Goal: Information Seeking & Learning: Learn about a topic

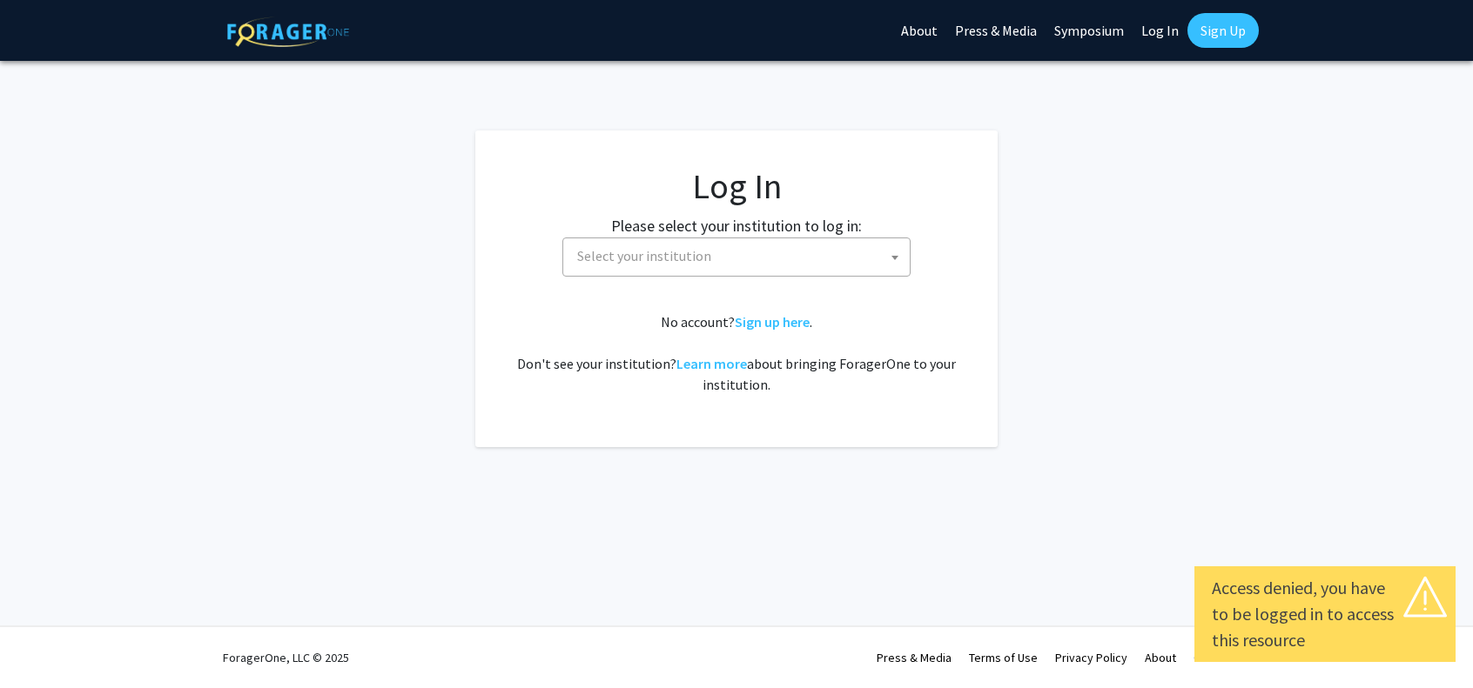
select select
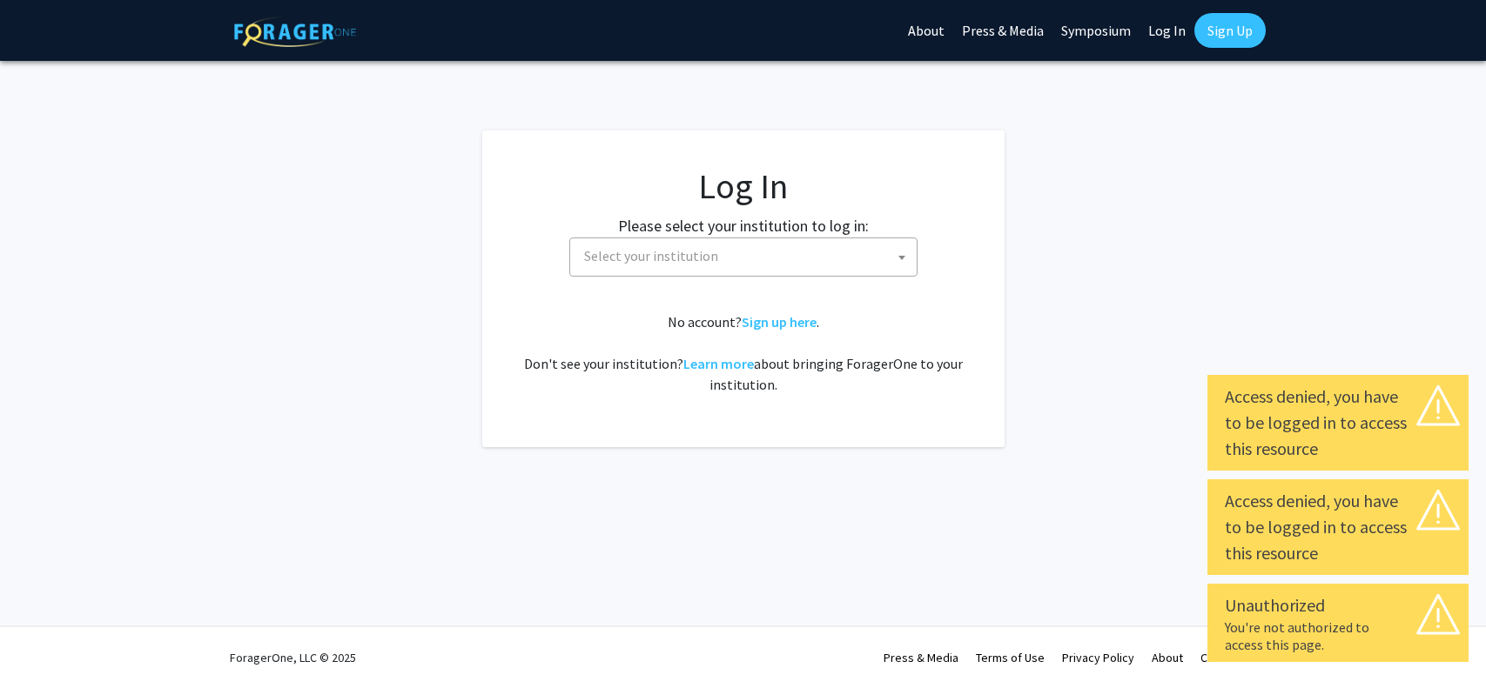
select select
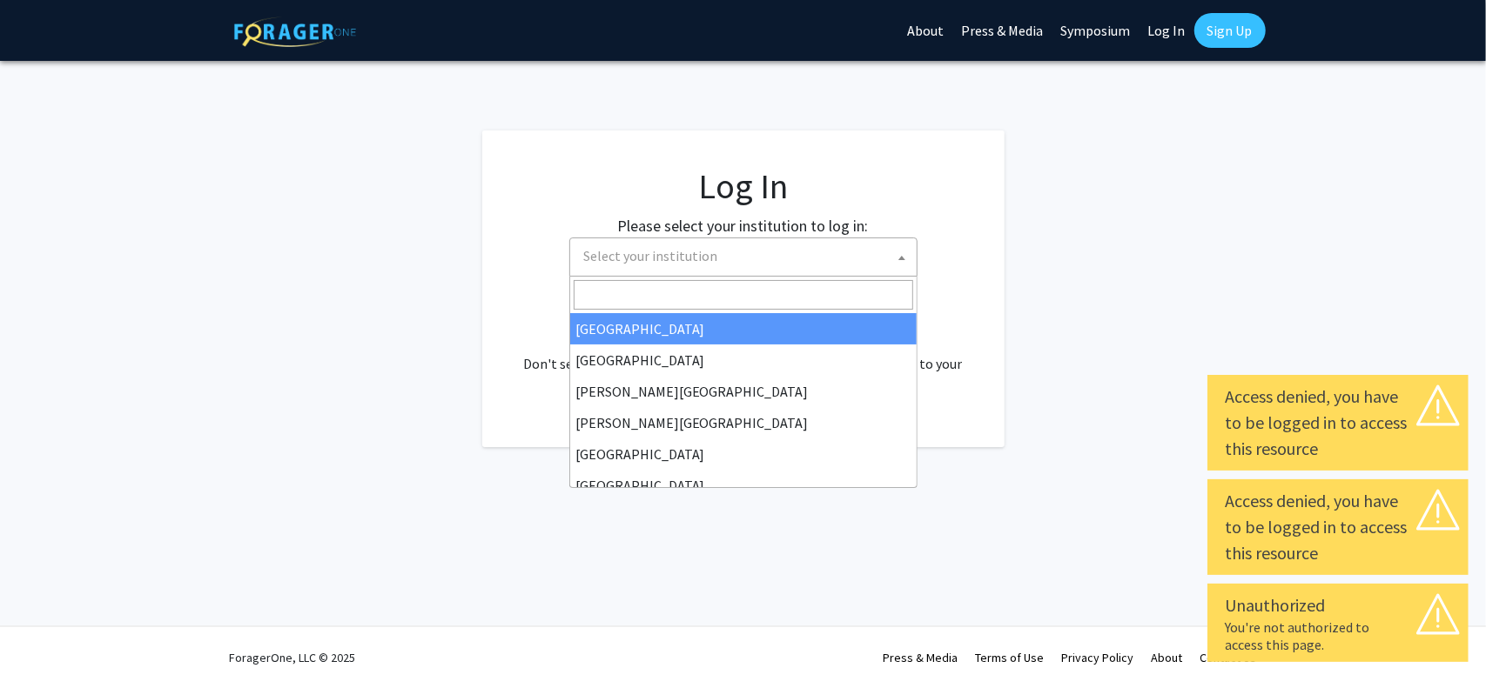
click at [708, 269] on span "Select your institution" at bounding box center [746, 256] width 339 height 36
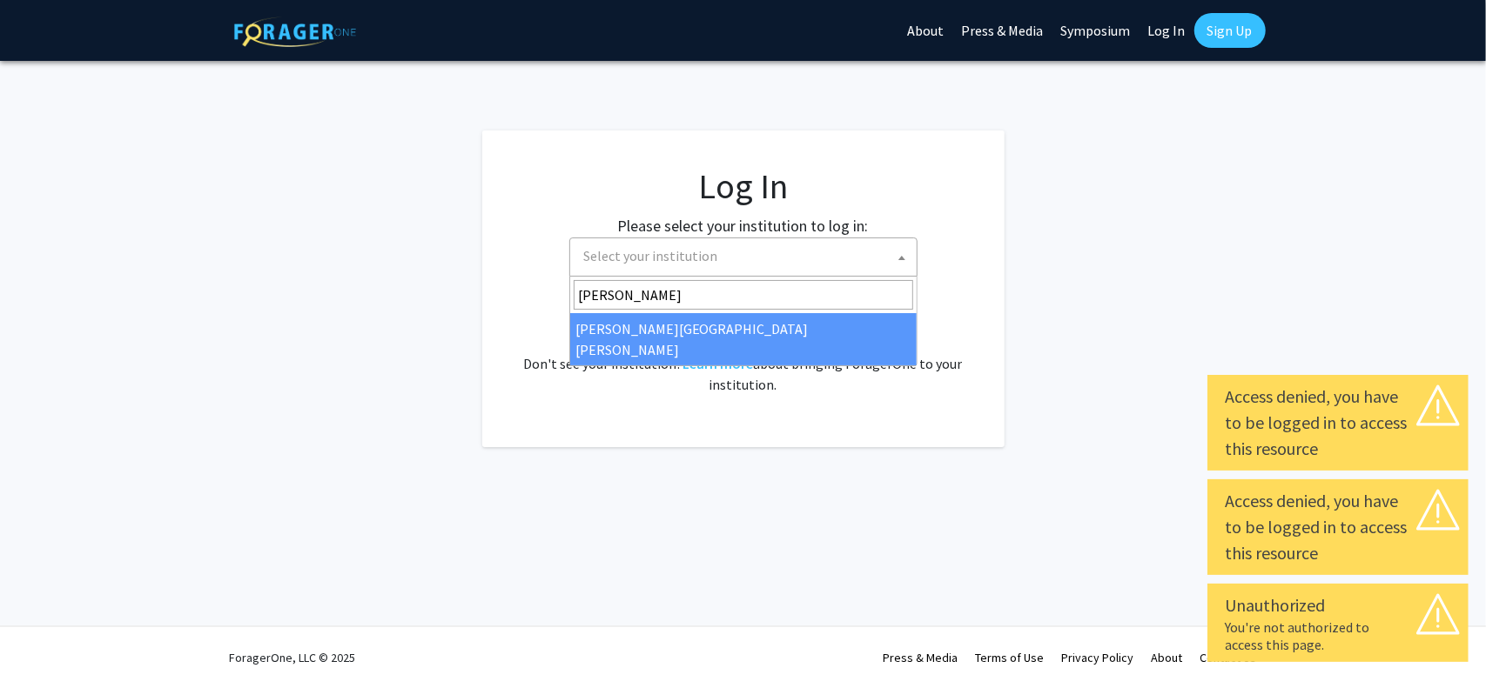
type input "johns"
select select "1"
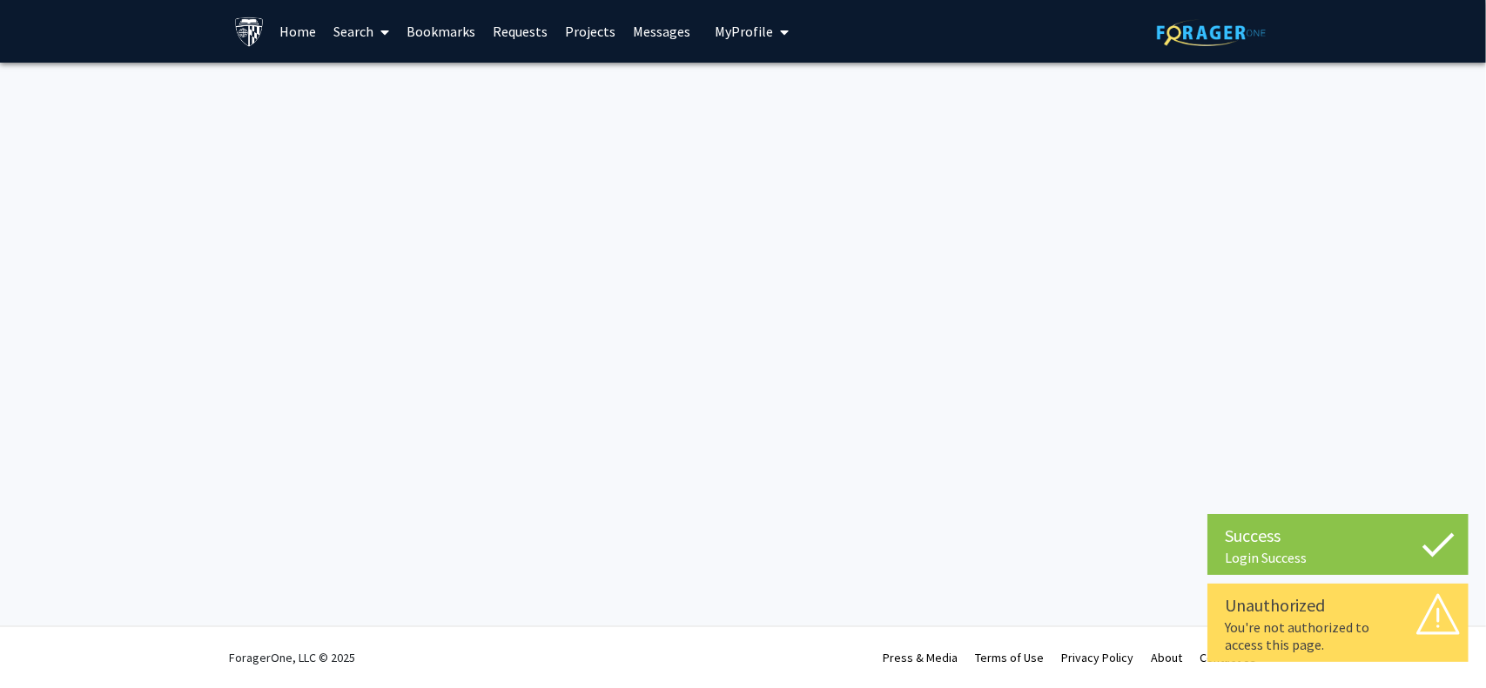
drag, startPoint x: 303, startPoint y: 27, endPoint x: 327, endPoint y: 32, distance: 24.9
click at [304, 27] on link "Home" at bounding box center [298, 31] width 54 height 61
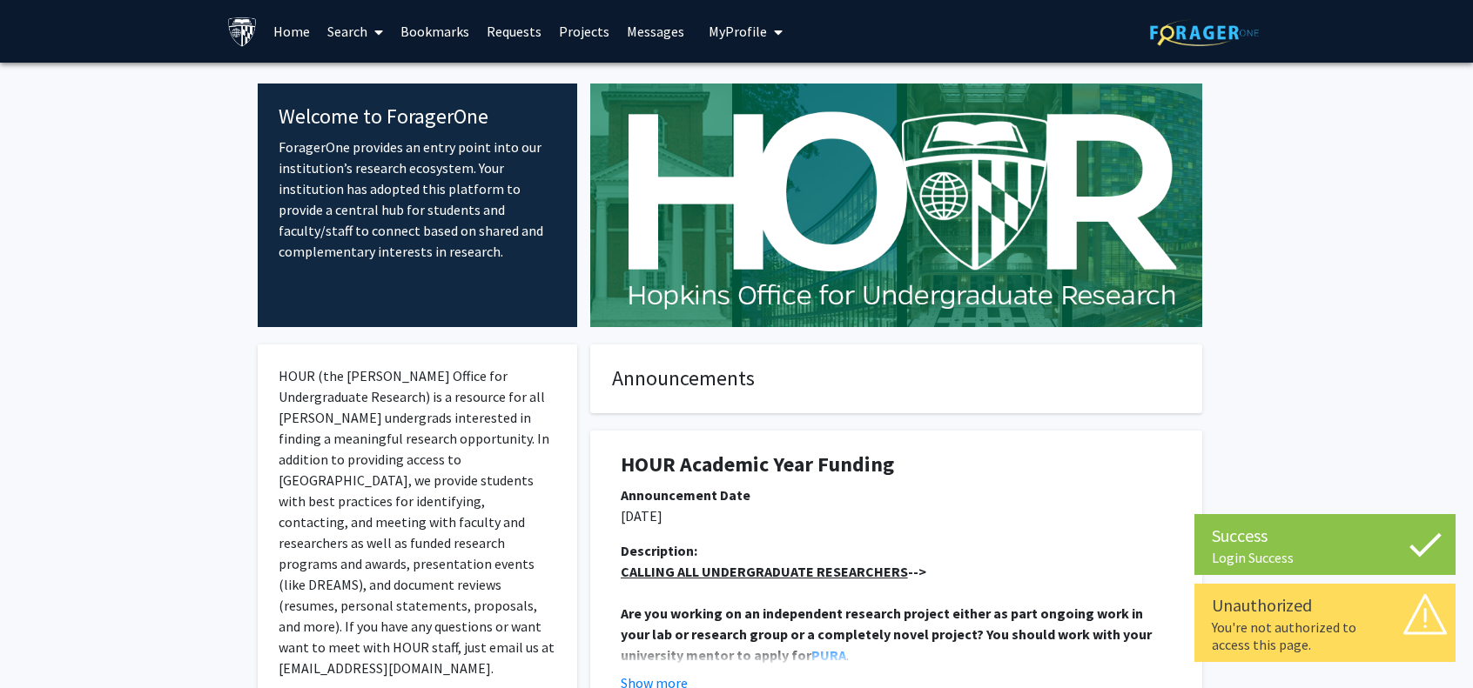
click at [352, 32] on link "Search" at bounding box center [355, 31] width 73 height 61
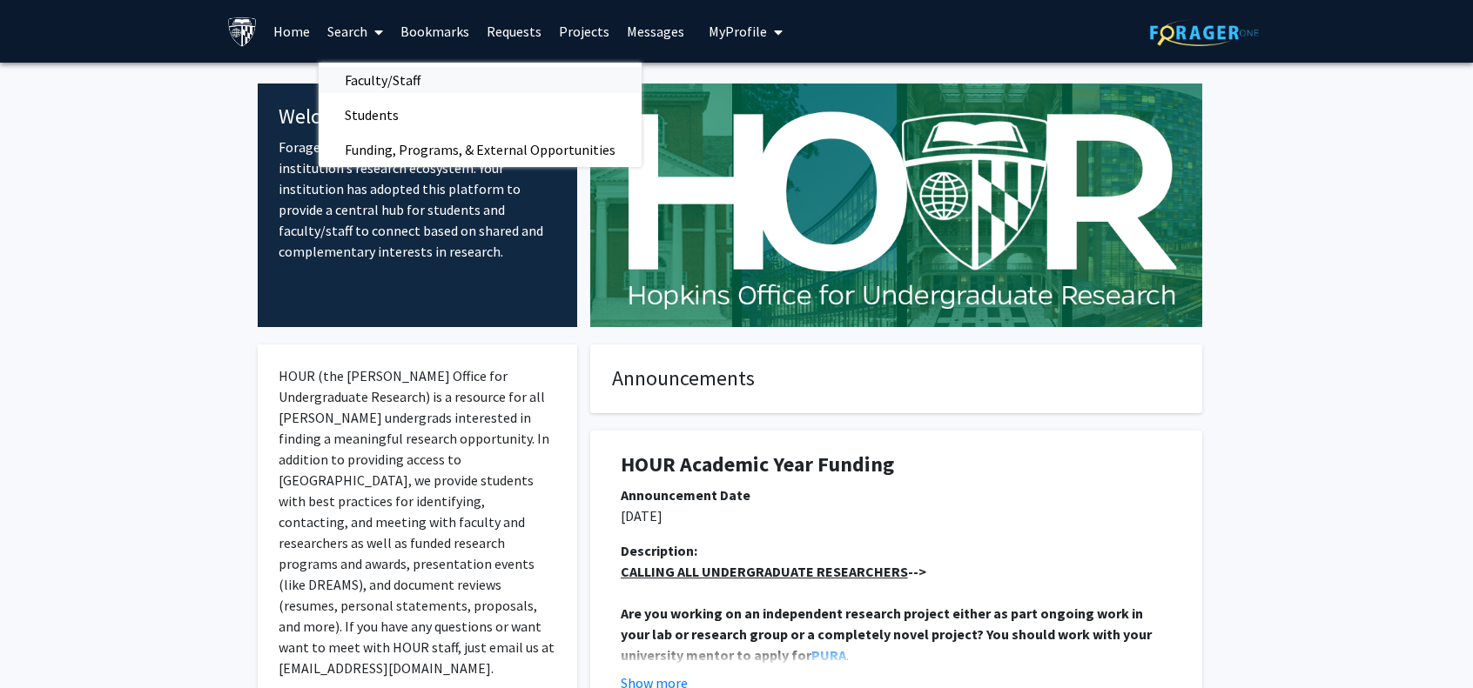
click at [393, 79] on span "Faculty/Staff" at bounding box center [383, 80] width 128 height 35
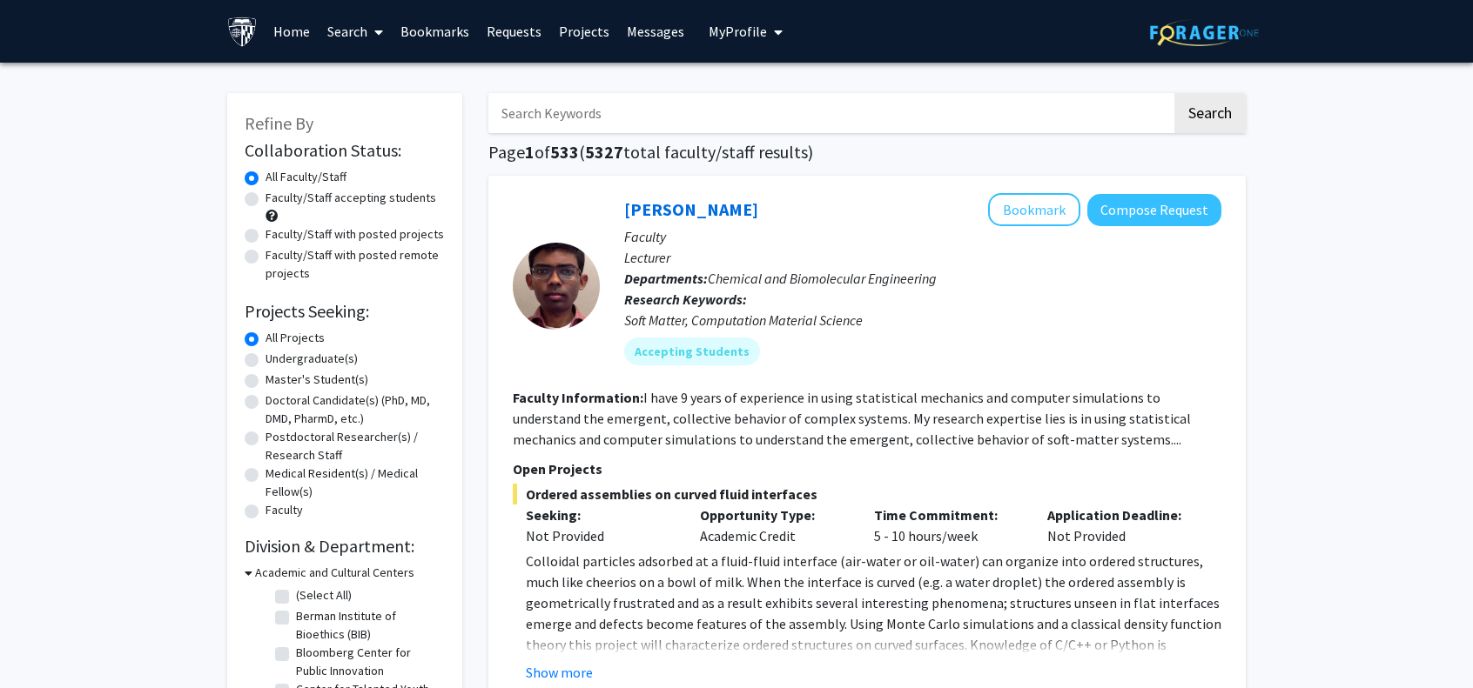
click at [248, 373] on div "Master's Student(s)" at bounding box center [345, 381] width 200 height 21
click at [265, 380] on label "Master's Student(s)" at bounding box center [316, 380] width 103 height 18
click at [265, 380] on input "Master's Student(s)" at bounding box center [270, 376] width 11 height 11
radio input "true"
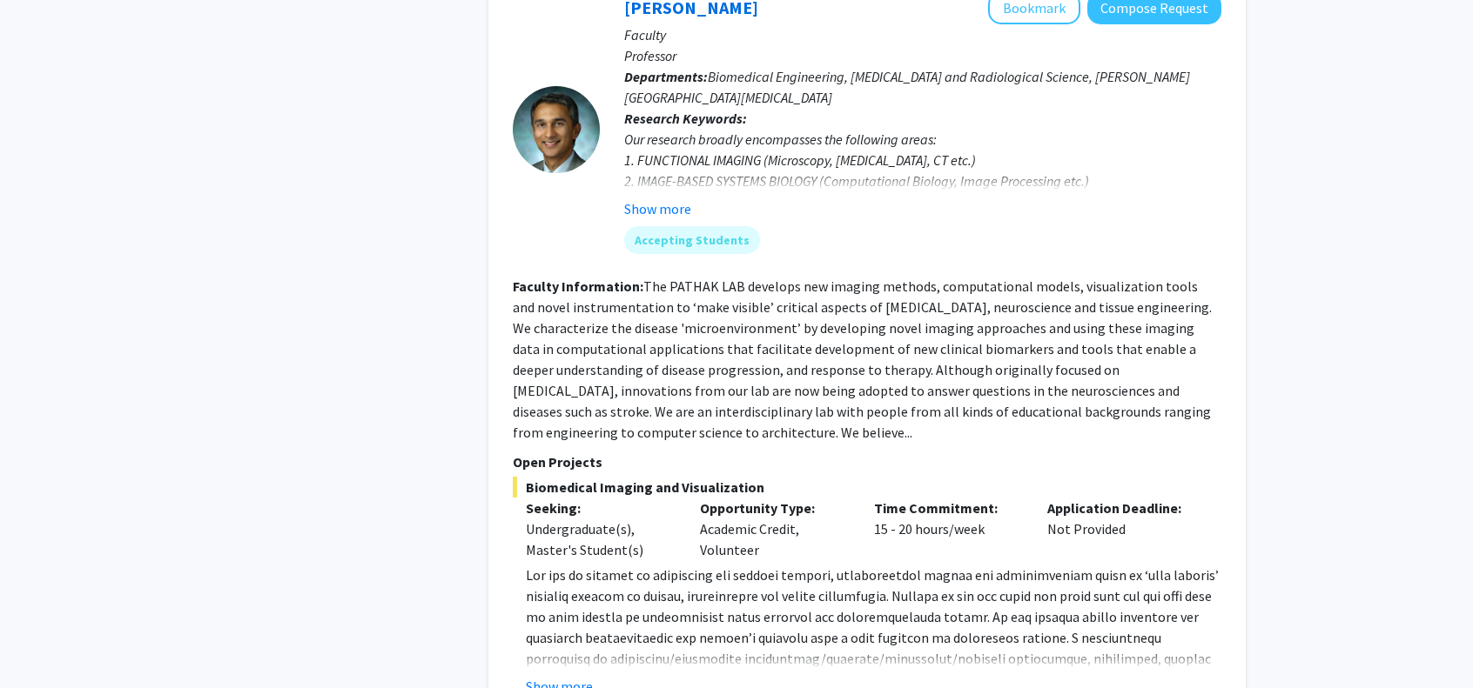
scroll to position [4178, 0]
click at [567, 675] on button "Show more" at bounding box center [559, 685] width 67 height 21
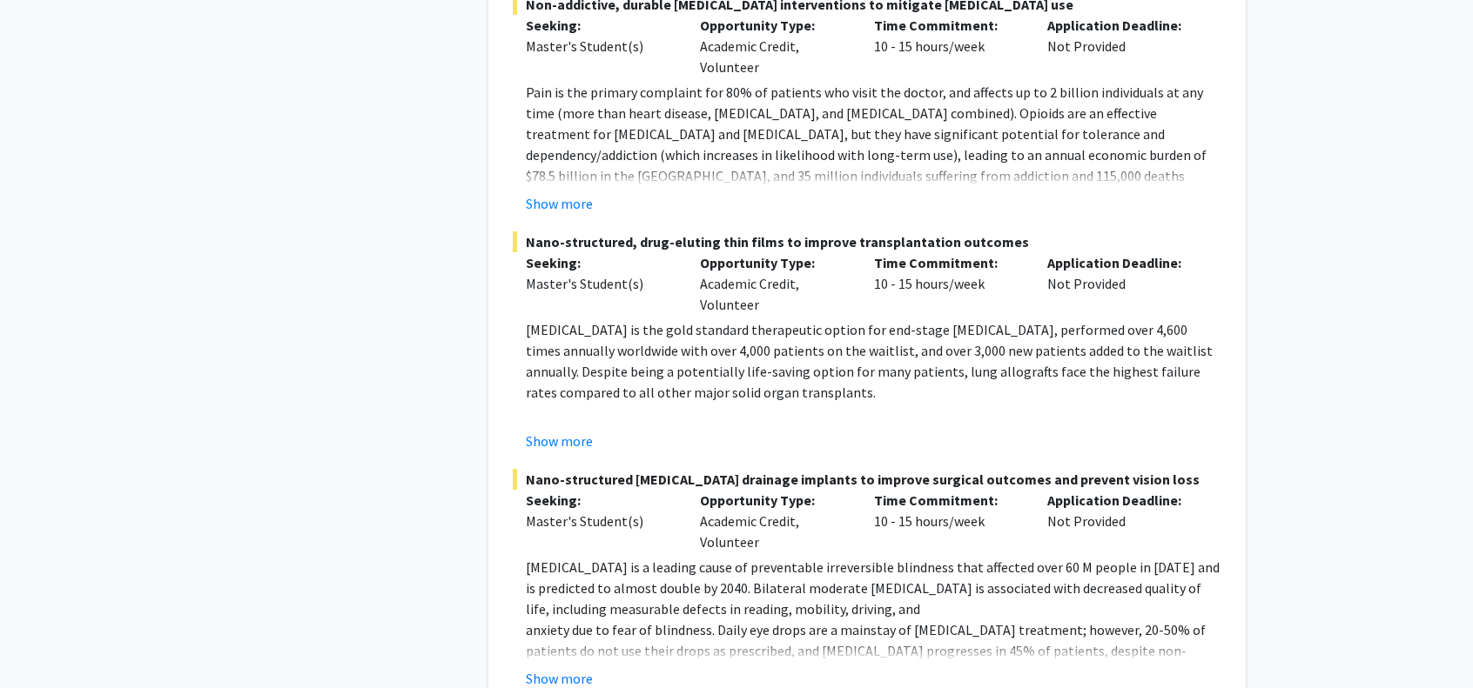
scroll to position [8547, 0]
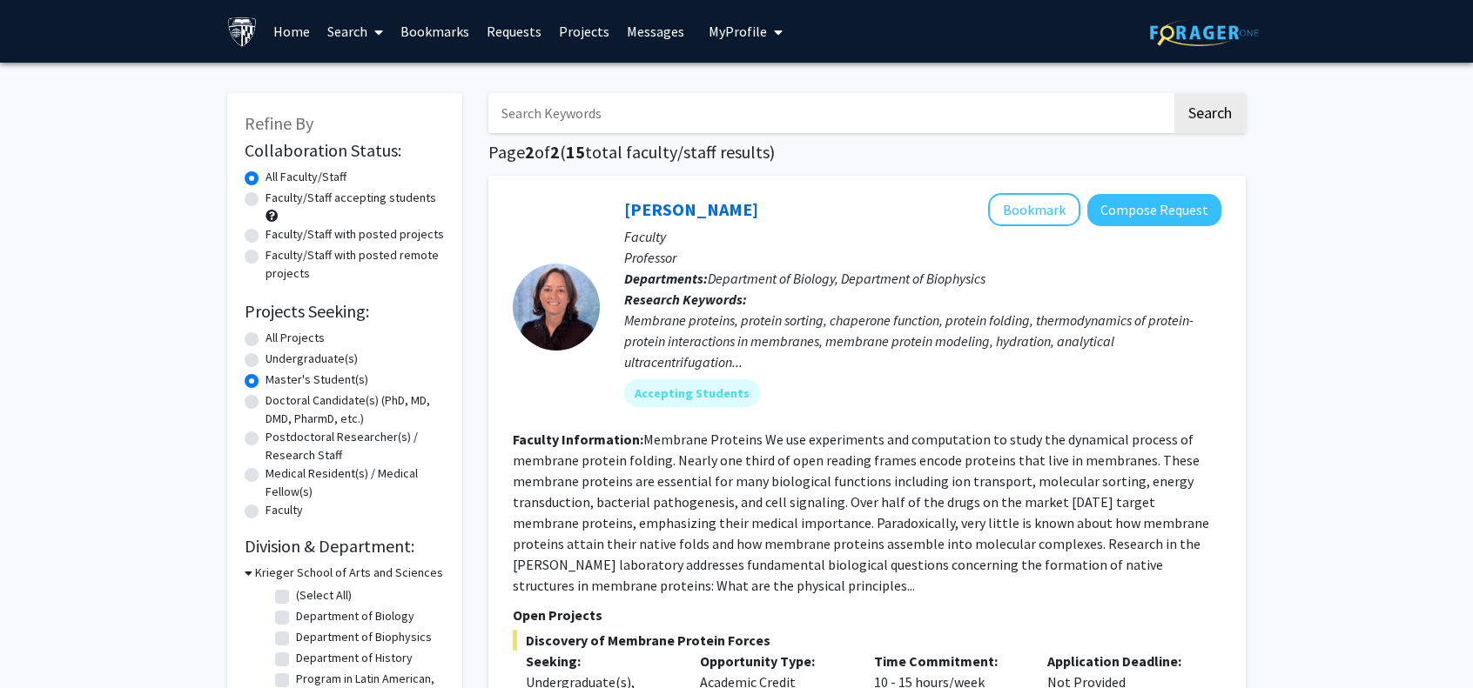
click at [265, 340] on label "All Projects" at bounding box center [294, 338] width 59 height 18
click at [265, 340] on input "All Projects" at bounding box center [270, 334] width 11 height 11
radio input "true"
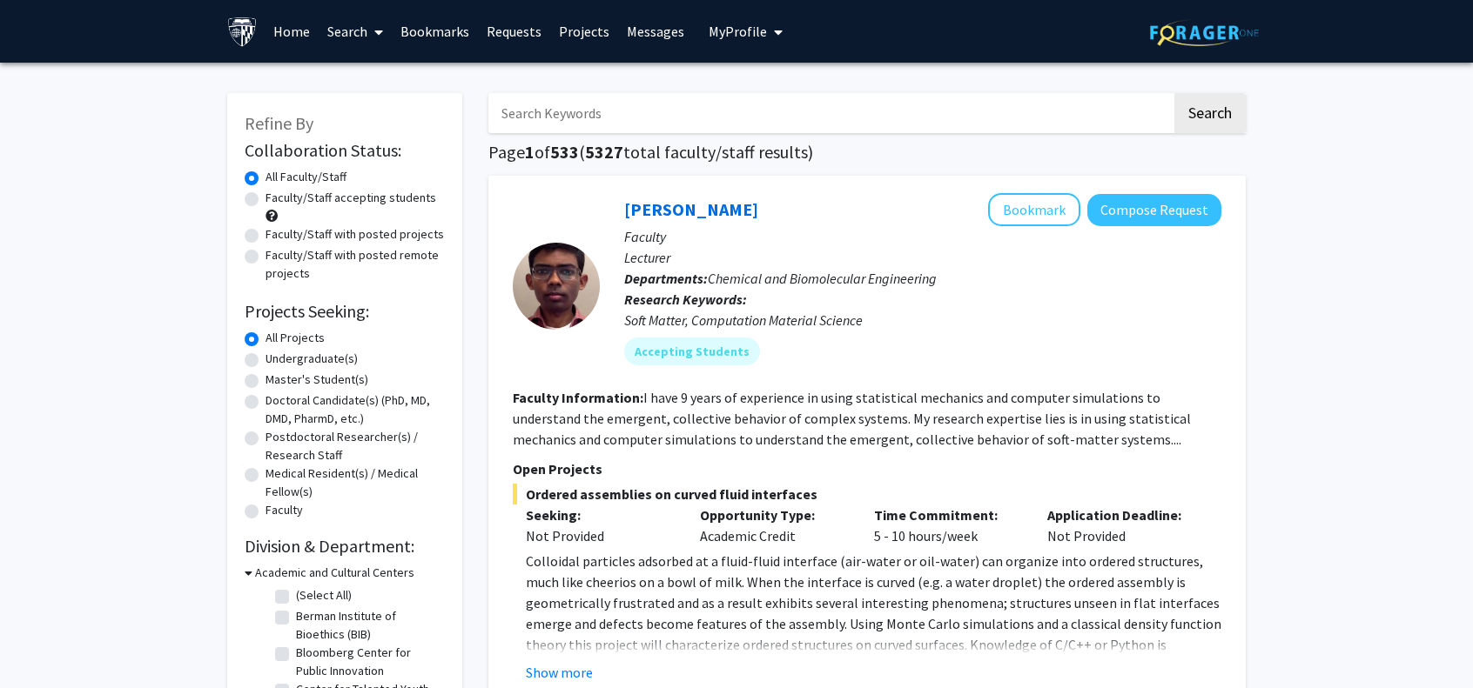
click at [660, 128] on input "Search Keywords" at bounding box center [829, 113] width 683 height 40
type input "genome"
click at [1174, 93] on button "Search" at bounding box center [1209, 113] width 71 height 40
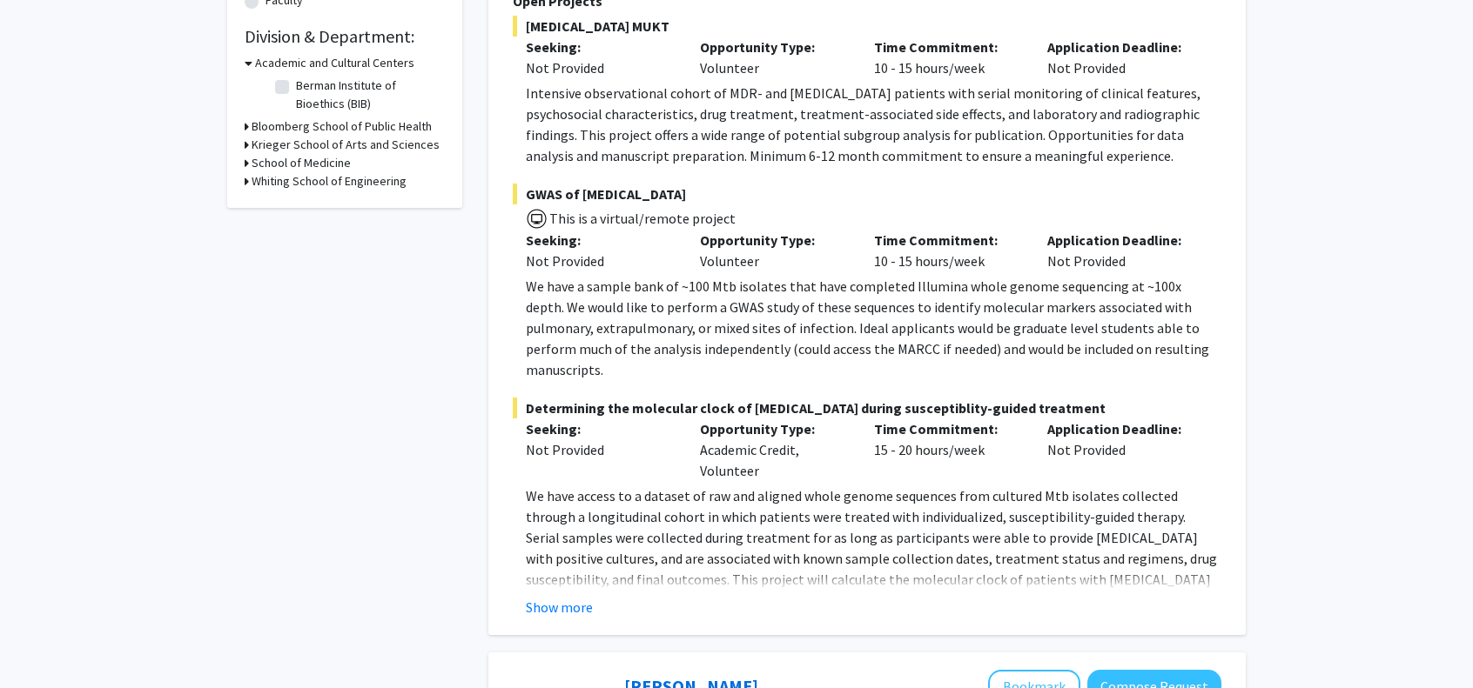
scroll to position [522, 0]
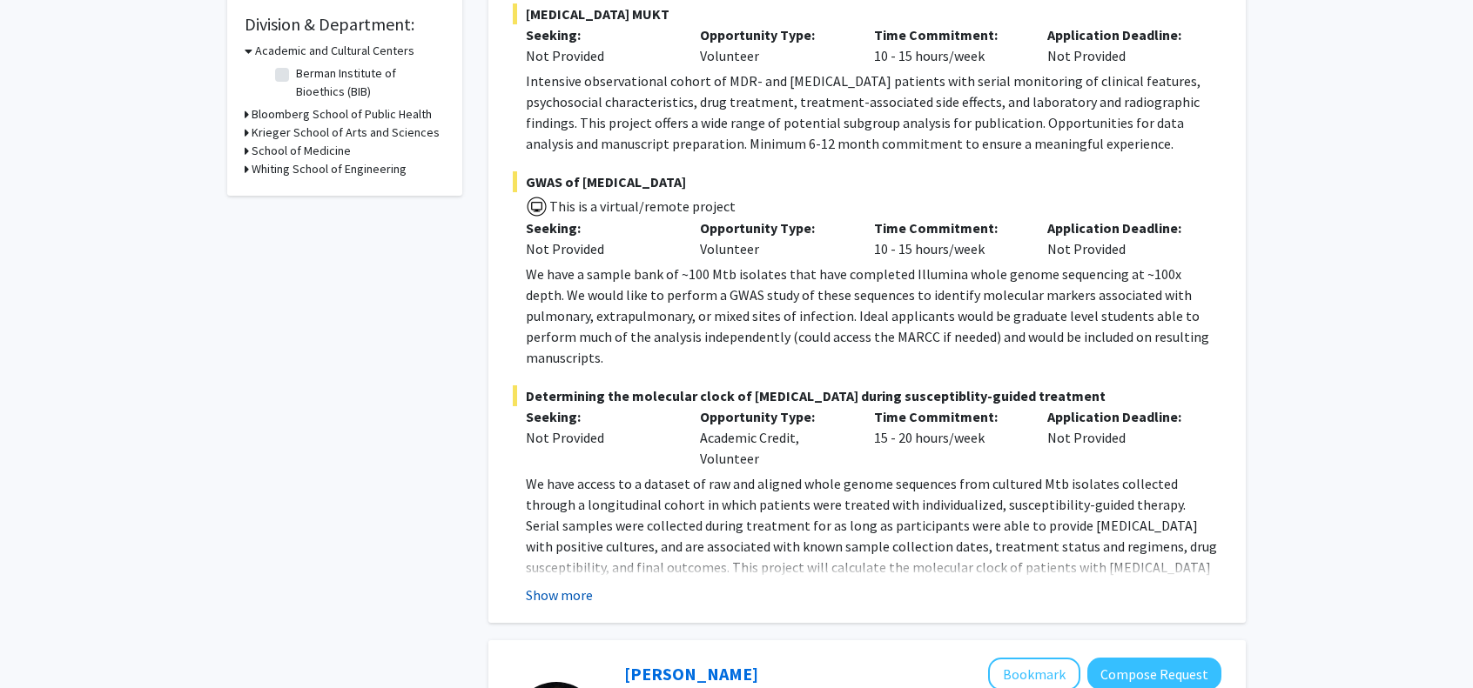
click at [559, 585] on button "Show more" at bounding box center [559, 595] width 67 height 21
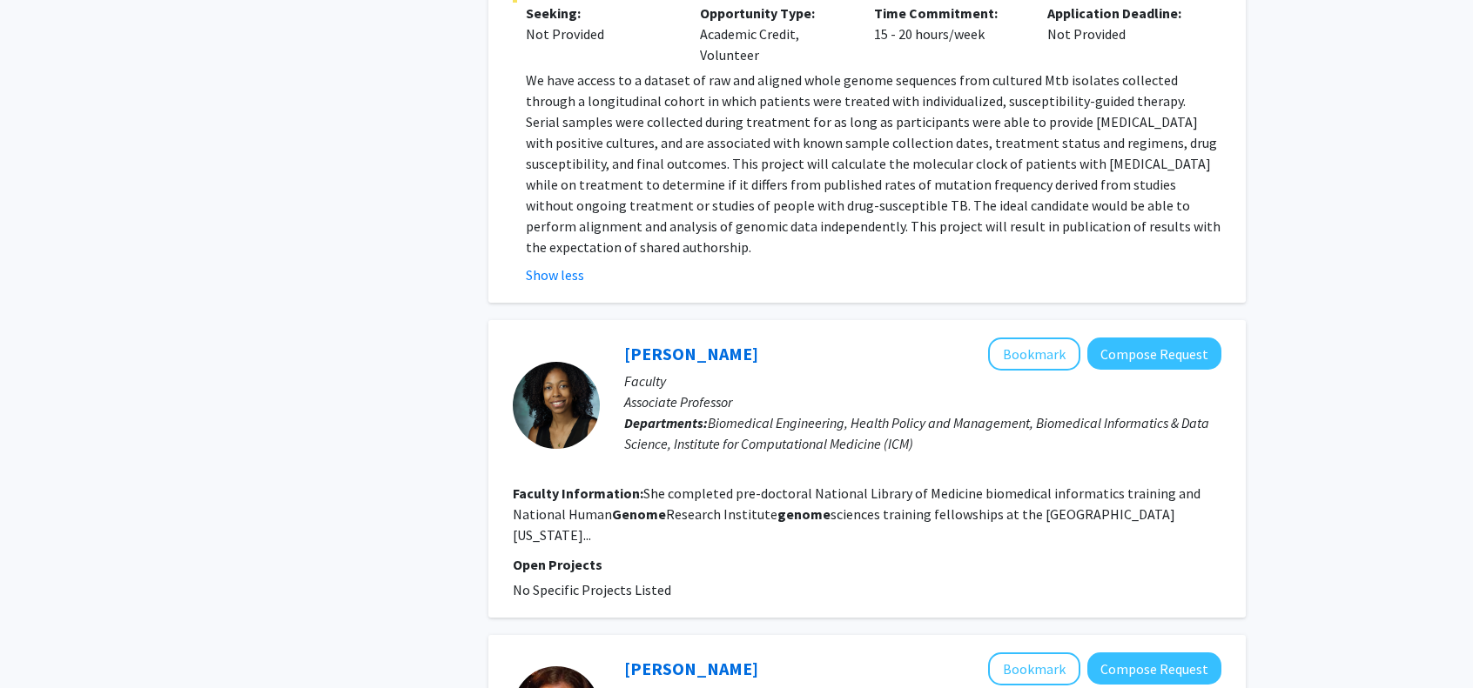
scroll to position [957, 0]
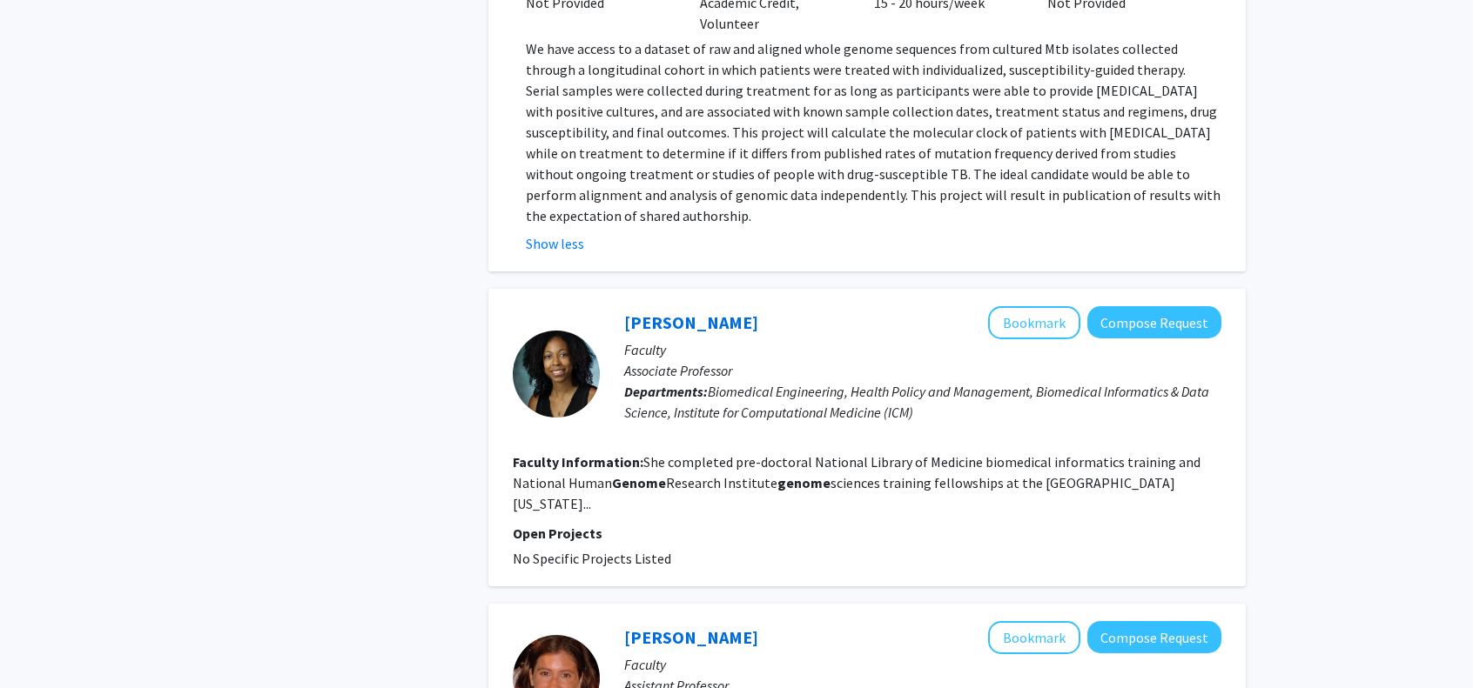
click at [668, 548] on fg-project-list "No Specific Projects Listed" at bounding box center [867, 558] width 708 height 21
click at [829, 383] on span "Biomedical Engineering, Health Policy and Management, Biomedical Informatics & …" at bounding box center [916, 402] width 585 height 38
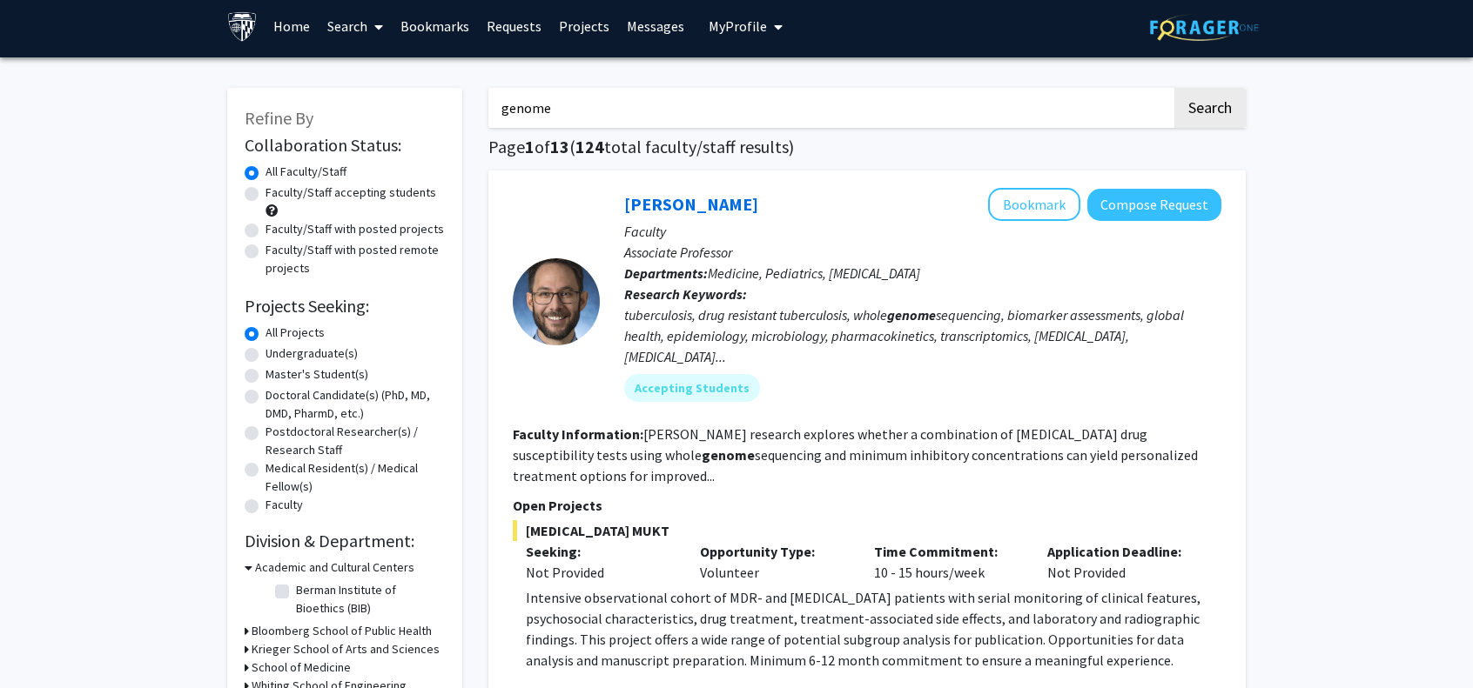
scroll to position [0, 0]
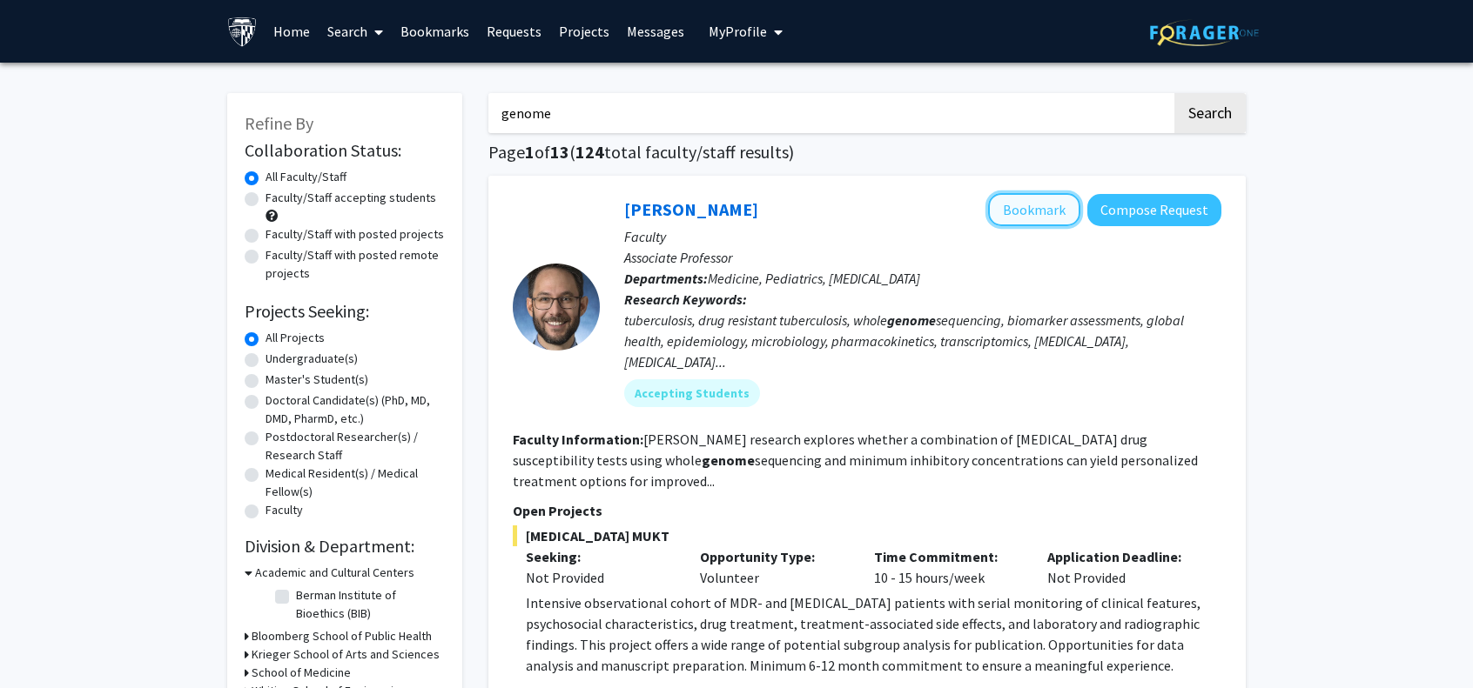
click at [1017, 207] on button "Bookmark" at bounding box center [1034, 209] width 92 height 33
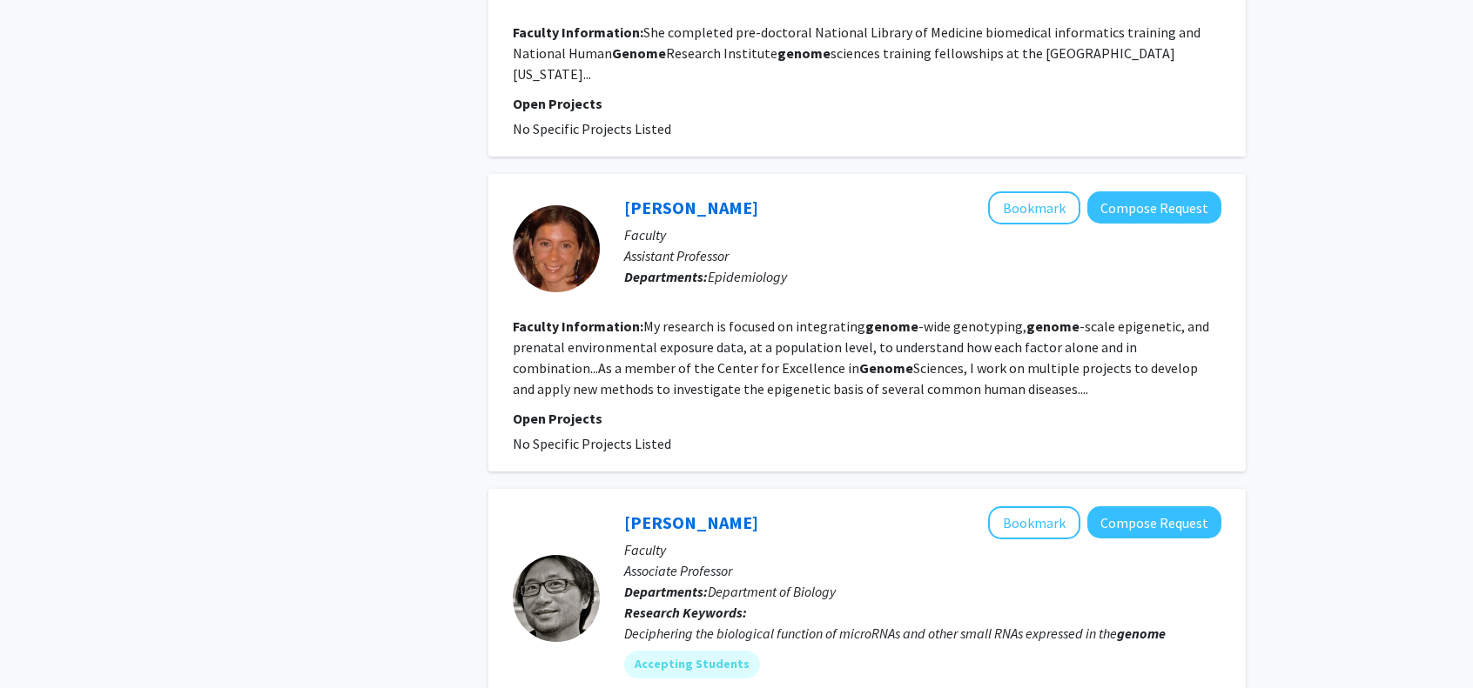
scroll to position [1393, 0]
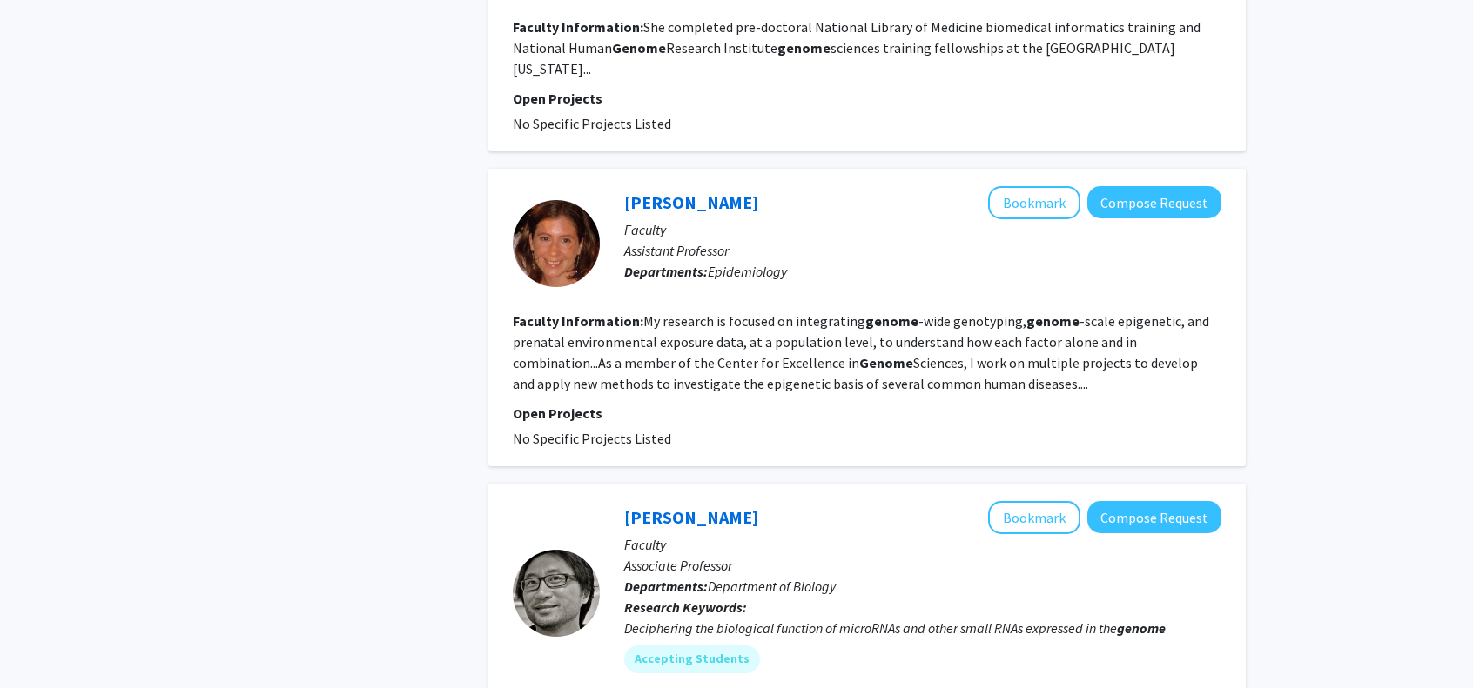
click at [1009, 311] on section "Faculty Information: My research is focused on integrating genome -wide genotyp…" at bounding box center [867, 353] width 708 height 84
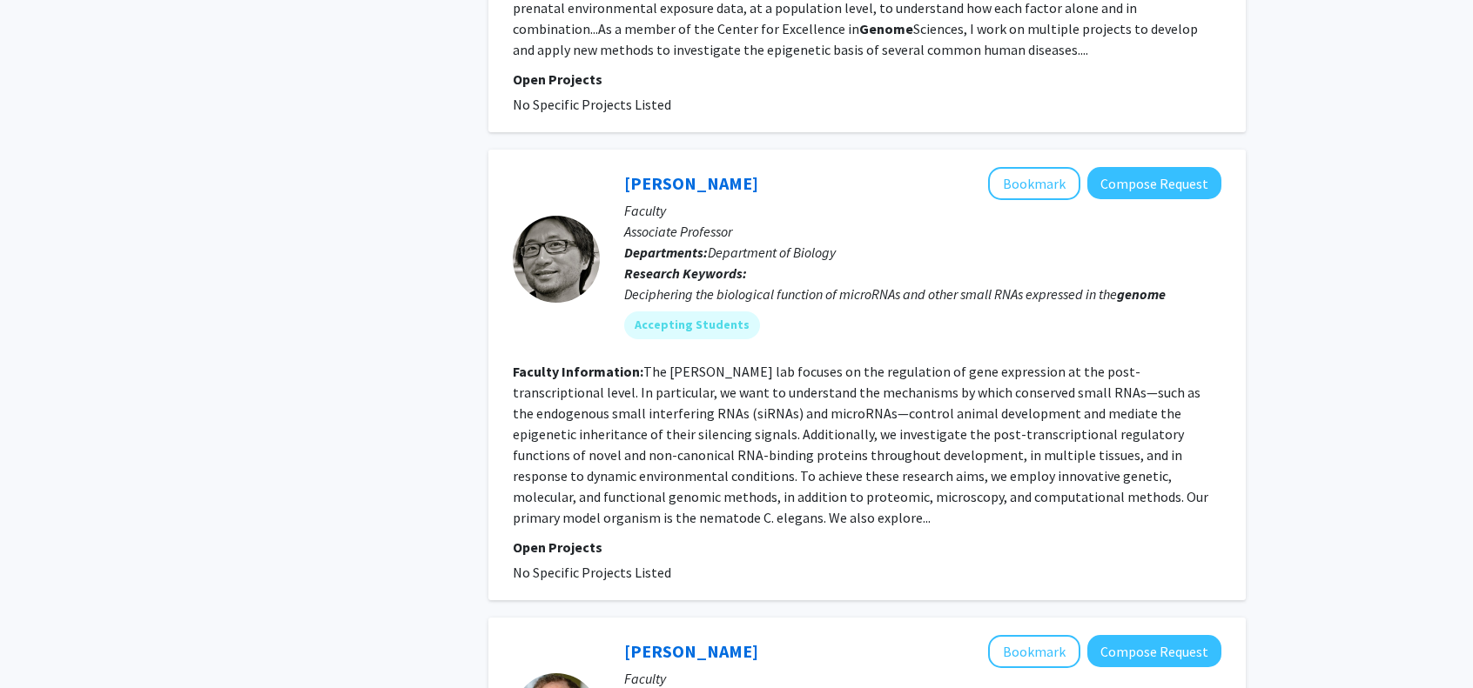
scroll to position [1741, 0]
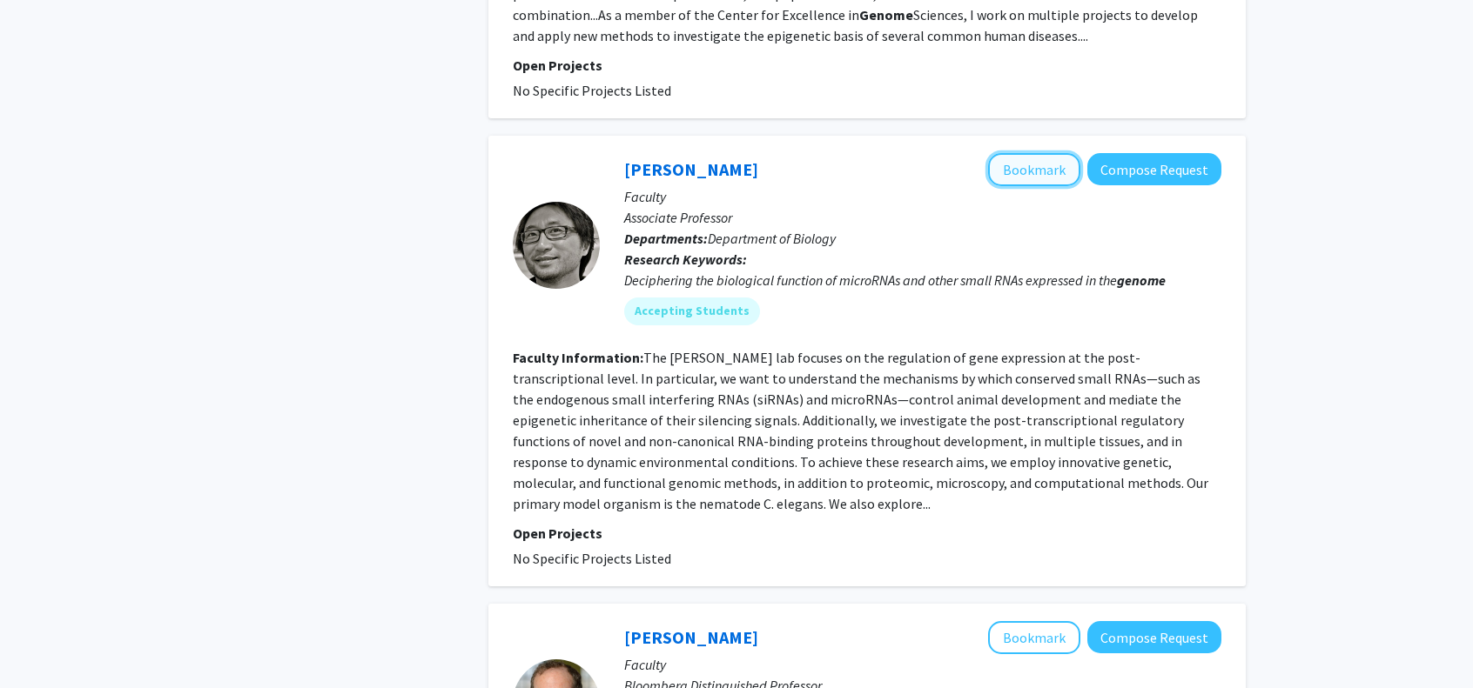
click at [1024, 153] on button "Bookmark" at bounding box center [1034, 169] width 92 height 33
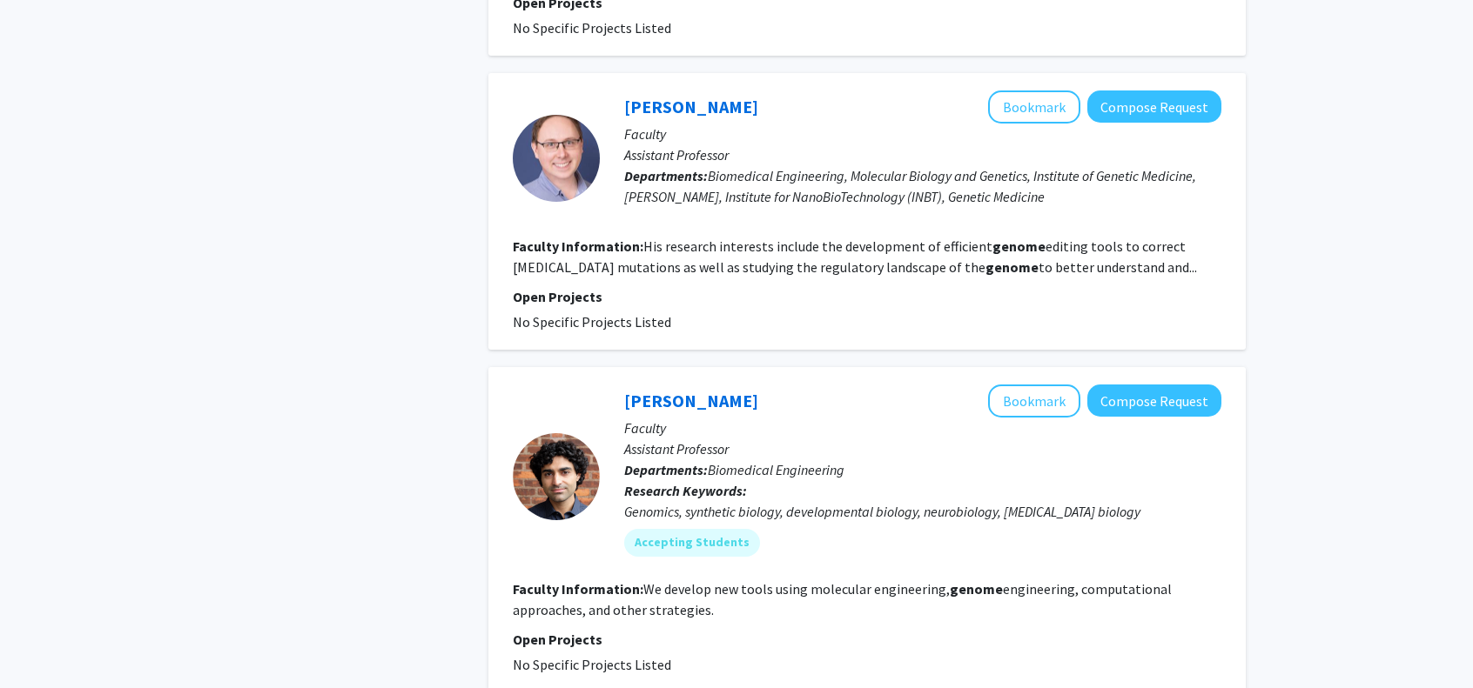
scroll to position [3743, 0]
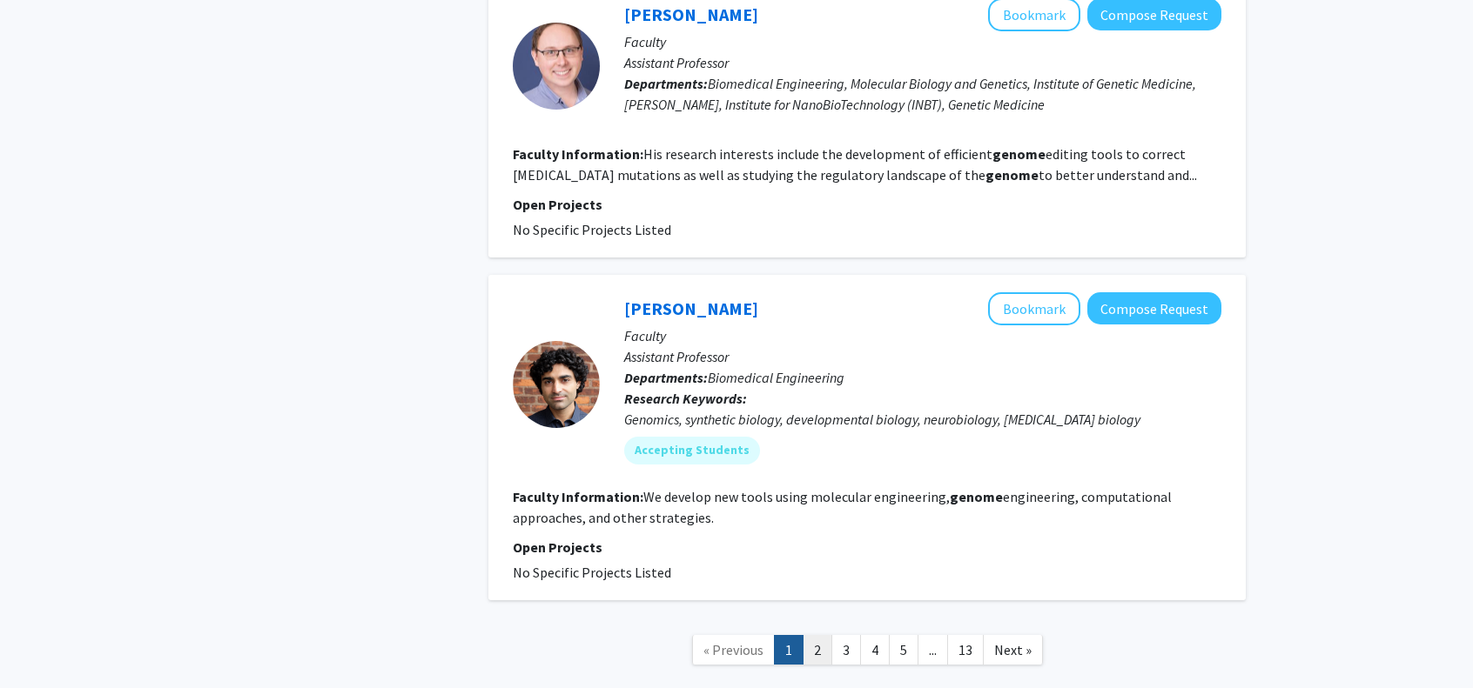
click at [820, 635] on link "2" at bounding box center [817, 650] width 30 height 30
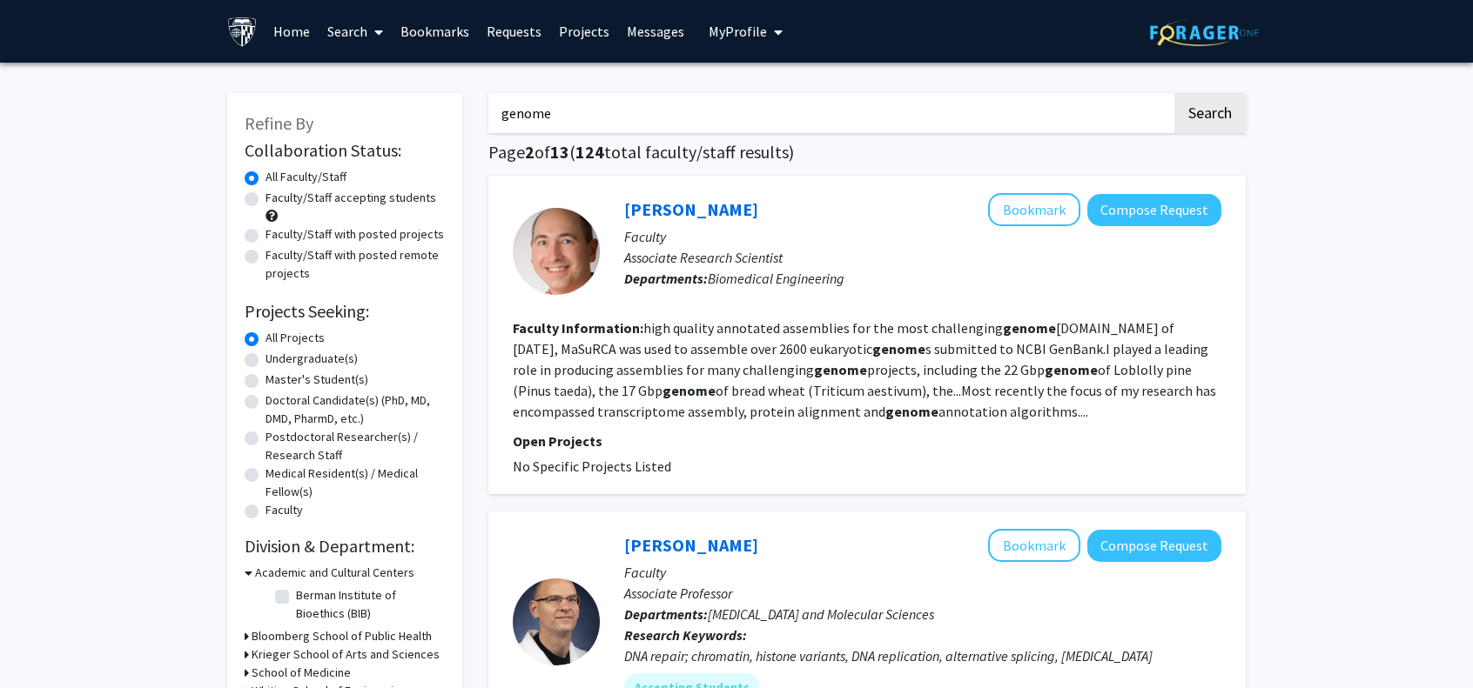
click at [265, 201] on label "Faculty/Staff accepting students" at bounding box center [350, 198] width 171 height 18
click at [265, 200] on input "Faculty/Staff accepting students" at bounding box center [270, 194] width 11 height 11
radio input "true"
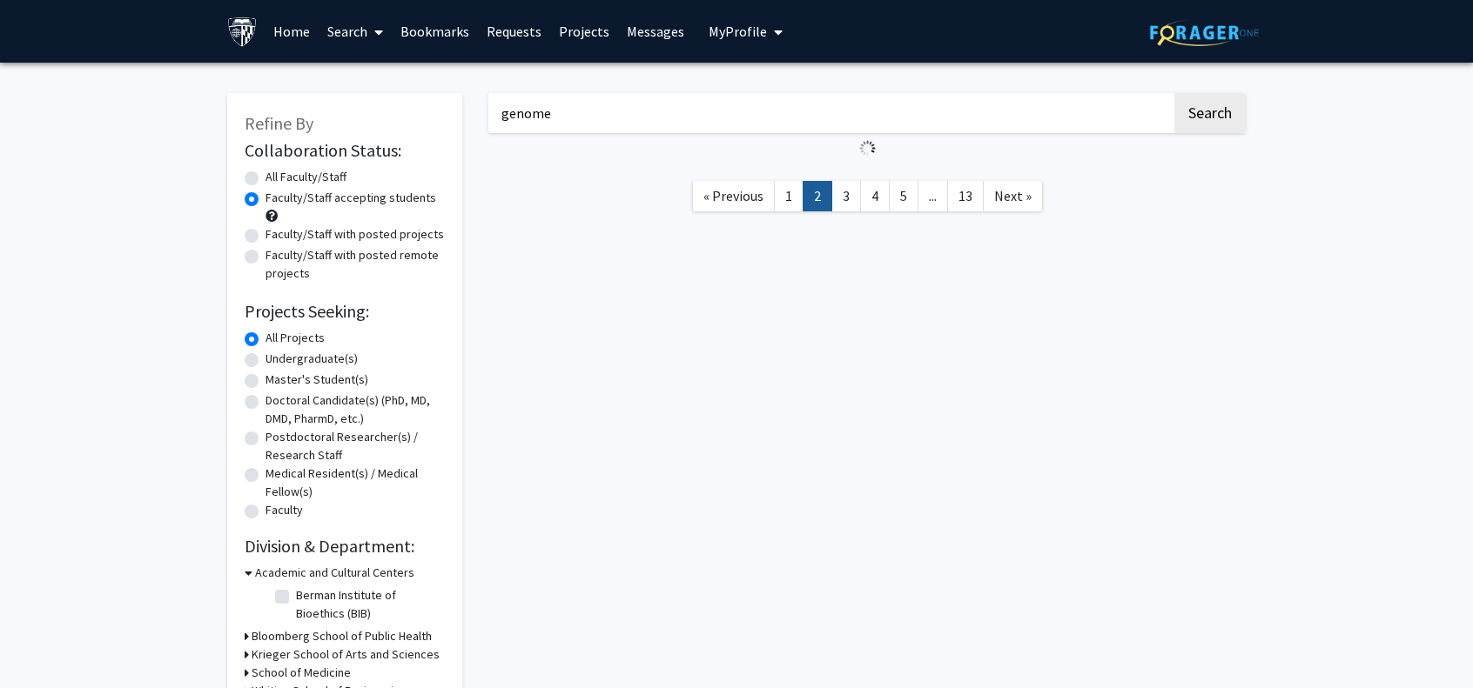
click at [265, 238] on label "Faculty/Staff with posted projects" at bounding box center [354, 234] width 178 height 18
click at [265, 237] on input "Faculty/Staff with posted projects" at bounding box center [270, 230] width 11 height 11
radio input "true"
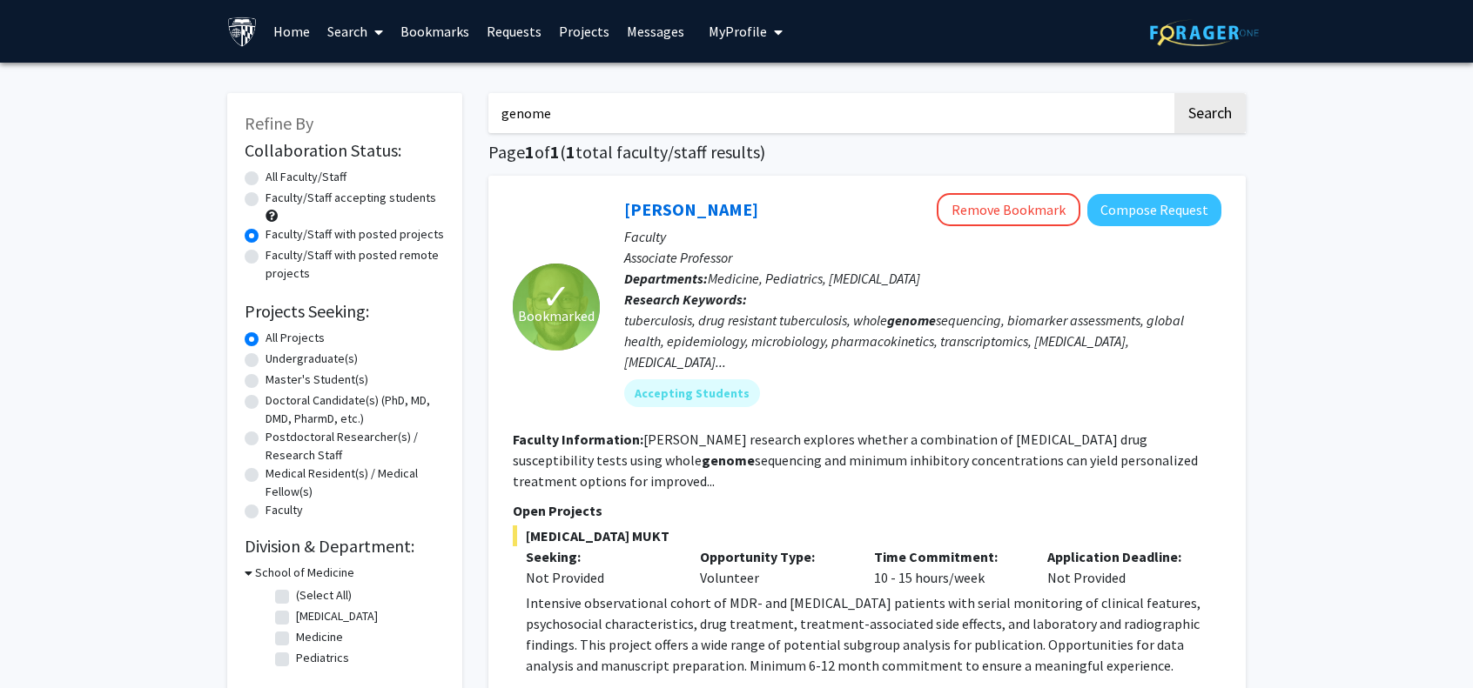
click at [265, 257] on label "Faculty/Staff with posted remote projects" at bounding box center [354, 264] width 179 height 37
click at [265, 257] on input "Faculty/Staff with posted remote projects" at bounding box center [270, 251] width 11 height 11
radio input "true"
click at [265, 204] on label "Faculty/Staff accepting students" at bounding box center [350, 198] width 171 height 18
click at [265, 200] on input "Faculty/Staff accepting students" at bounding box center [270, 194] width 11 height 11
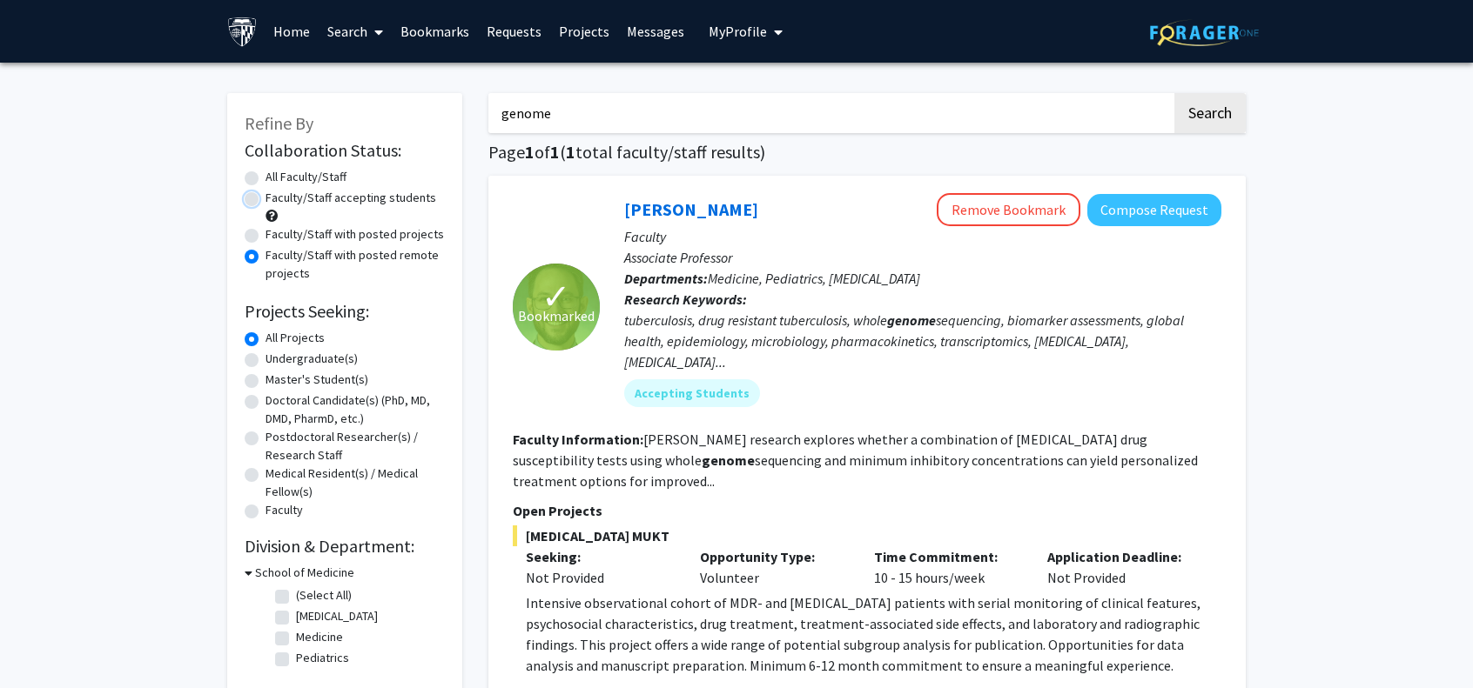
radio input "true"
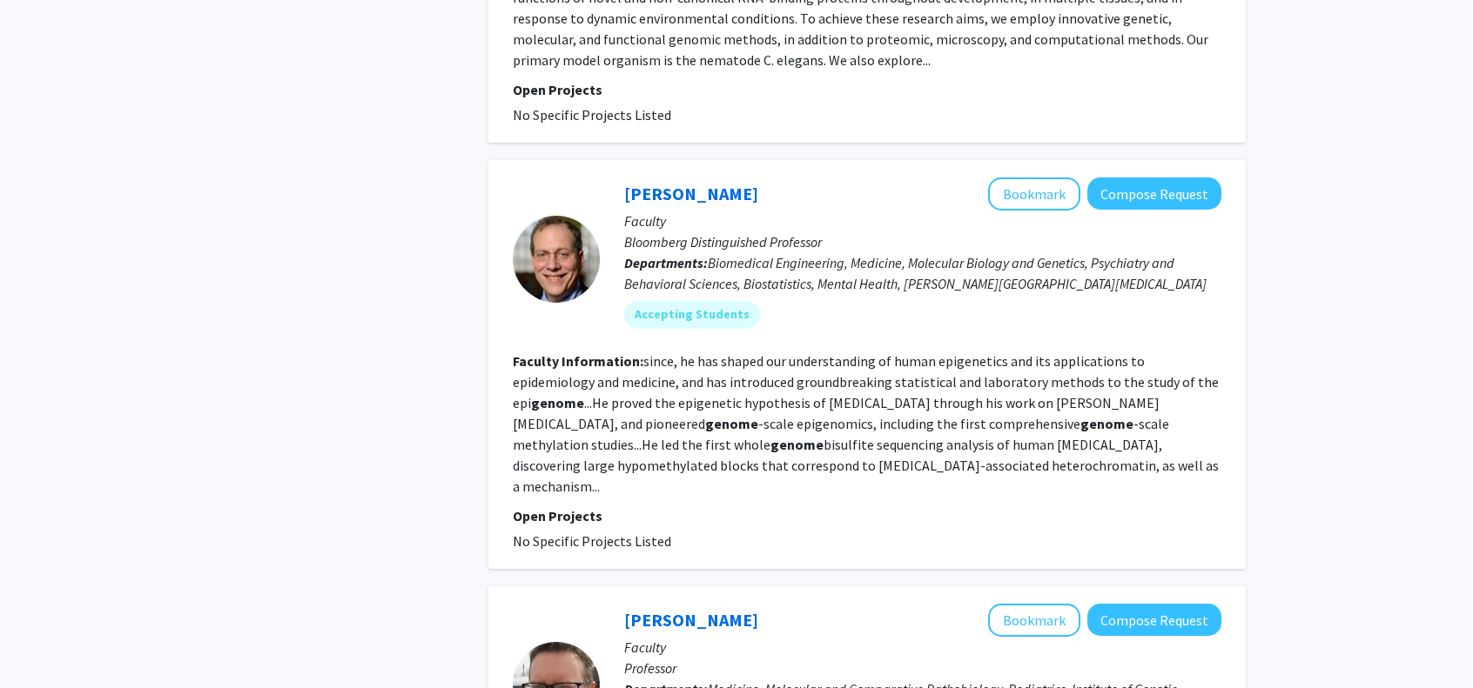
scroll to position [1480, 0]
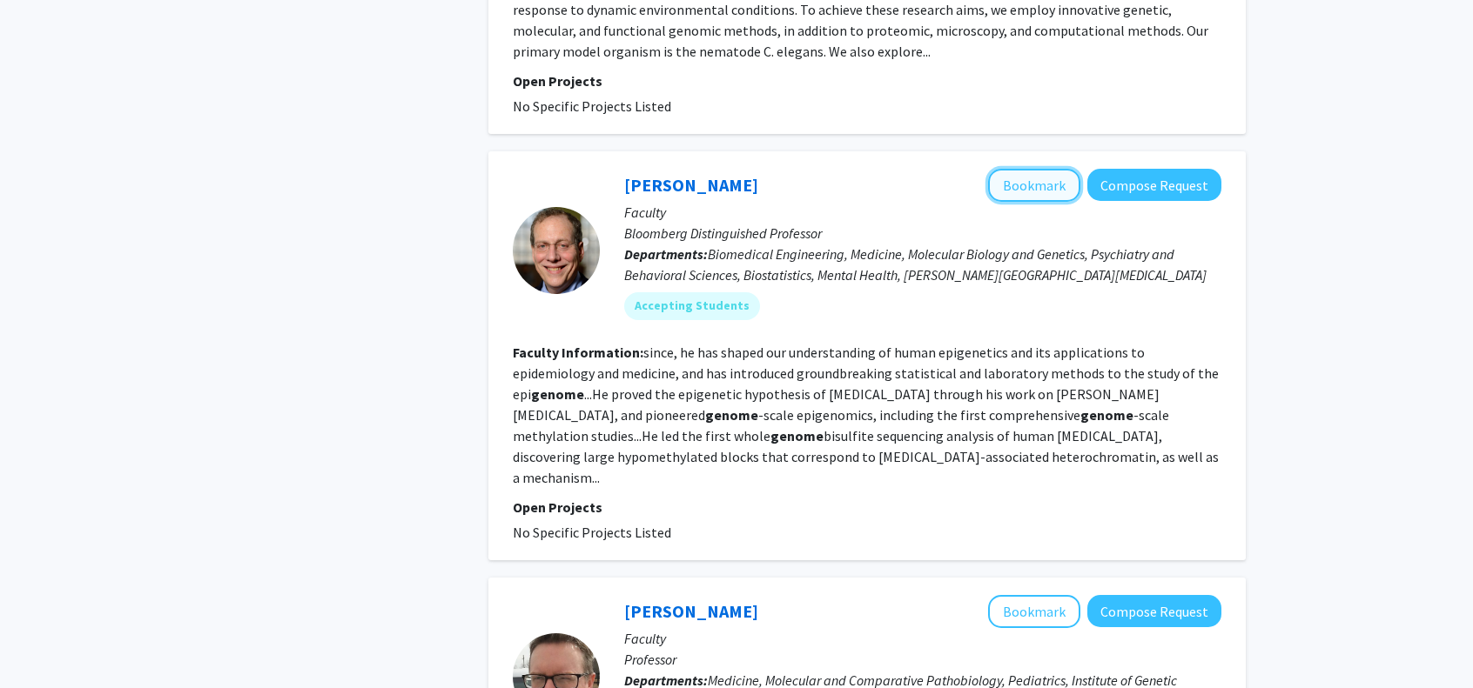
click at [1021, 171] on button "Bookmark" at bounding box center [1034, 185] width 92 height 33
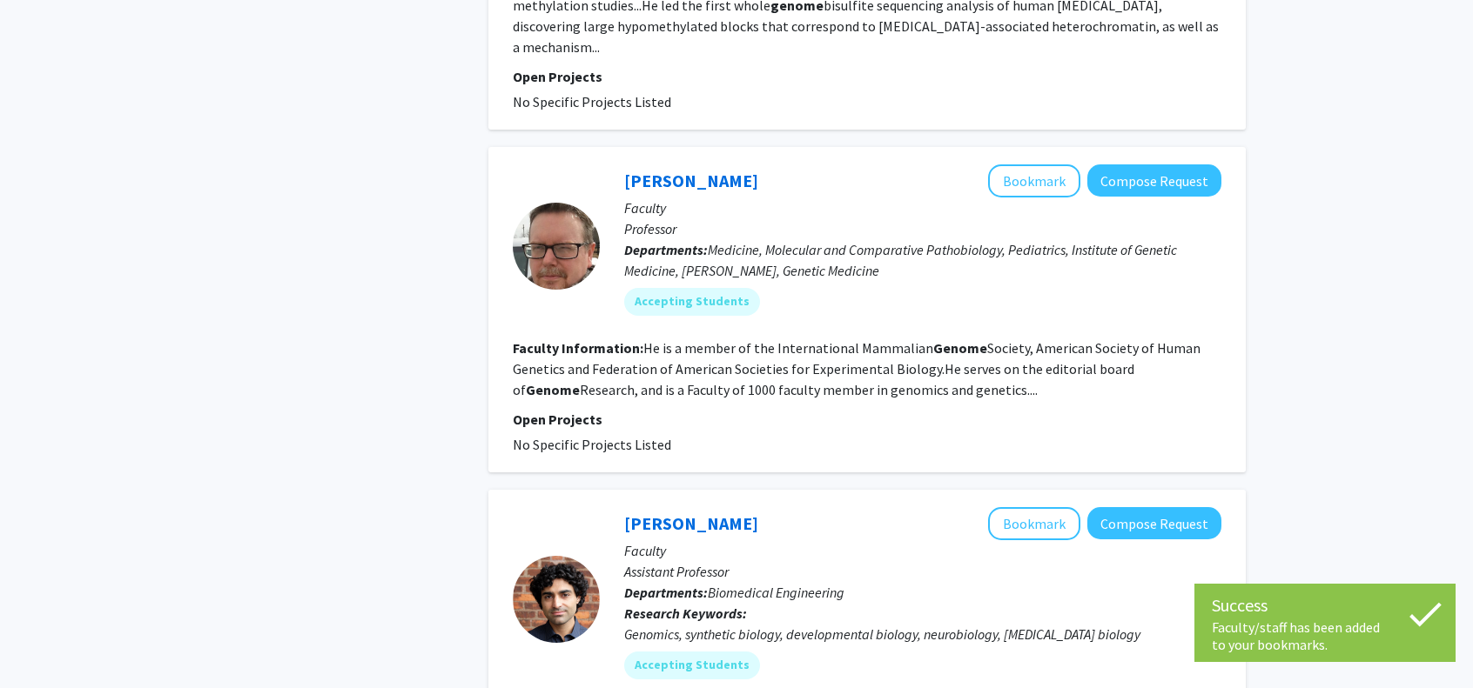
scroll to position [1915, 0]
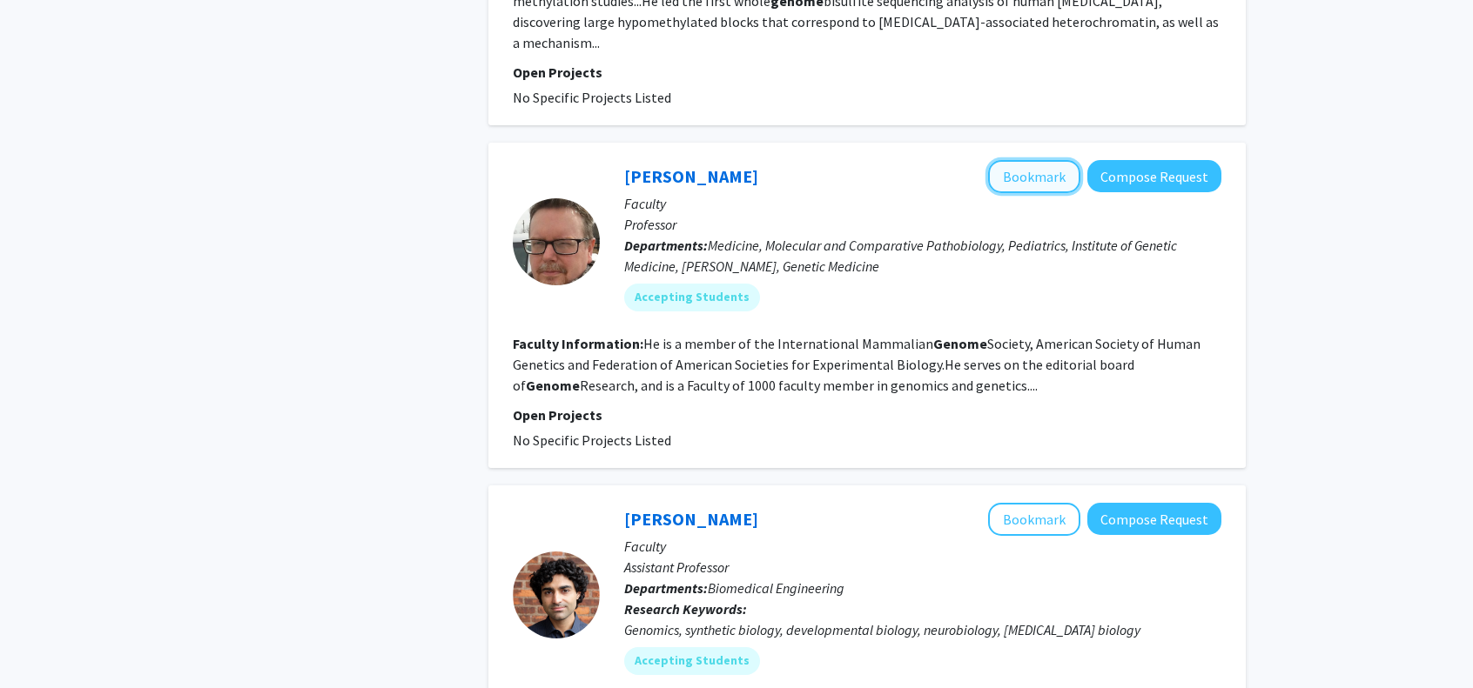
click at [1047, 160] on button "Bookmark" at bounding box center [1034, 176] width 92 height 33
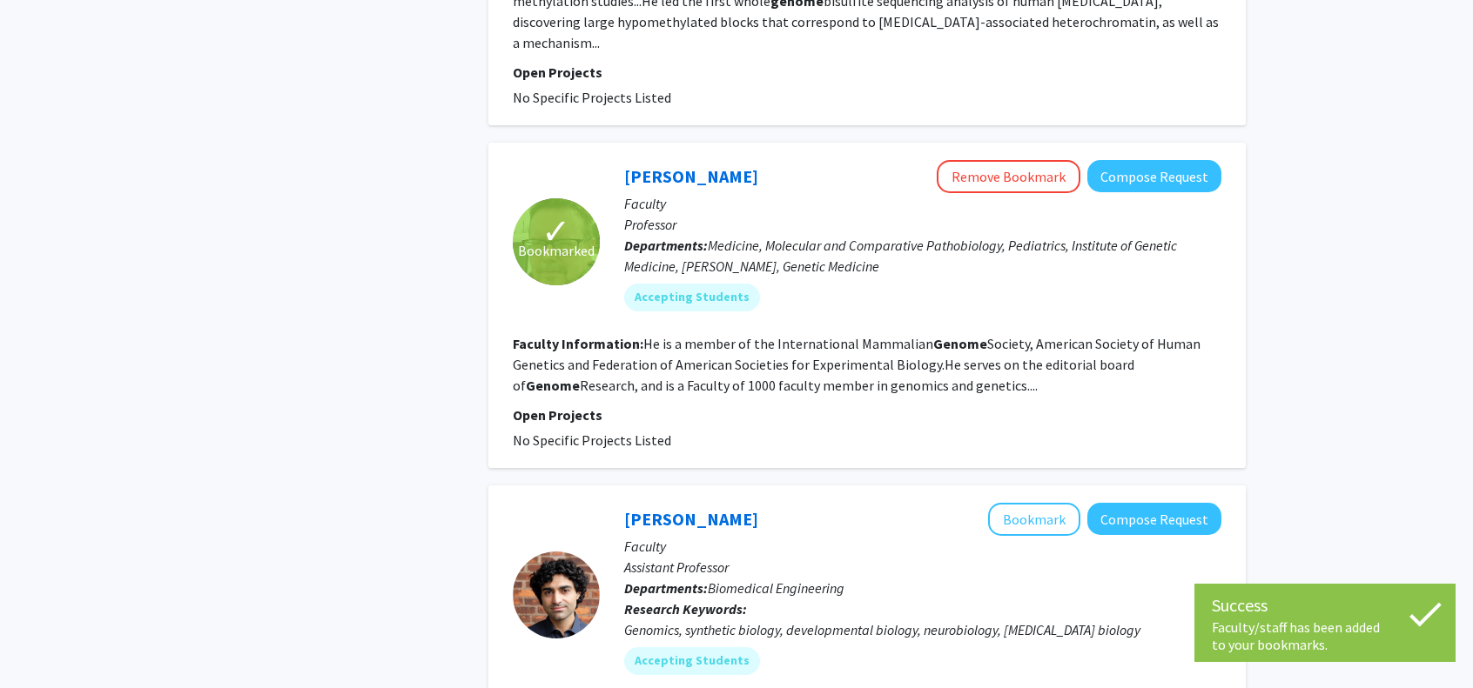
click at [961, 335] on b "Genome" at bounding box center [960, 343] width 54 height 17
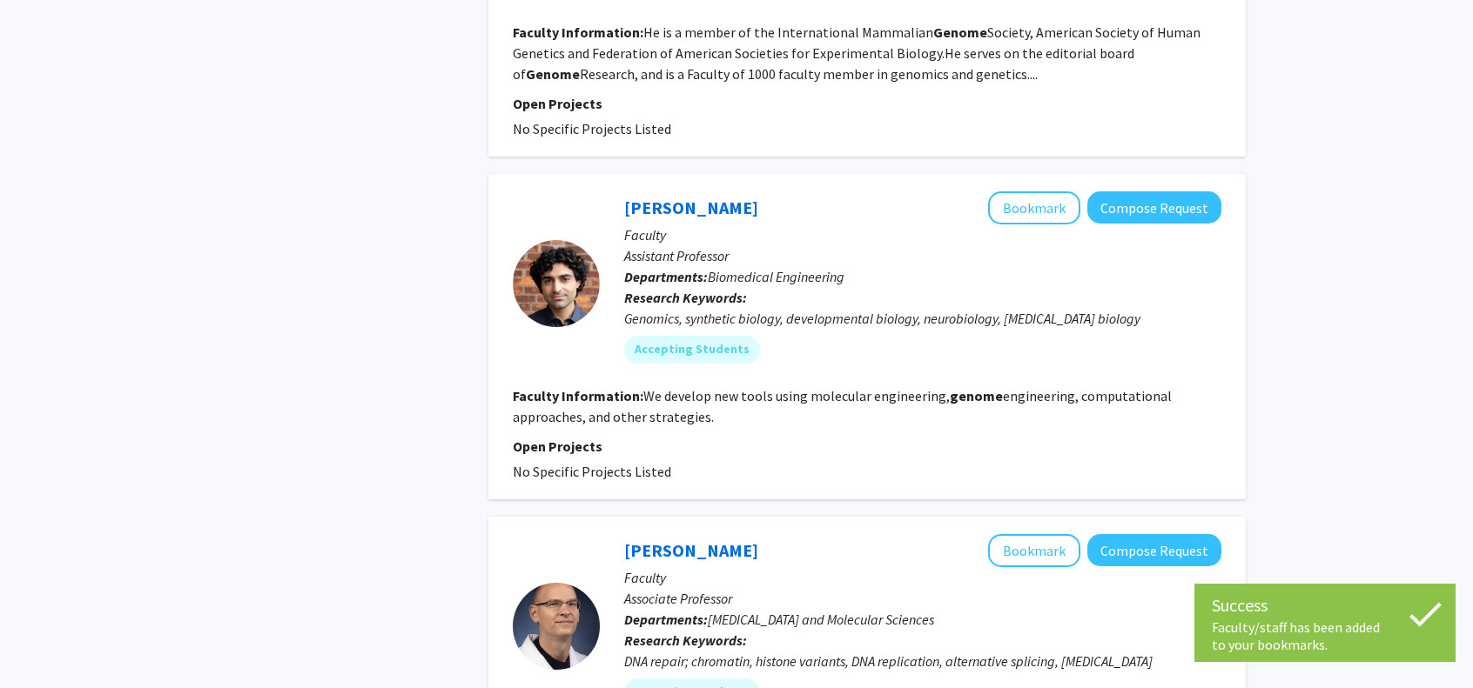
scroll to position [2263, 0]
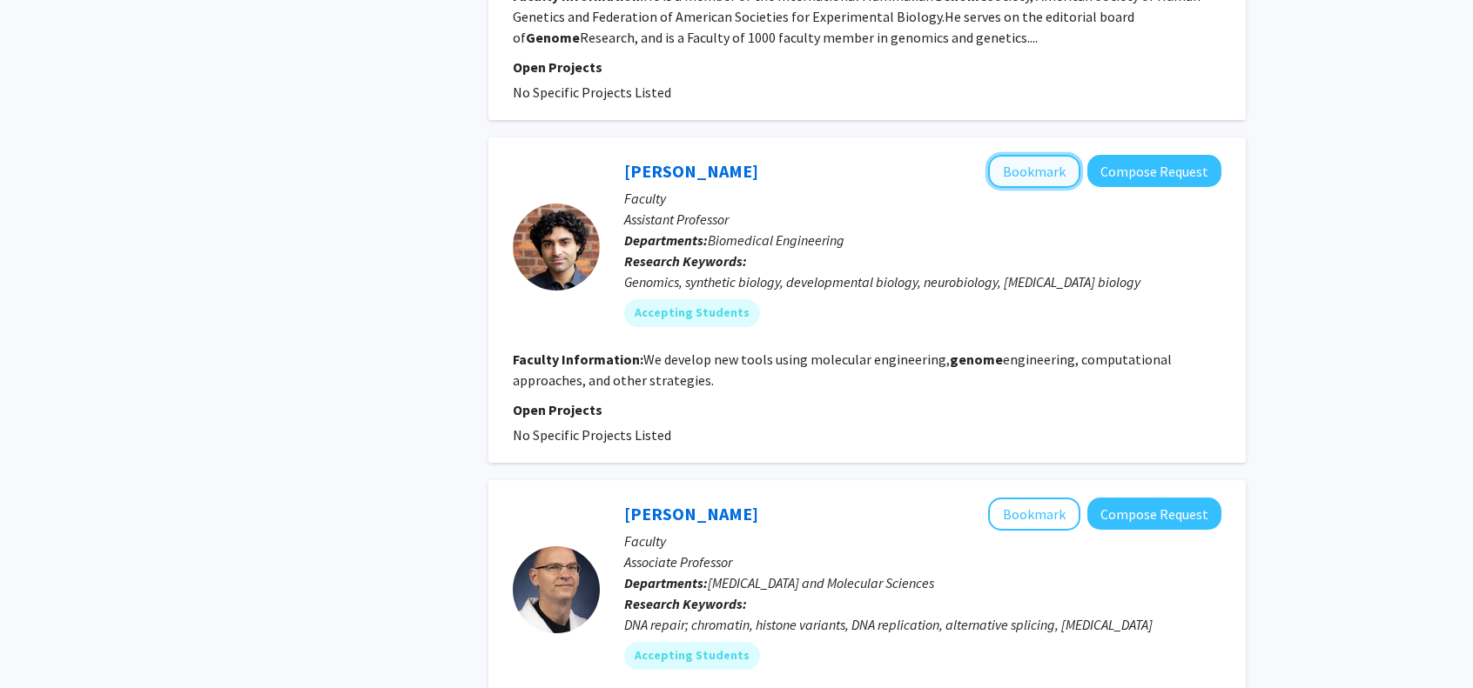
click at [1069, 155] on button "Bookmark" at bounding box center [1034, 171] width 92 height 33
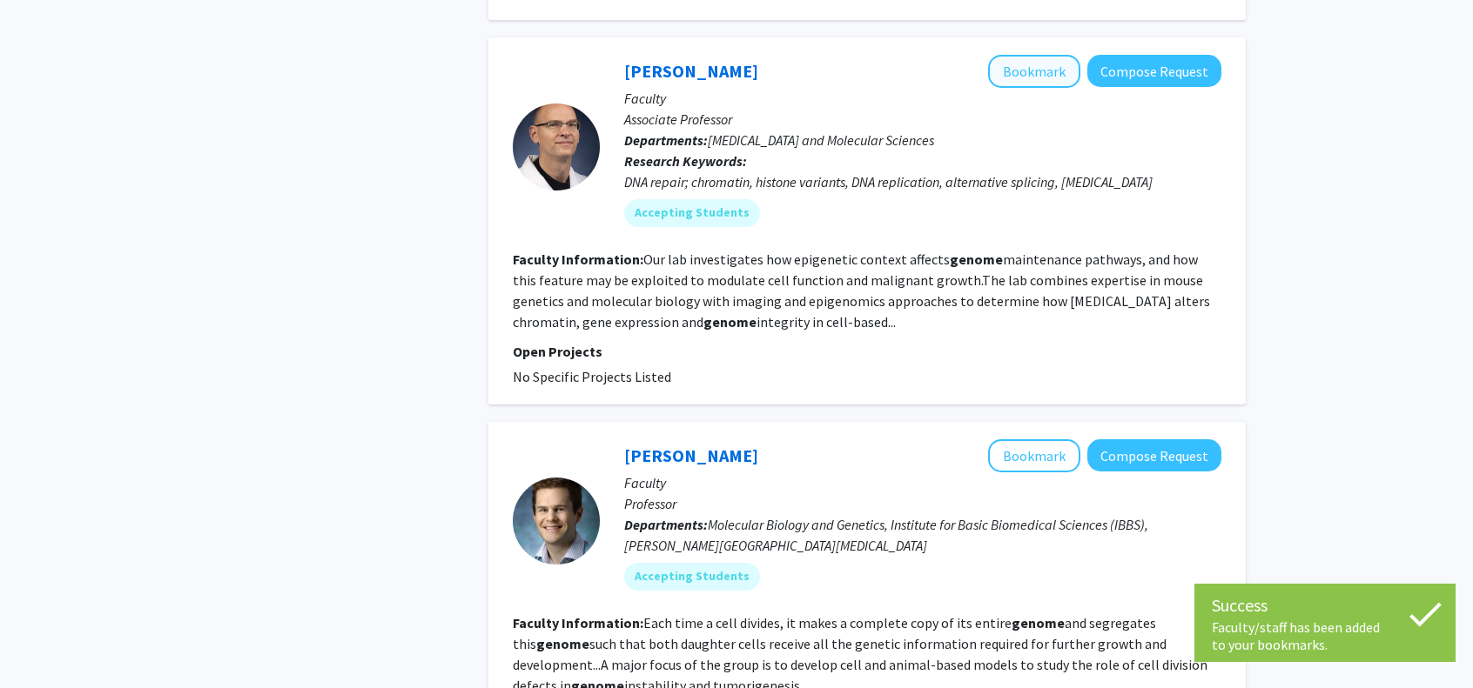
scroll to position [2959, 0]
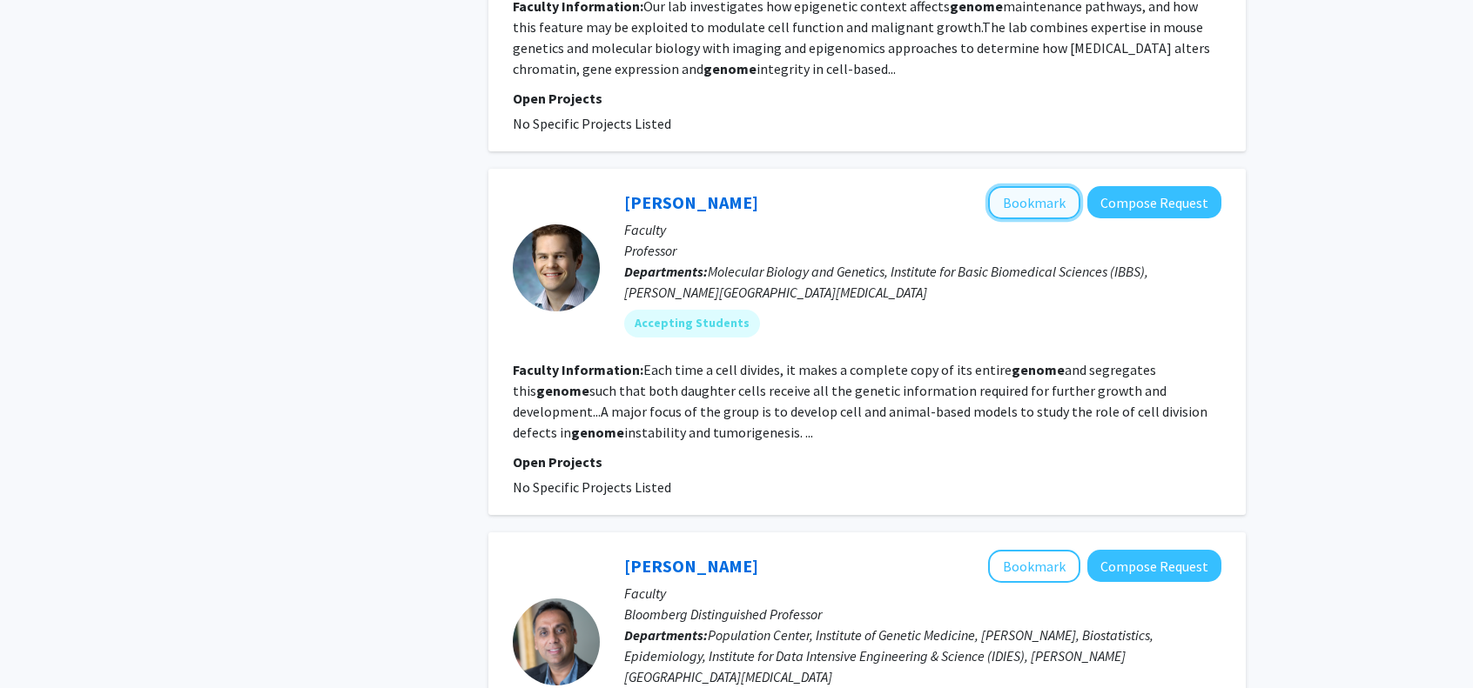
click at [1038, 186] on button "Bookmark" at bounding box center [1034, 202] width 92 height 33
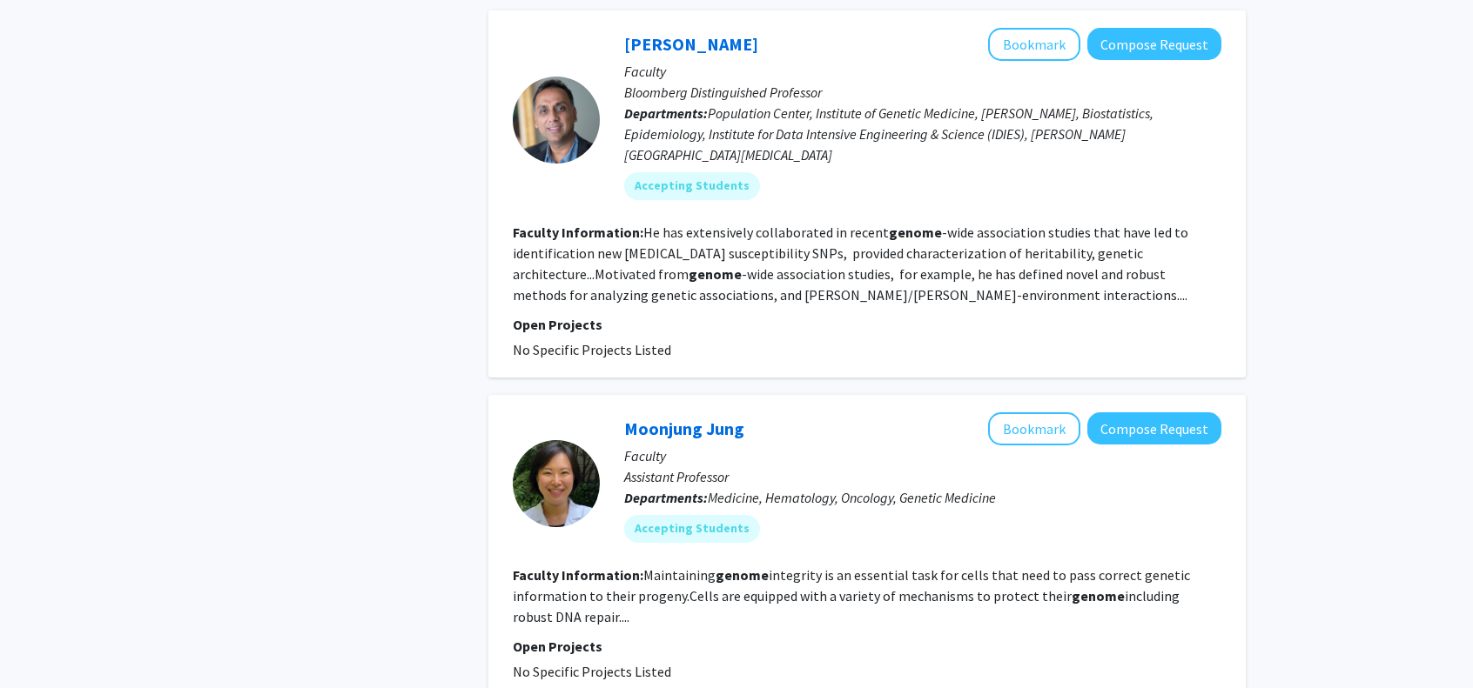
scroll to position [3394, 0]
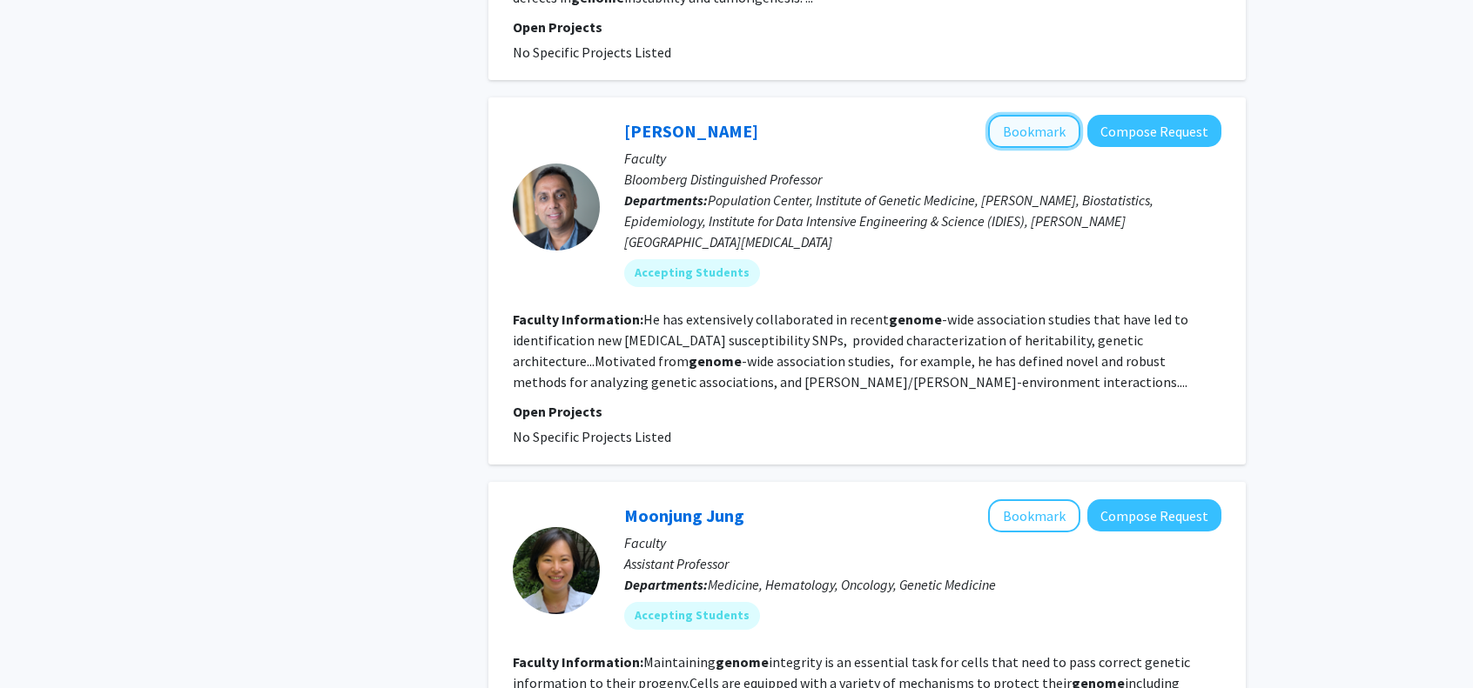
click at [1037, 115] on button "Bookmark" at bounding box center [1034, 131] width 92 height 33
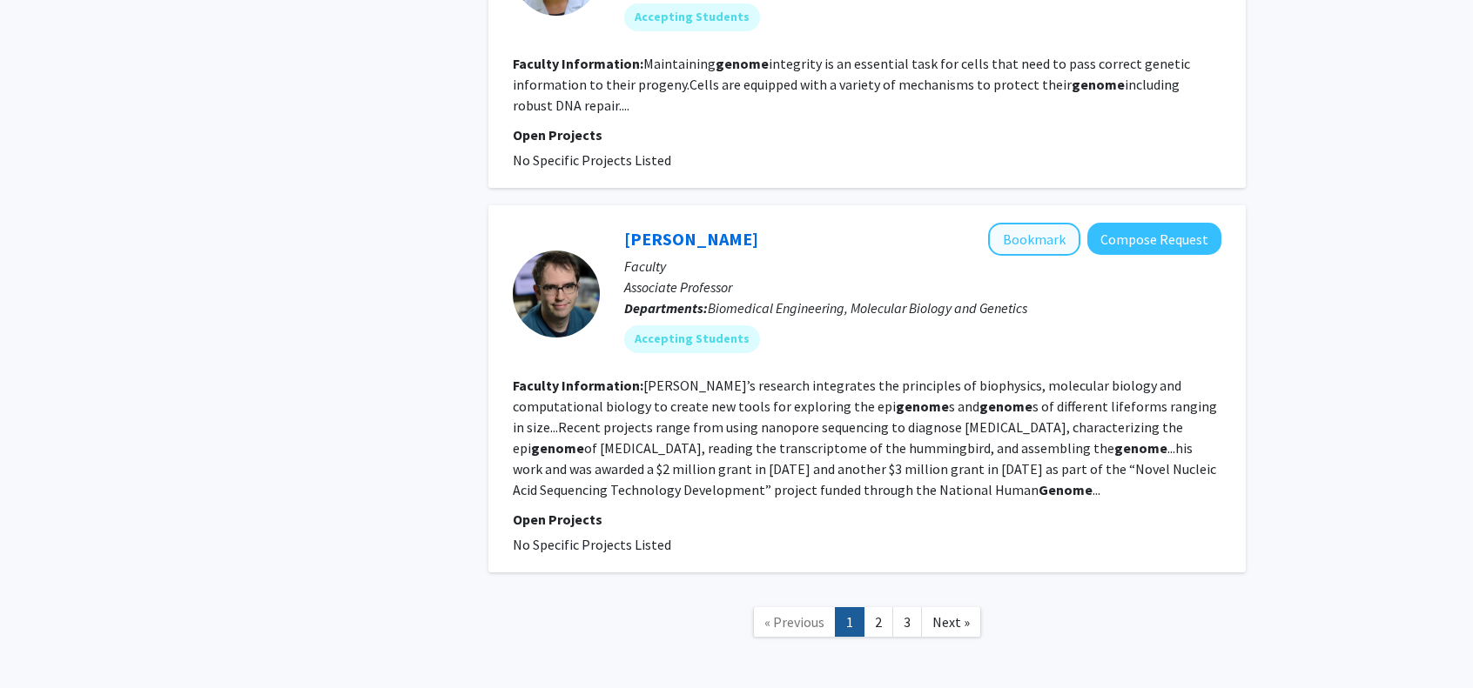
scroll to position [4004, 0]
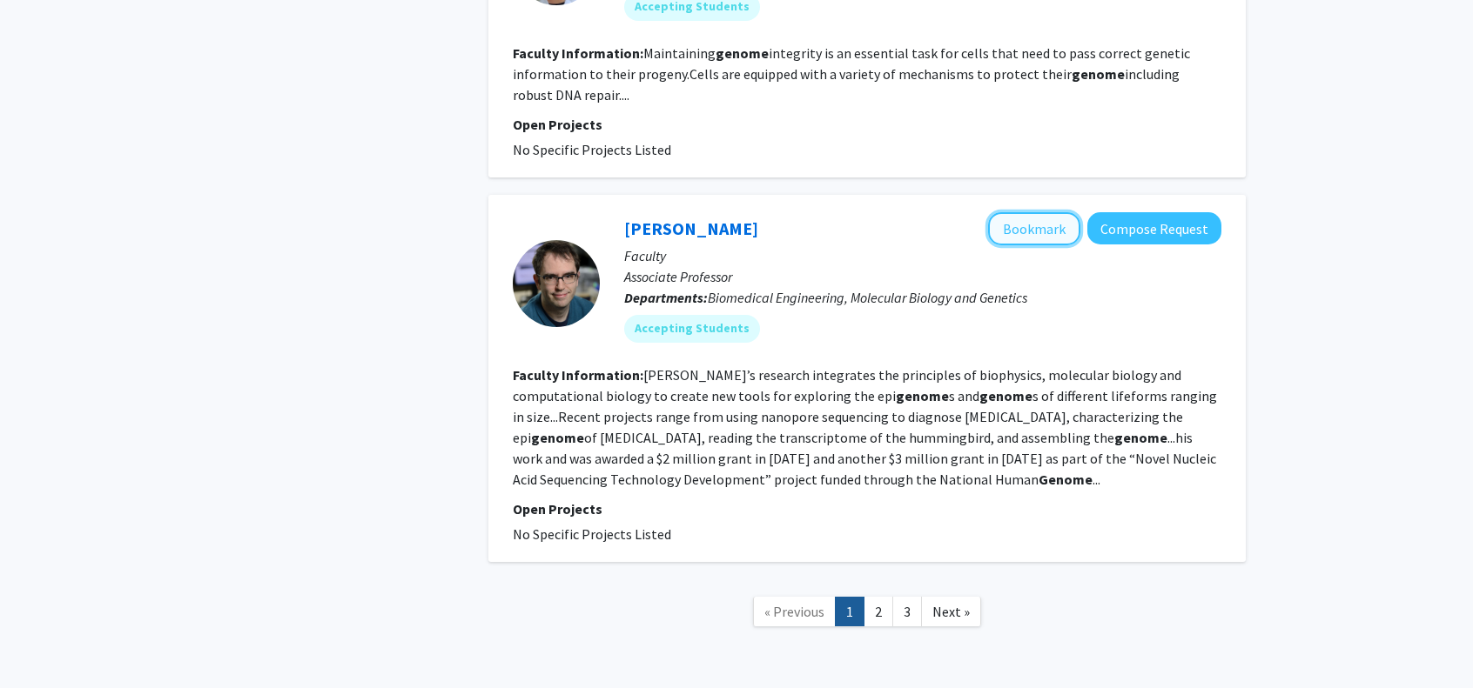
click at [1019, 212] on button "Bookmark" at bounding box center [1034, 228] width 92 height 33
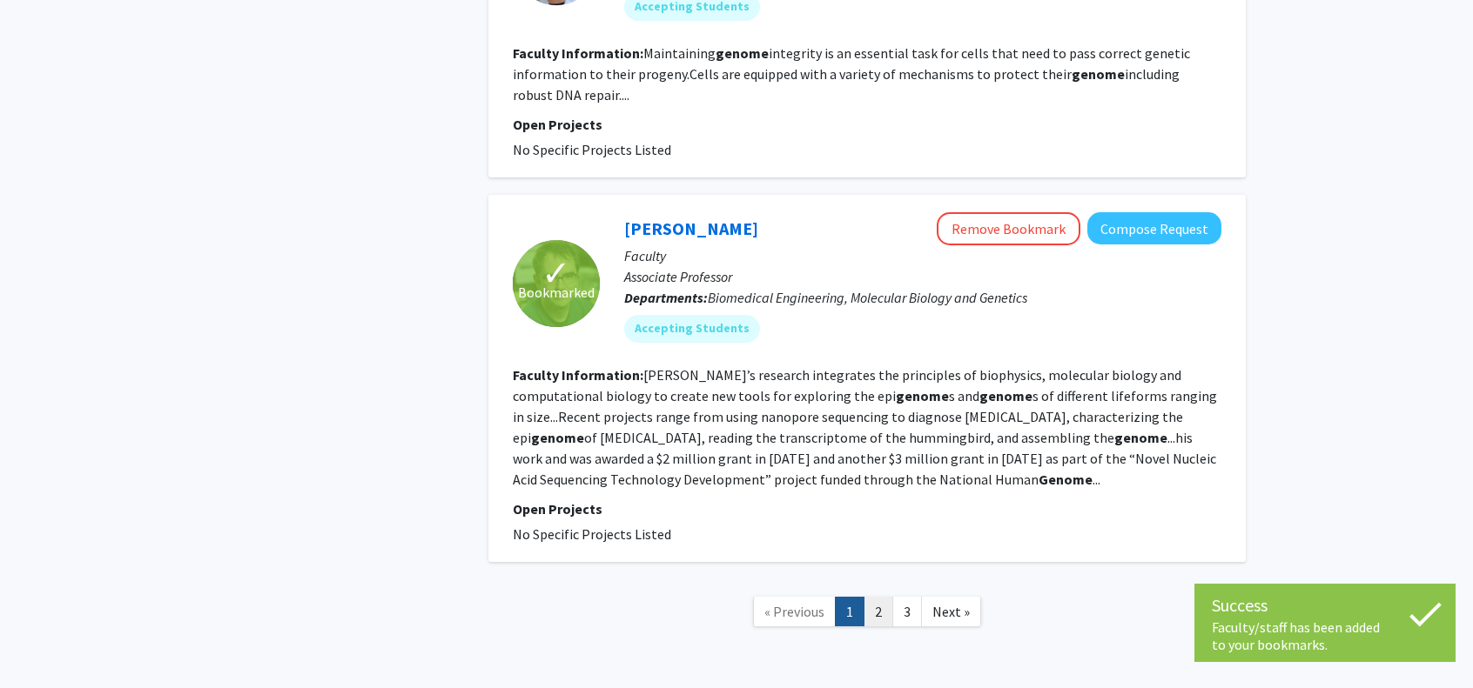
click at [879, 597] on link "2" at bounding box center [878, 612] width 30 height 30
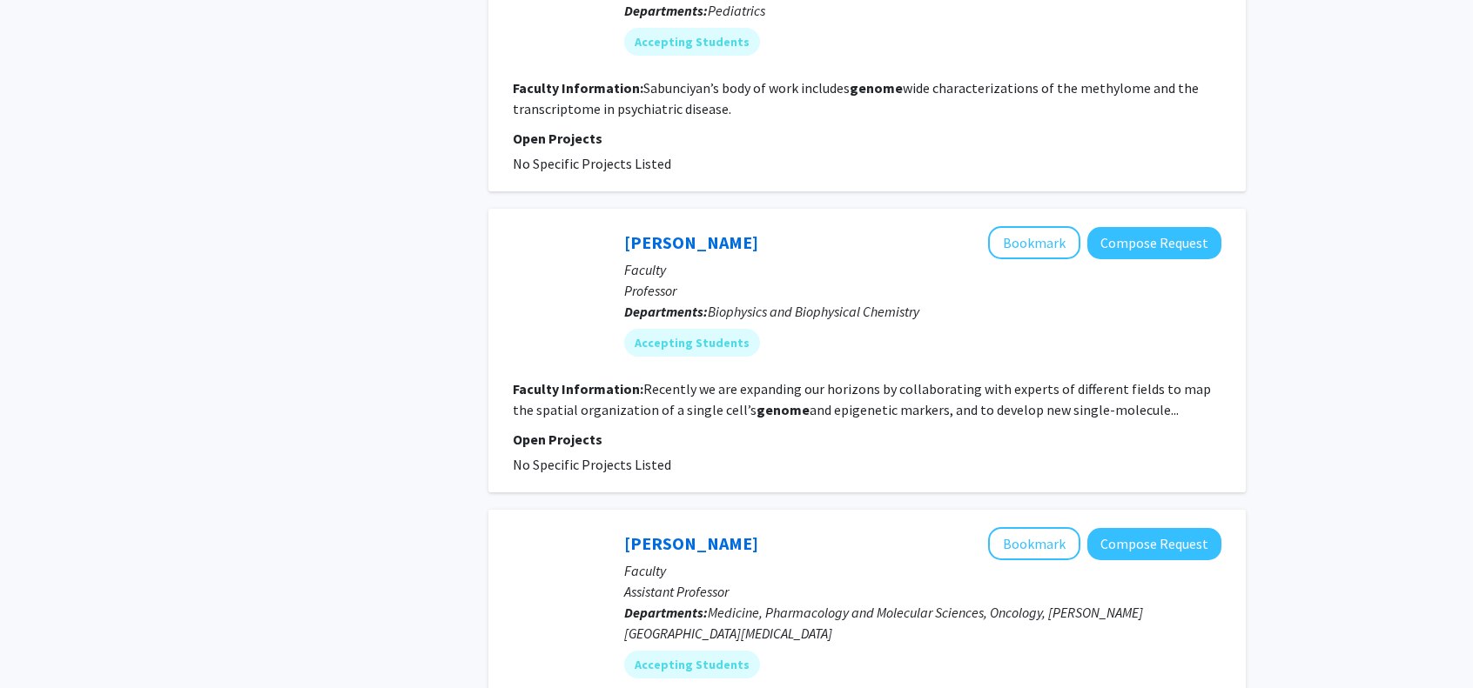
scroll to position [2350, 0]
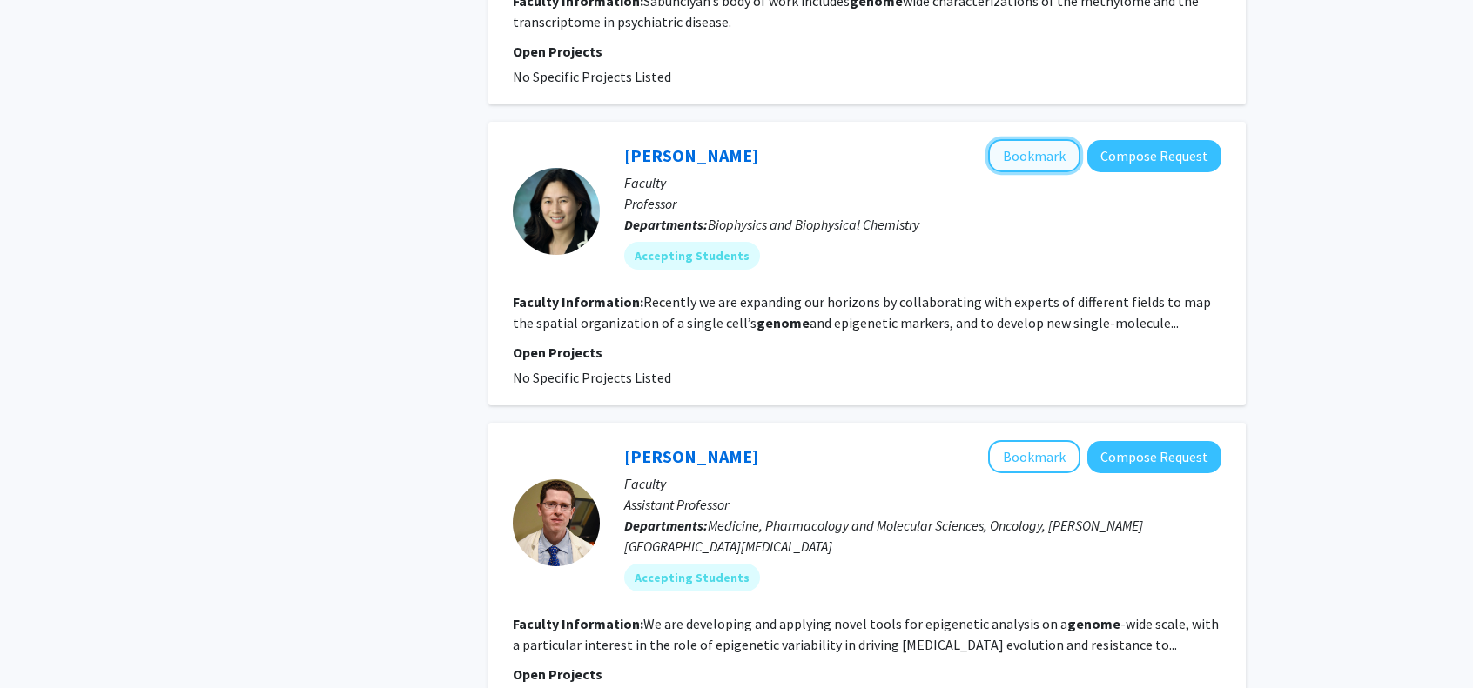
click at [1037, 165] on button "Bookmark" at bounding box center [1034, 155] width 92 height 33
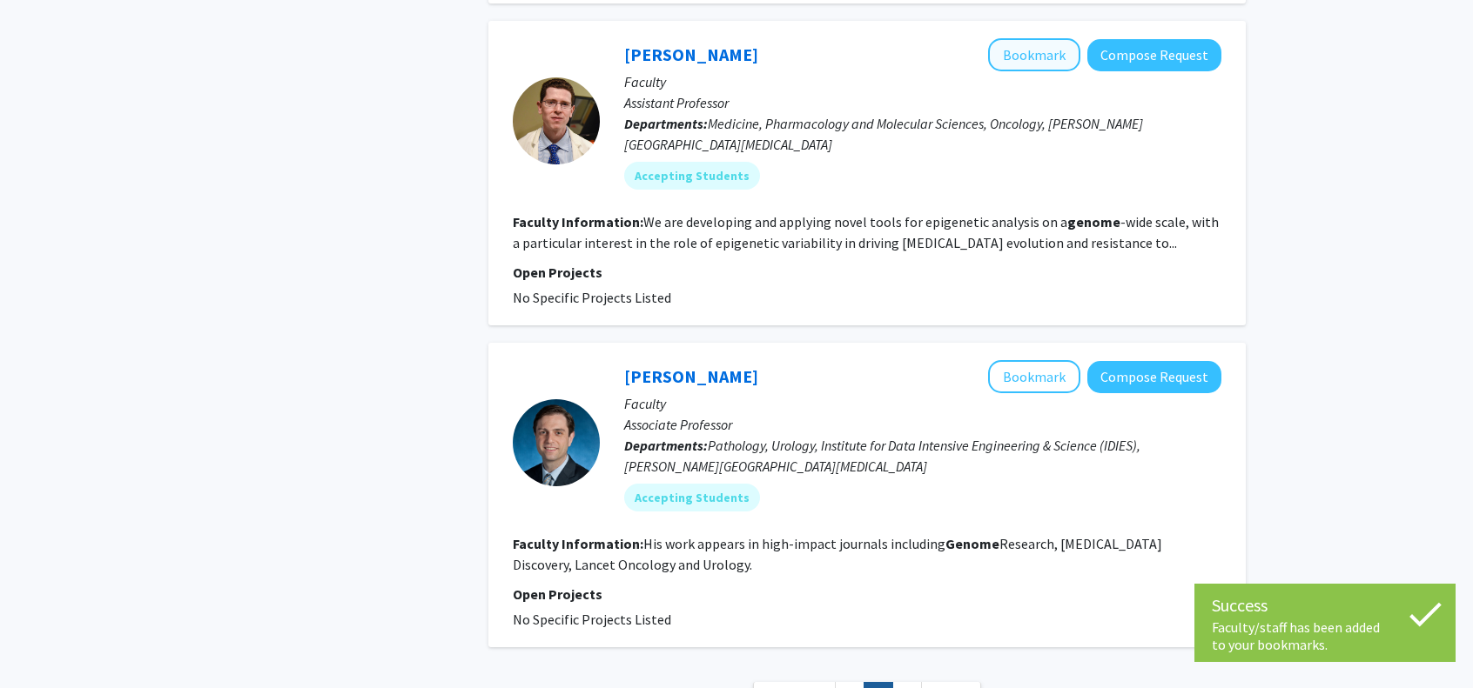
scroll to position [2872, 0]
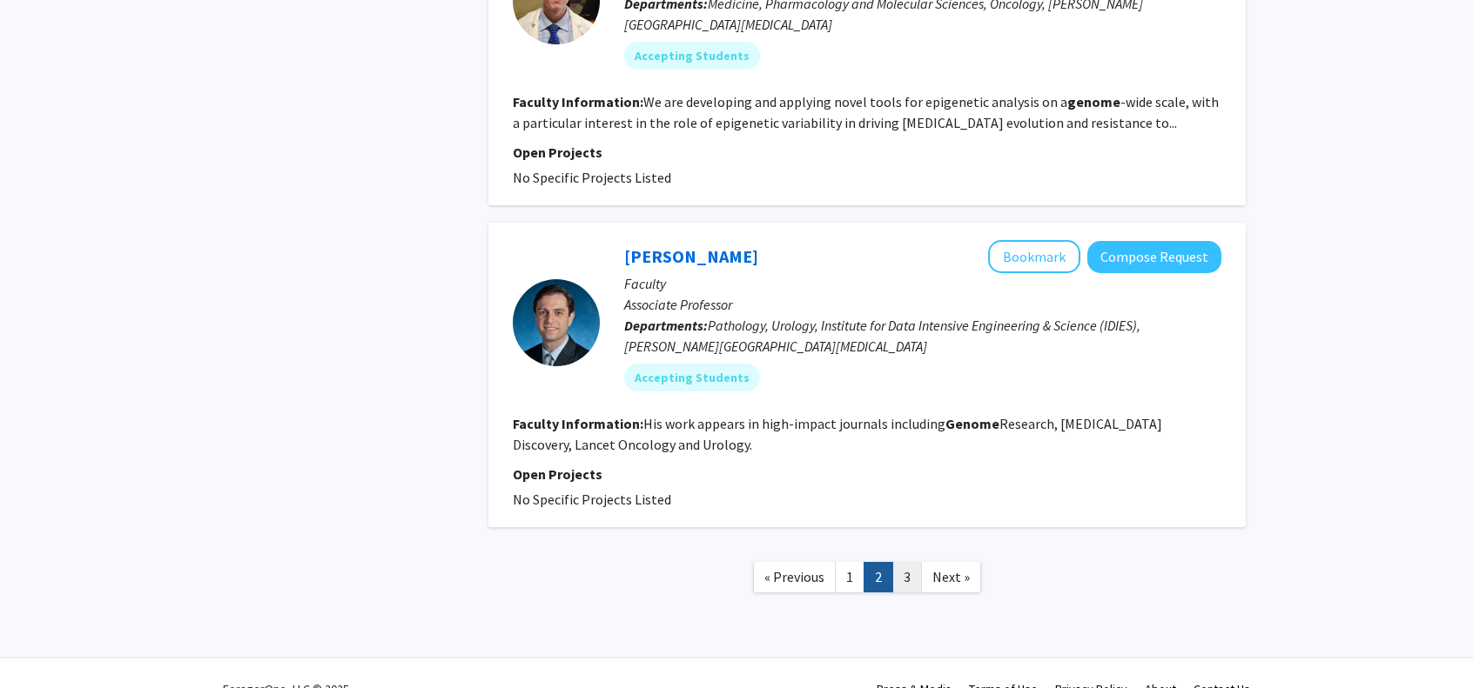
click at [898, 581] on link "3" at bounding box center [907, 577] width 30 height 30
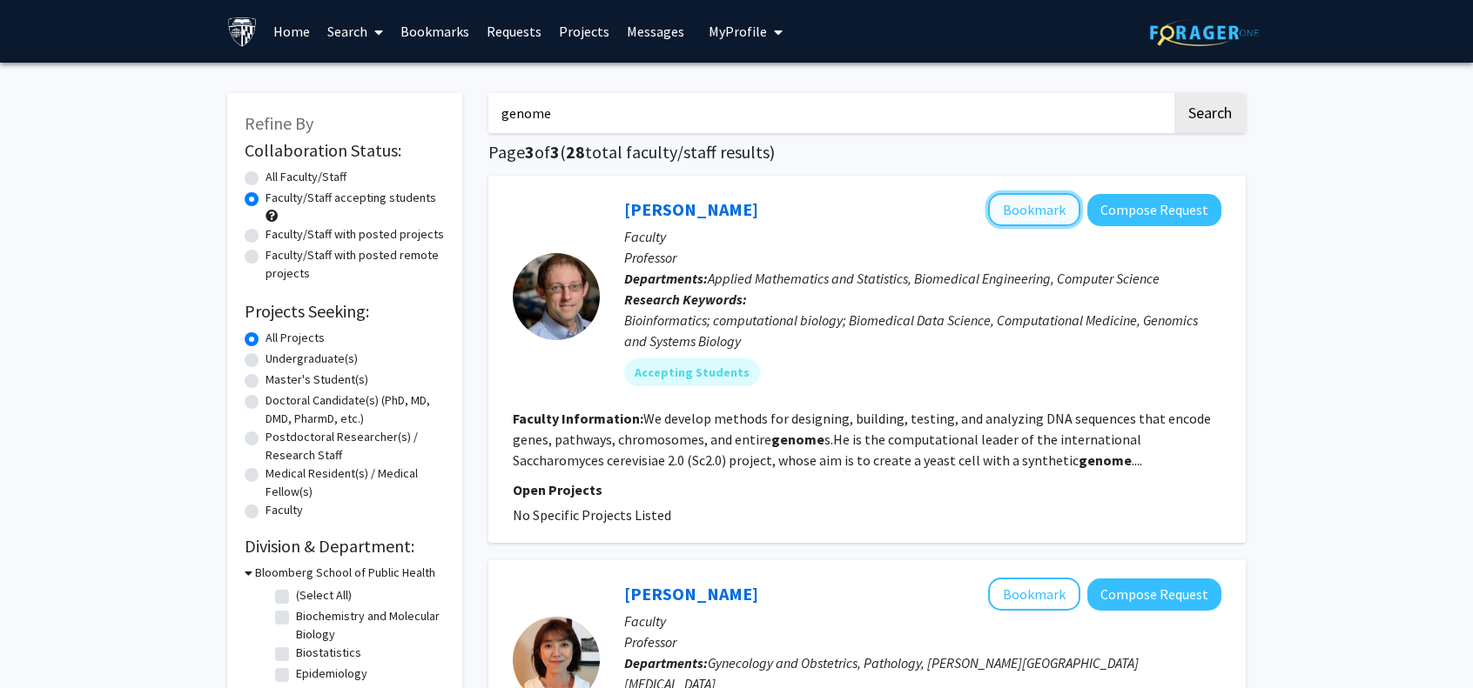
click at [1037, 216] on button "Bookmark" at bounding box center [1034, 209] width 92 height 33
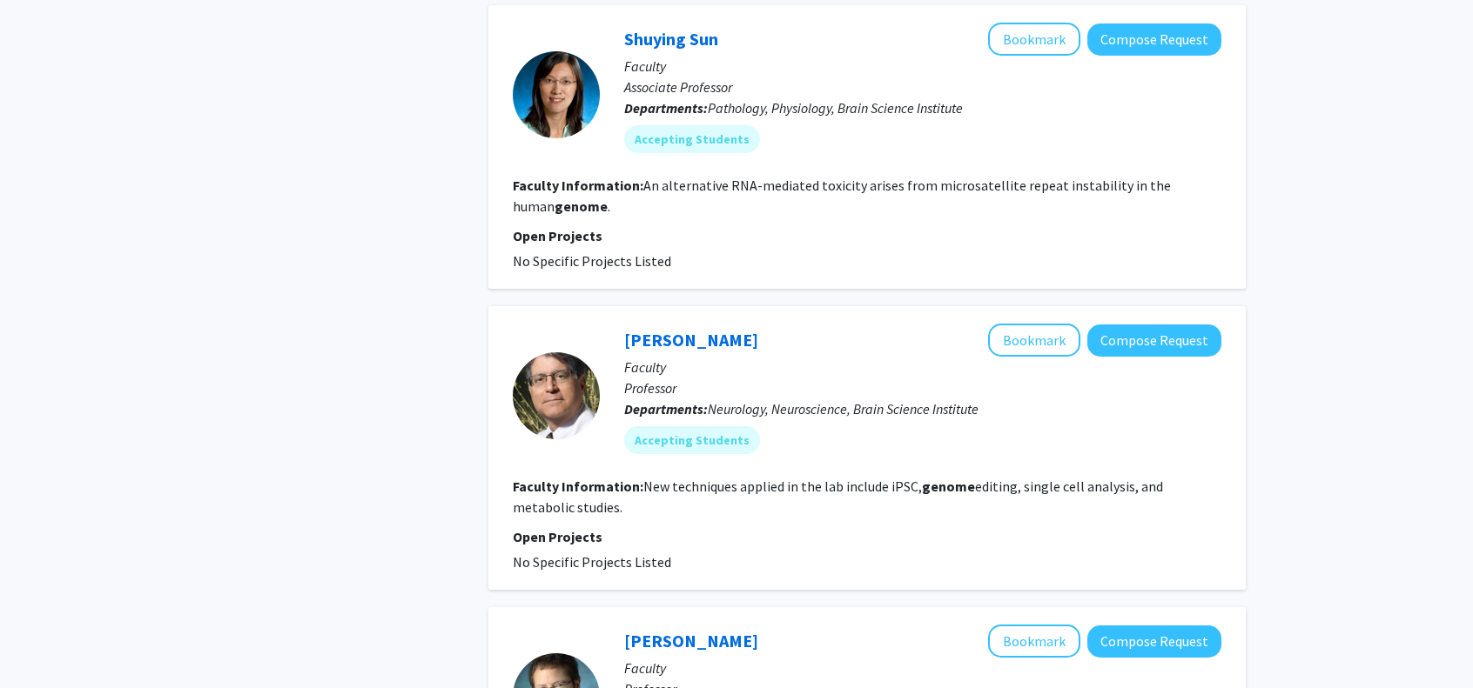
scroll to position [957, 0]
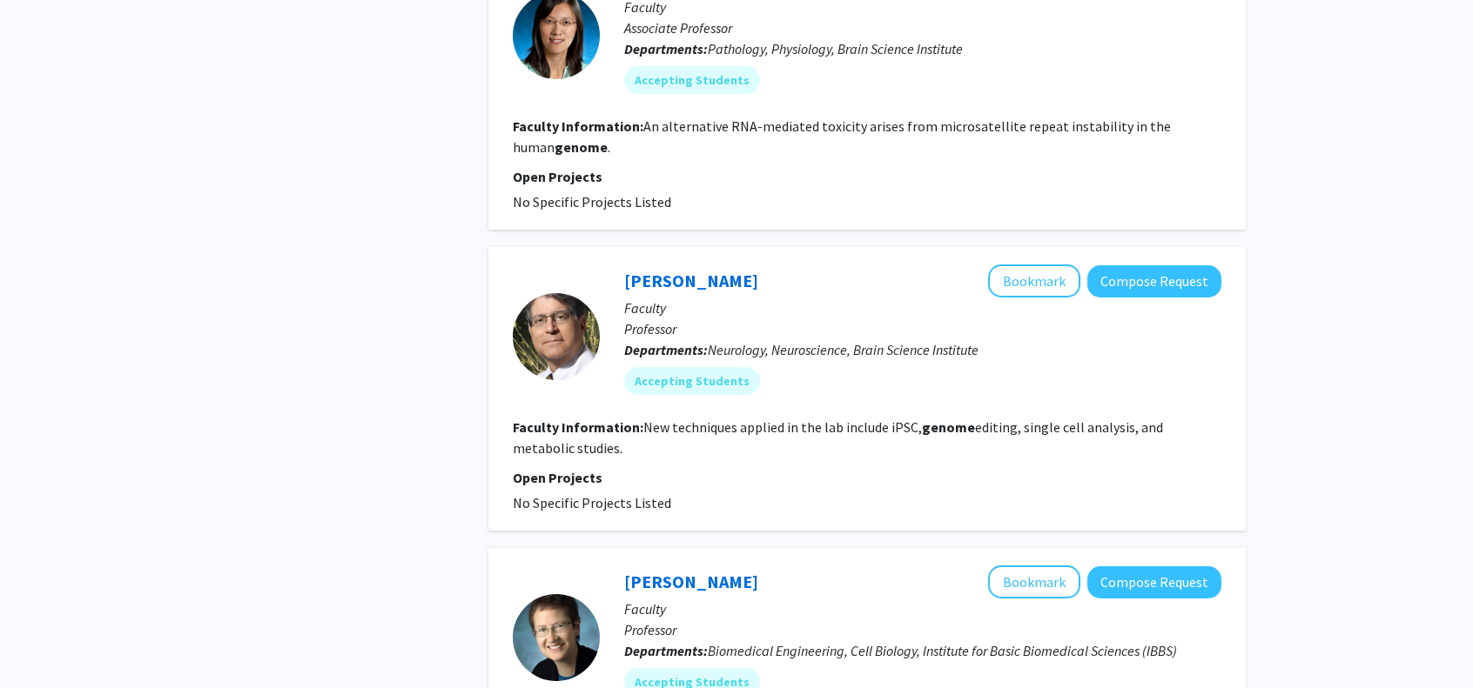
click at [1000, 298] on p "Faculty" at bounding box center [922, 308] width 597 height 21
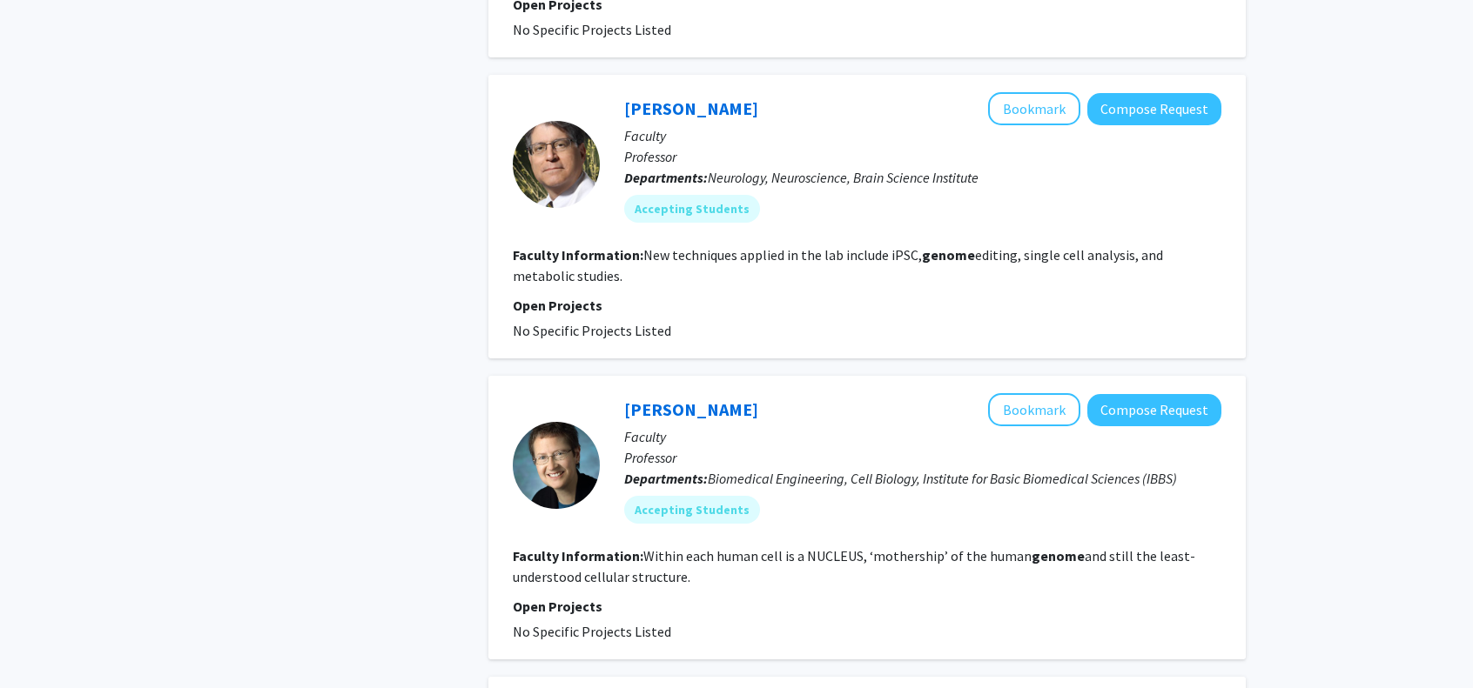
scroll to position [1131, 0]
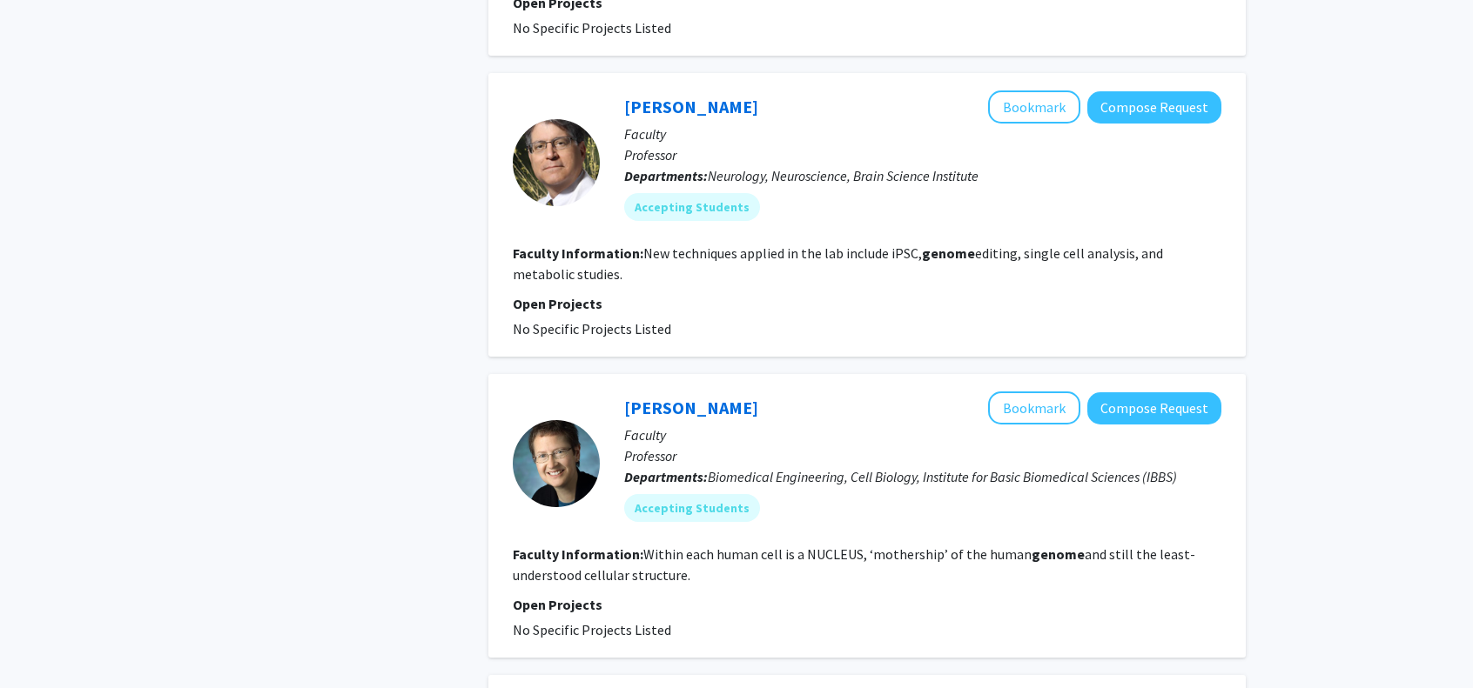
click at [1062, 23] on div "✓ Bookmarked [PERSON_NAME] Remove Bookmark Compose Request Faculty Professor De…" at bounding box center [866, 334] width 757 height 2580
click at [1050, 91] on button "Bookmark" at bounding box center [1034, 107] width 92 height 33
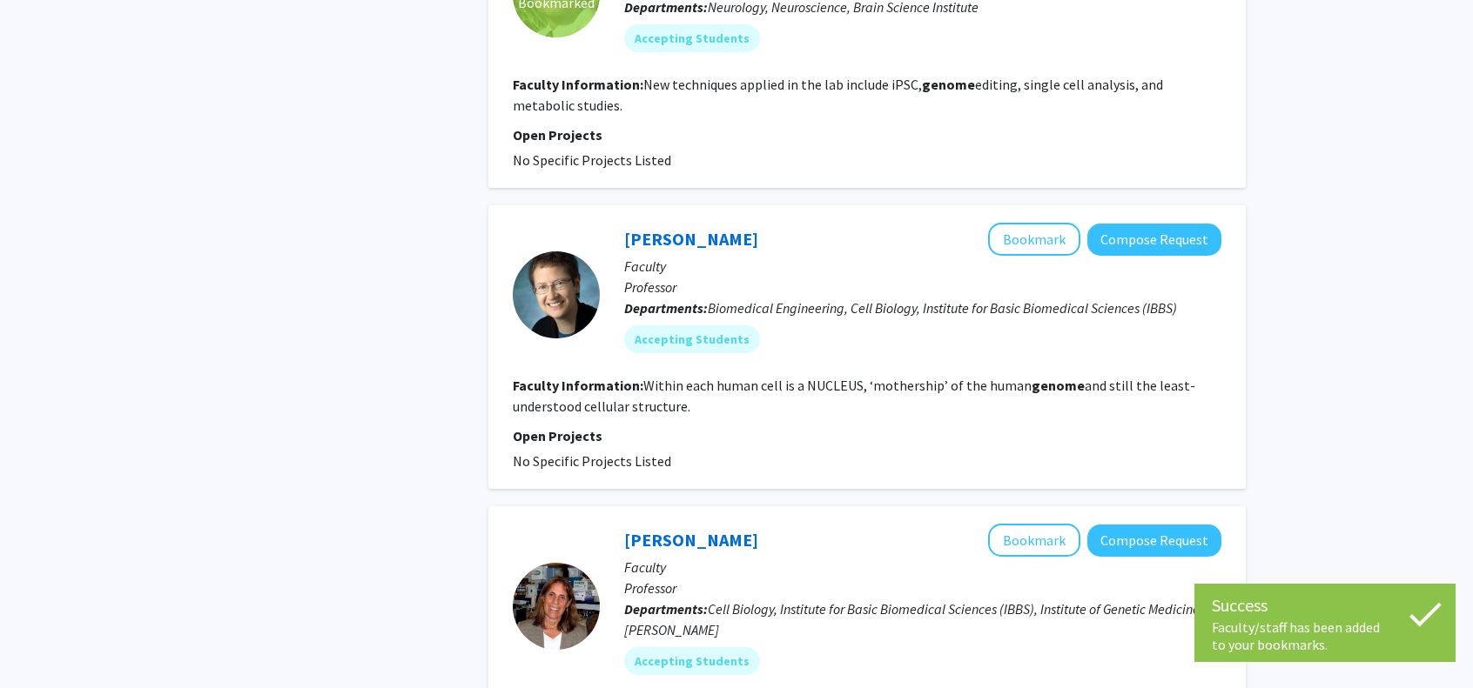
scroll to position [1306, 0]
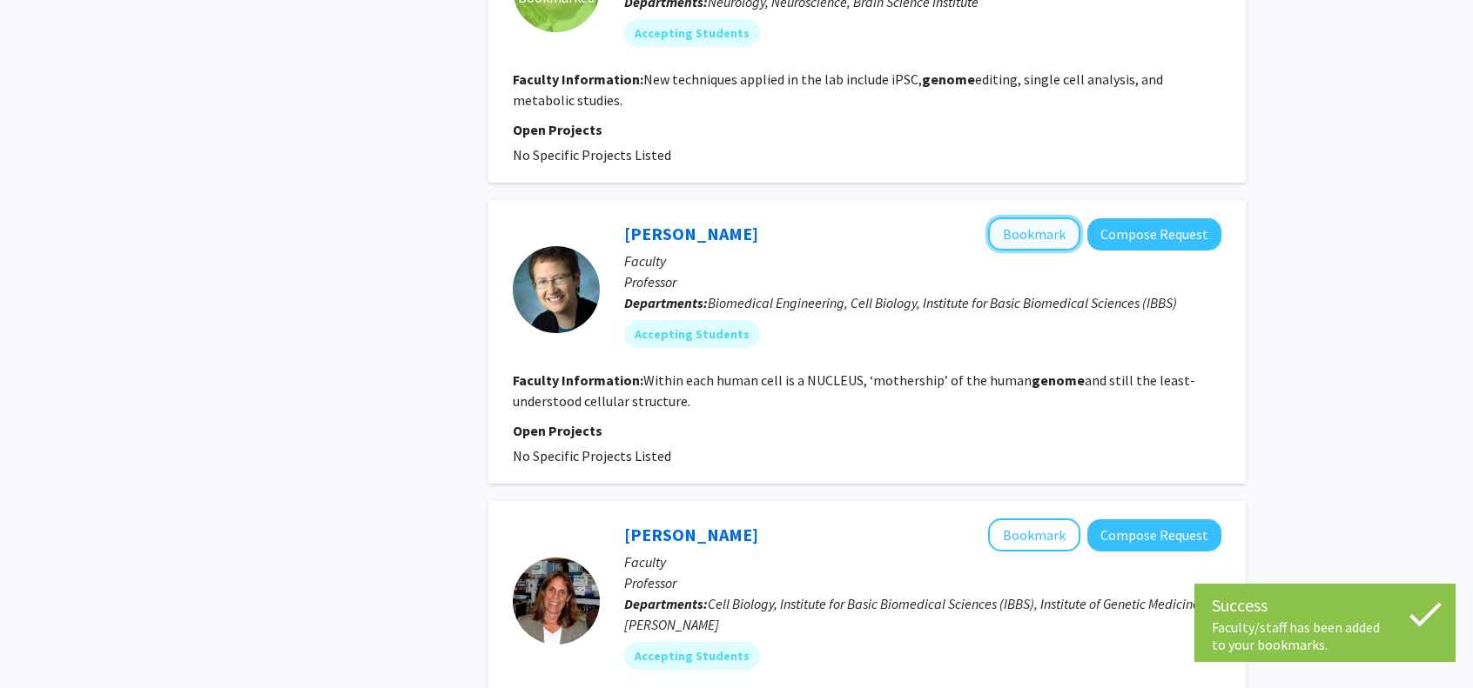
click at [1033, 218] on button "Bookmark" at bounding box center [1034, 234] width 92 height 33
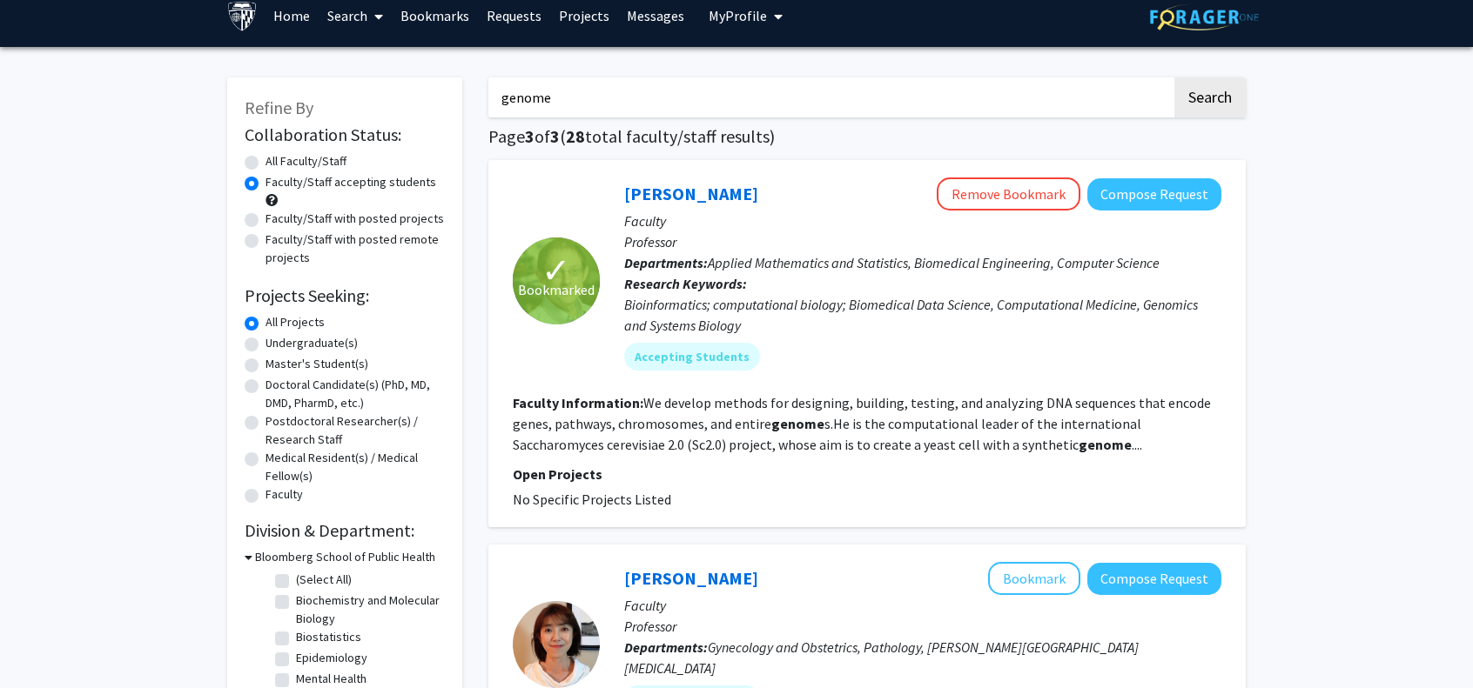
scroll to position [0, 0]
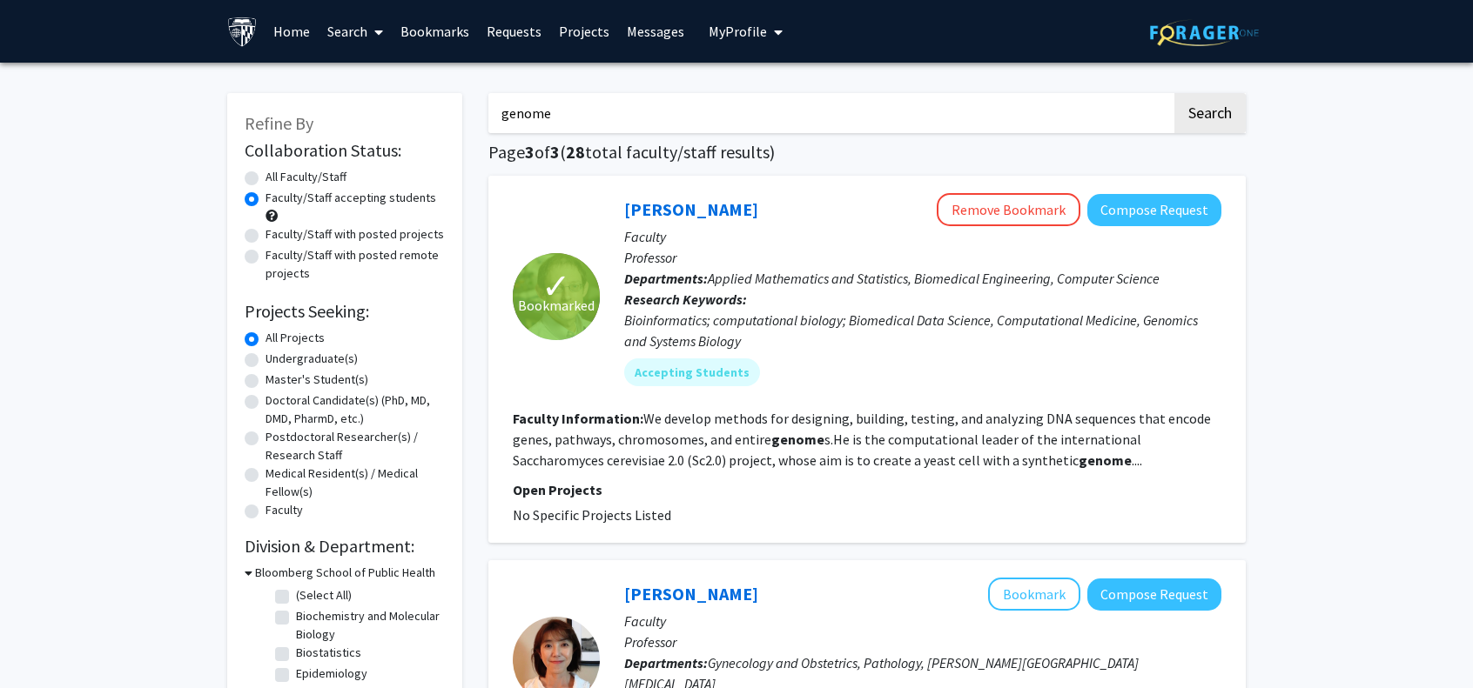
click at [265, 232] on label "Faculty/Staff with posted projects" at bounding box center [354, 234] width 178 height 18
click at [265, 232] on input "Faculty/Staff with posted projects" at bounding box center [270, 230] width 11 height 11
radio input "true"
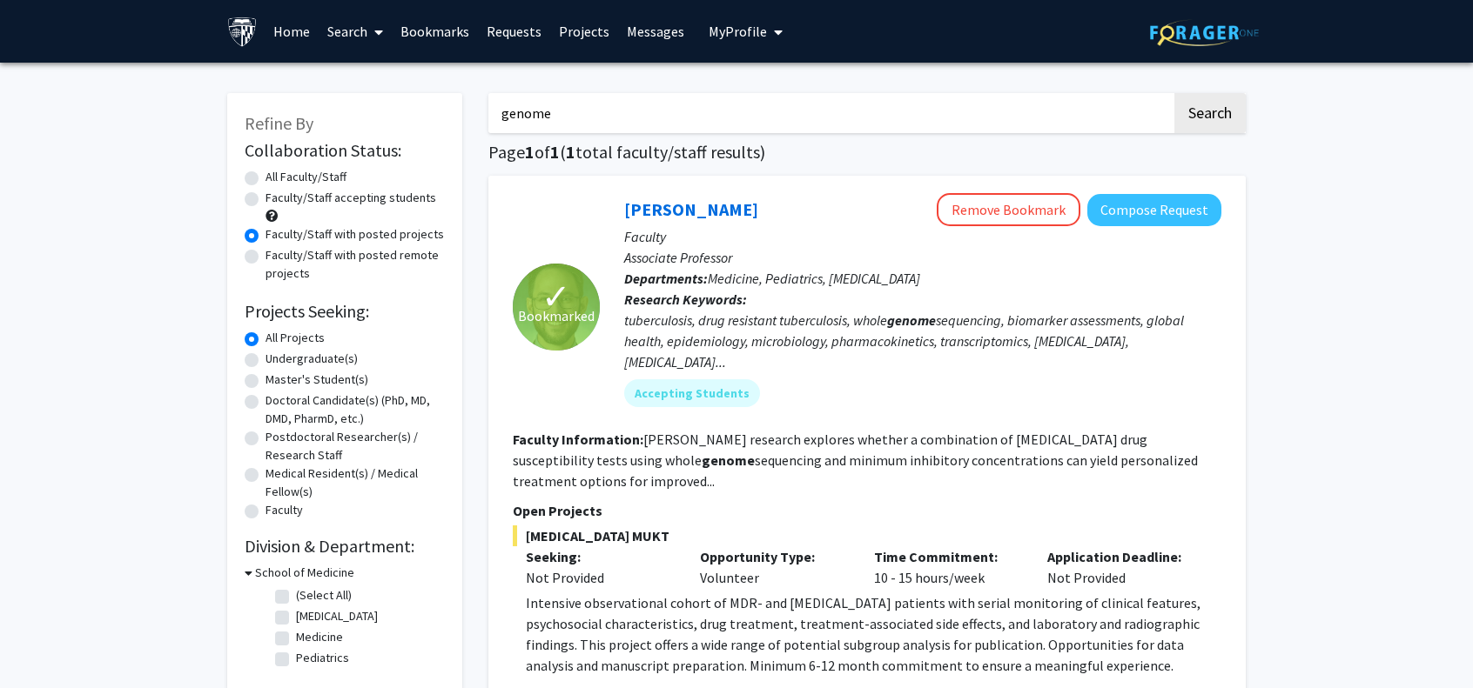
click at [265, 252] on label "Faculty/Staff with posted remote projects" at bounding box center [354, 264] width 179 height 37
click at [265, 252] on input "Faculty/Staff with posted remote projects" at bounding box center [270, 251] width 11 height 11
radio input "true"
click at [265, 178] on label "All Faculty/Staff" at bounding box center [305, 177] width 81 height 18
click at [265, 178] on input "All Faculty/Staff" at bounding box center [270, 173] width 11 height 11
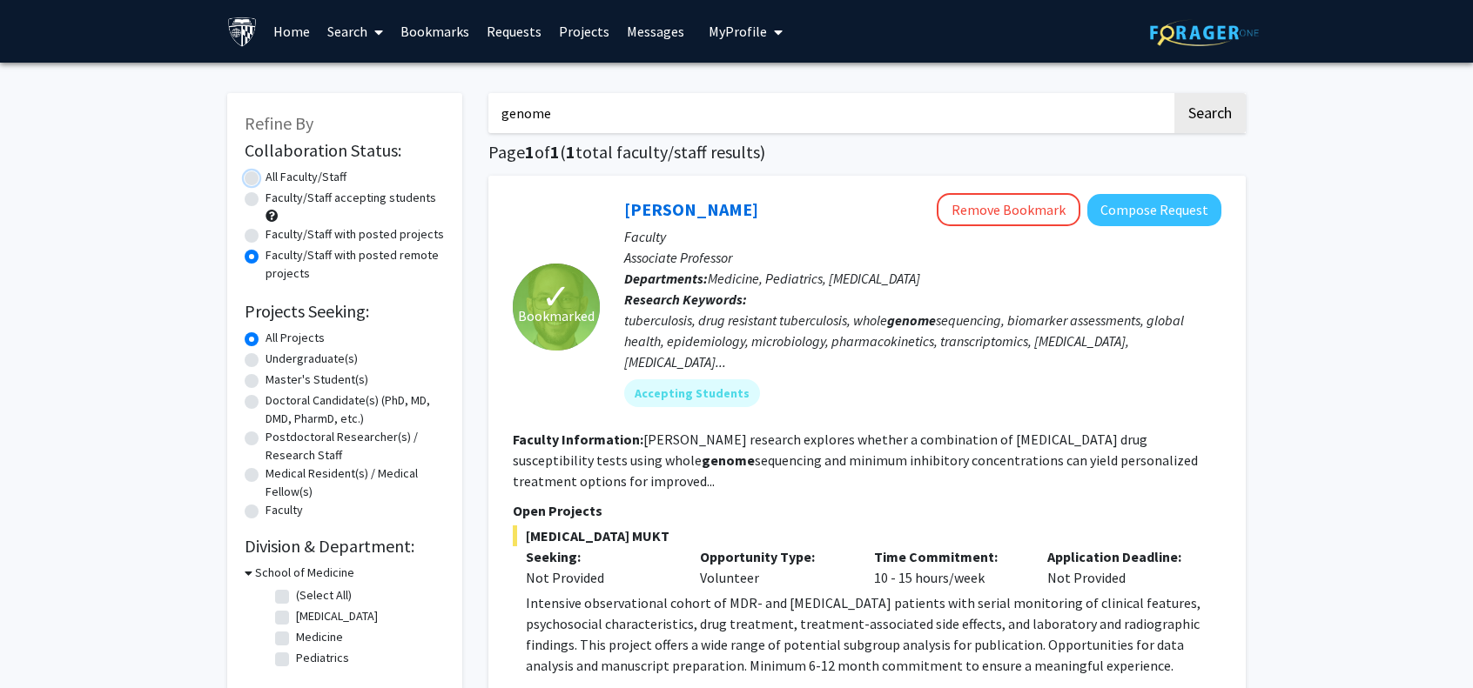
radio input "true"
click at [400, 253] on label "Faculty/Staff with posted remote projects" at bounding box center [354, 264] width 179 height 37
click at [277, 253] on input "Faculty/Staff with posted remote projects" at bounding box center [270, 251] width 11 height 11
radio input "true"
click at [265, 181] on label "All Faculty/Staff" at bounding box center [305, 177] width 81 height 18
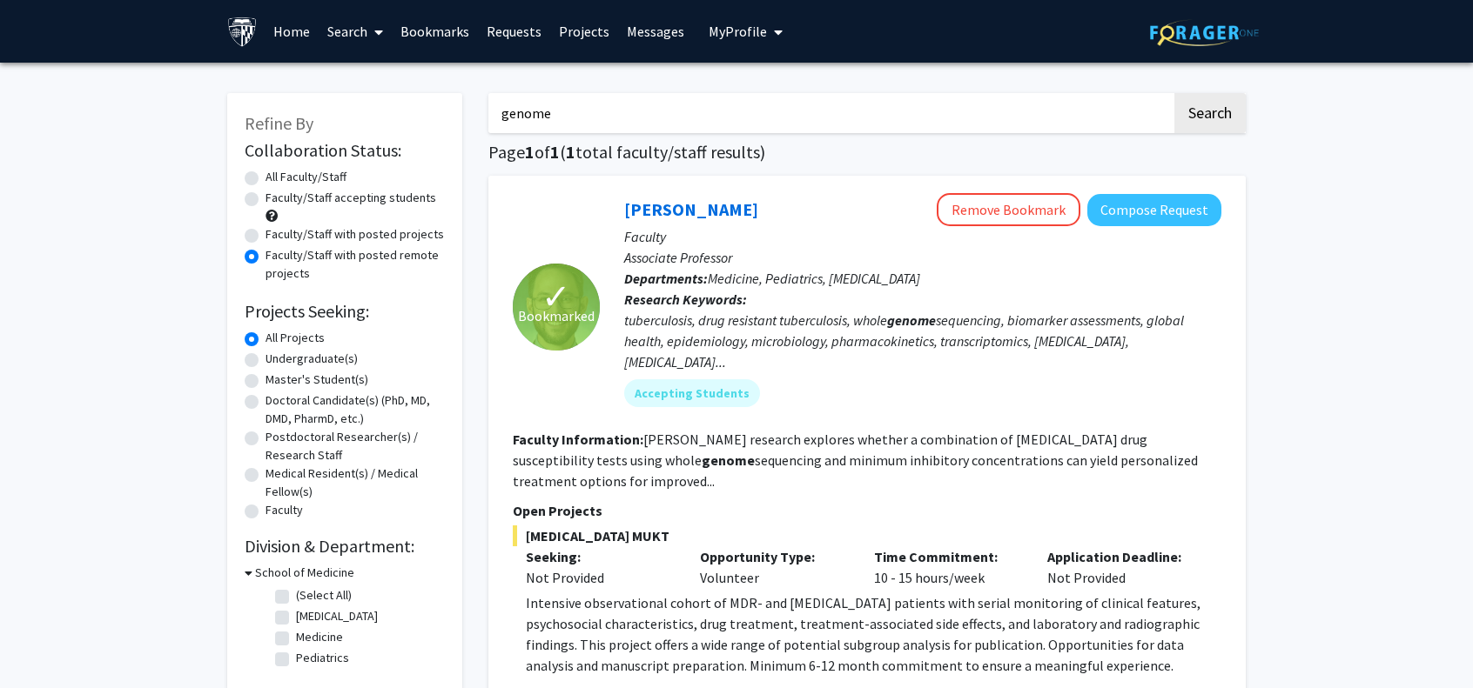
click at [265, 179] on input "All Faculty/Staff" at bounding box center [270, 173] width 11 height 11
radio input "true"
click at [451, 29] on link "Bookmarks" at bounding box center [435, 31] width 86 height 61
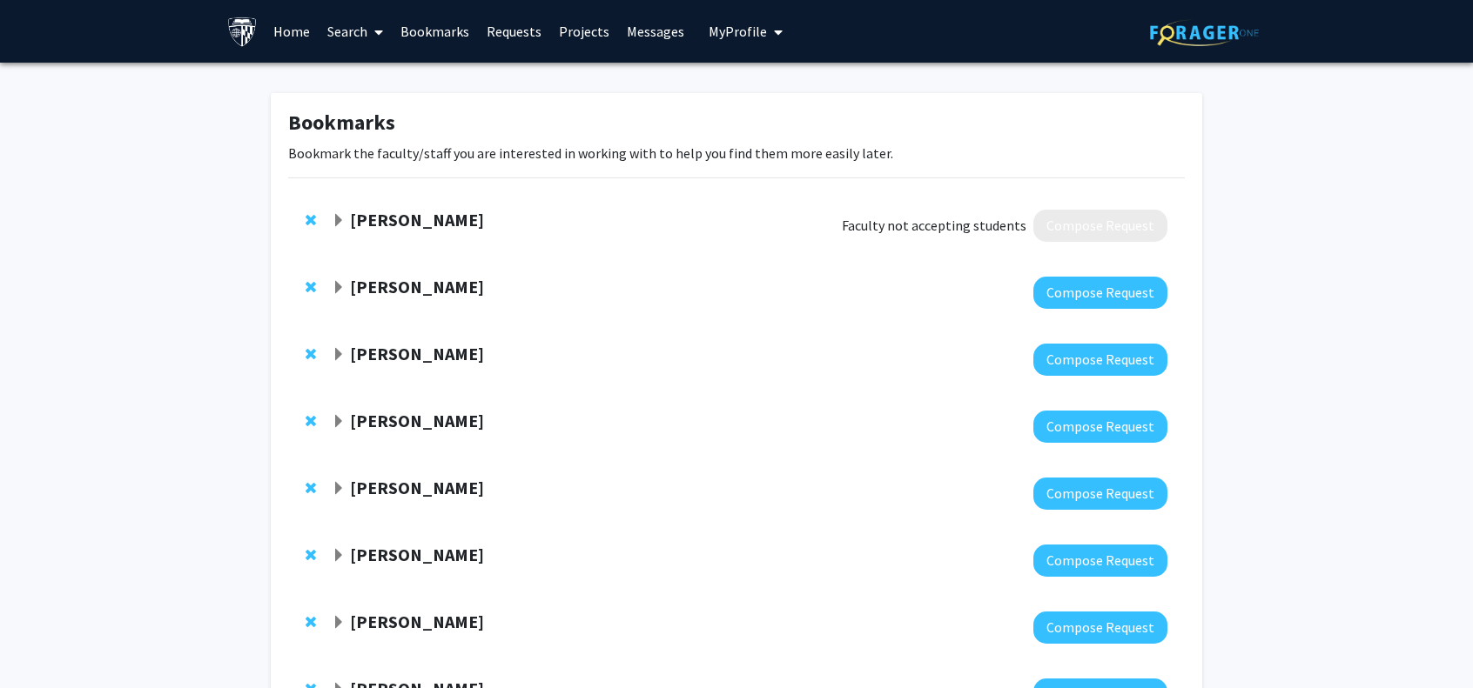
click at [336, 225] on span "Expand Sandeep Wontakal Bookmark" at bounding box center [339, 221] width 14 height 14
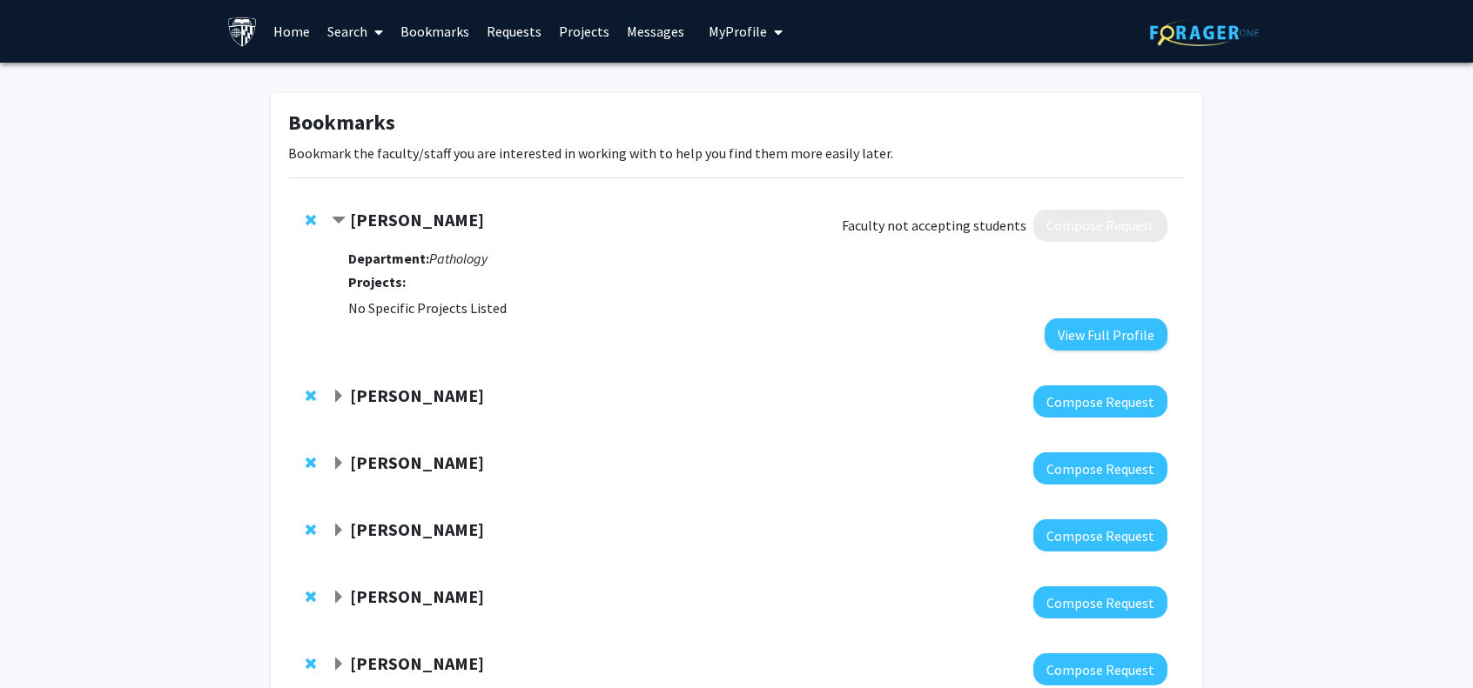
click at [629, 214] on div "[PERSON_NAME]" at bounding box center [520, 221] width 376 height 22
click at [334, 220] on span "Contract Sandeep Wontakal Bookmark" at bounding box center [339, 221] width 14 height 14
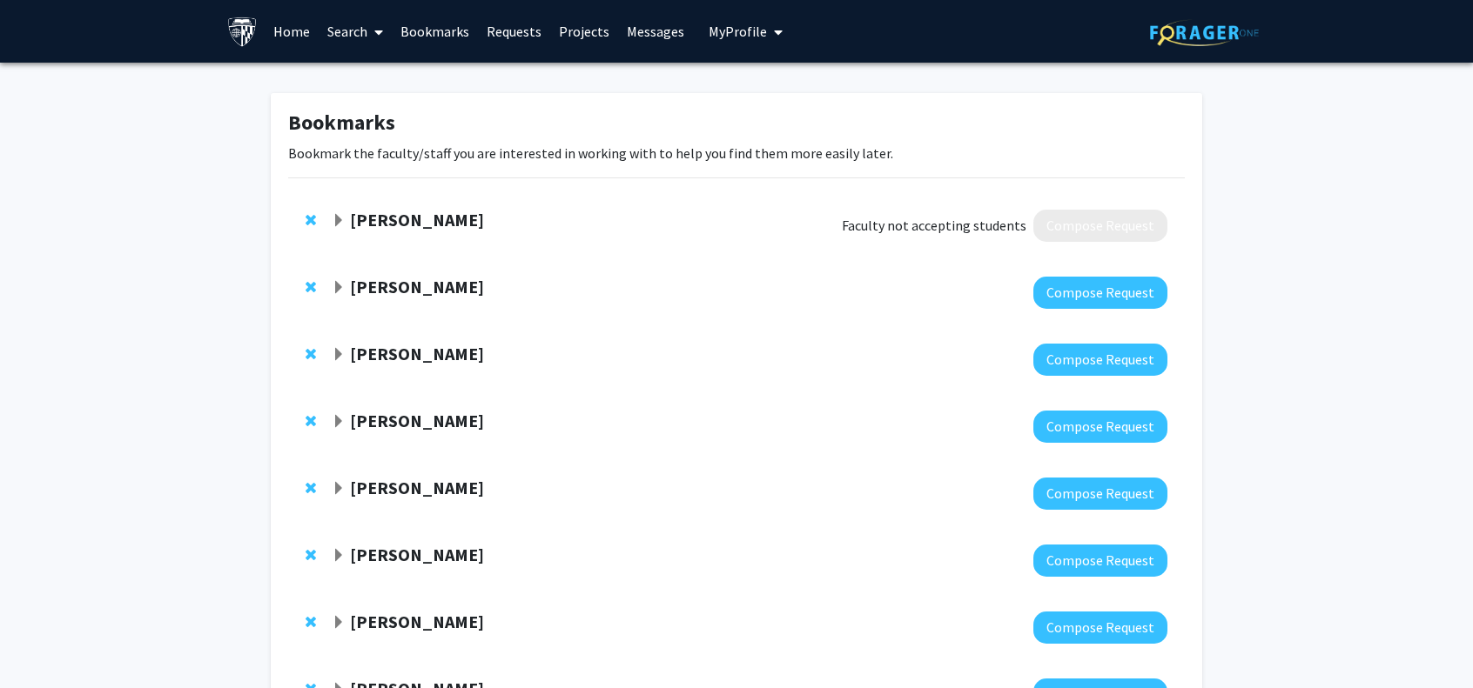
drag, startPoint x: 305, startPoint y: 219, endPoint x: 449, endPoint y: 218, distance: 144.5
click at [310, 219] on span "Remove Sandeep Wontakal from bookmarks" at bounding box center [311, 220] width 10 height 14
click at [417, 222] on strong "[PERSON_NAME]" at bounding box center [417, 220] width 134 height 22
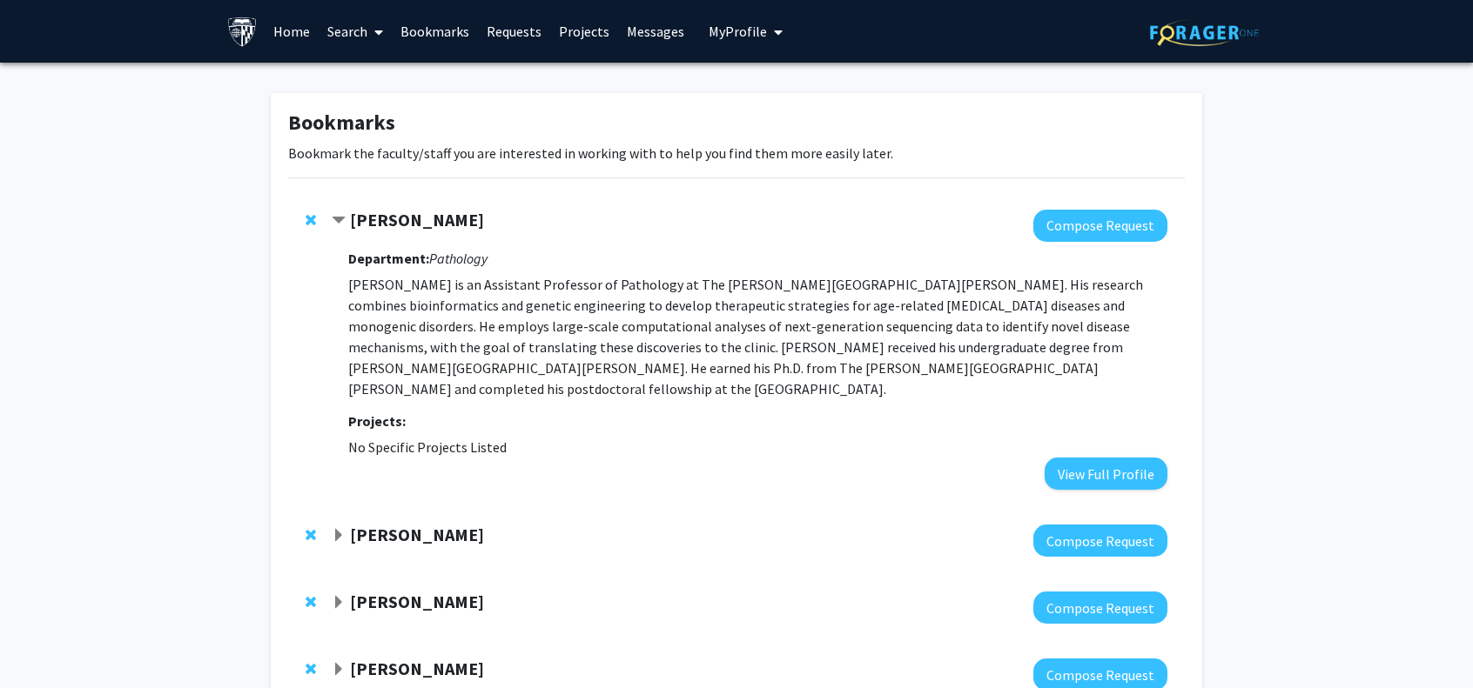
click at [417, 222] on strong "[PERSON_NAME]" at bounding box center [417, 220] width 134 height 22
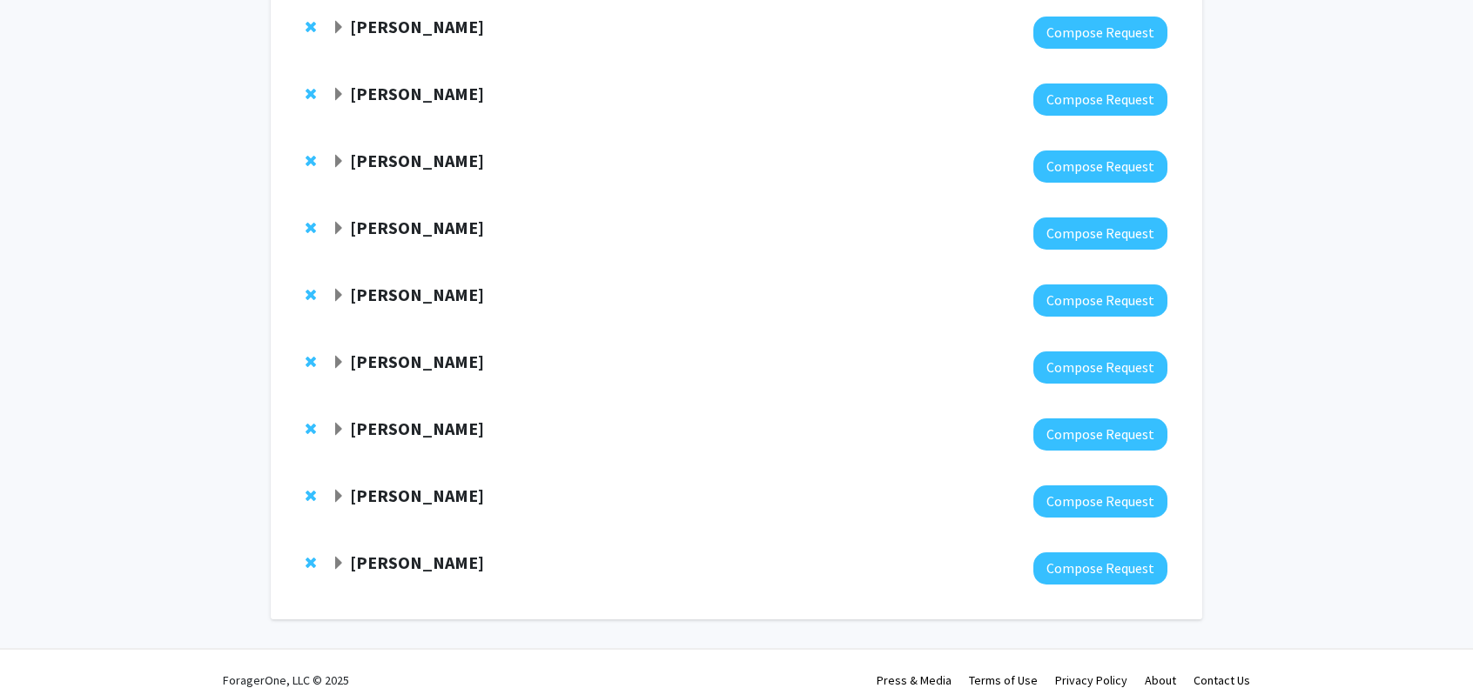
scroll to position [550, 0]
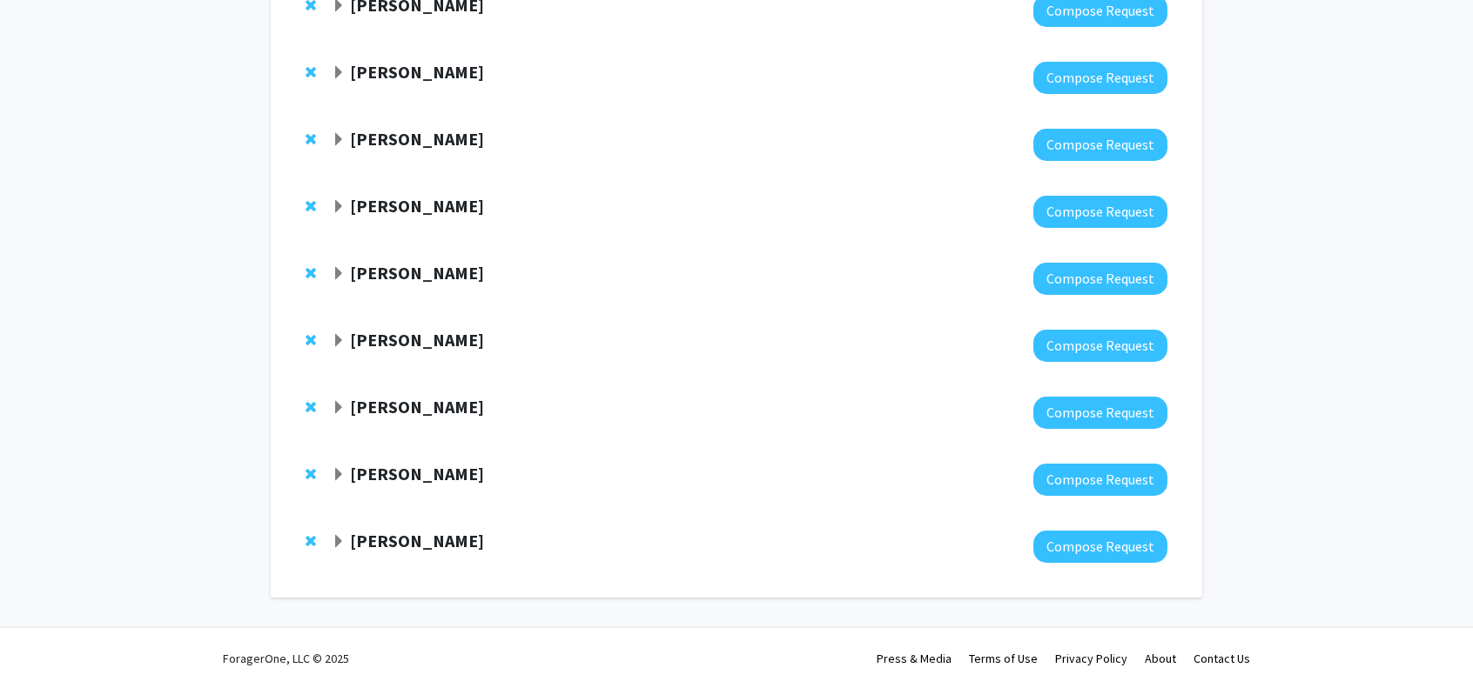
click at [406, 539] on strong "[PERSON_NAME]" at bounding box center [417, 541] width 134 height 22
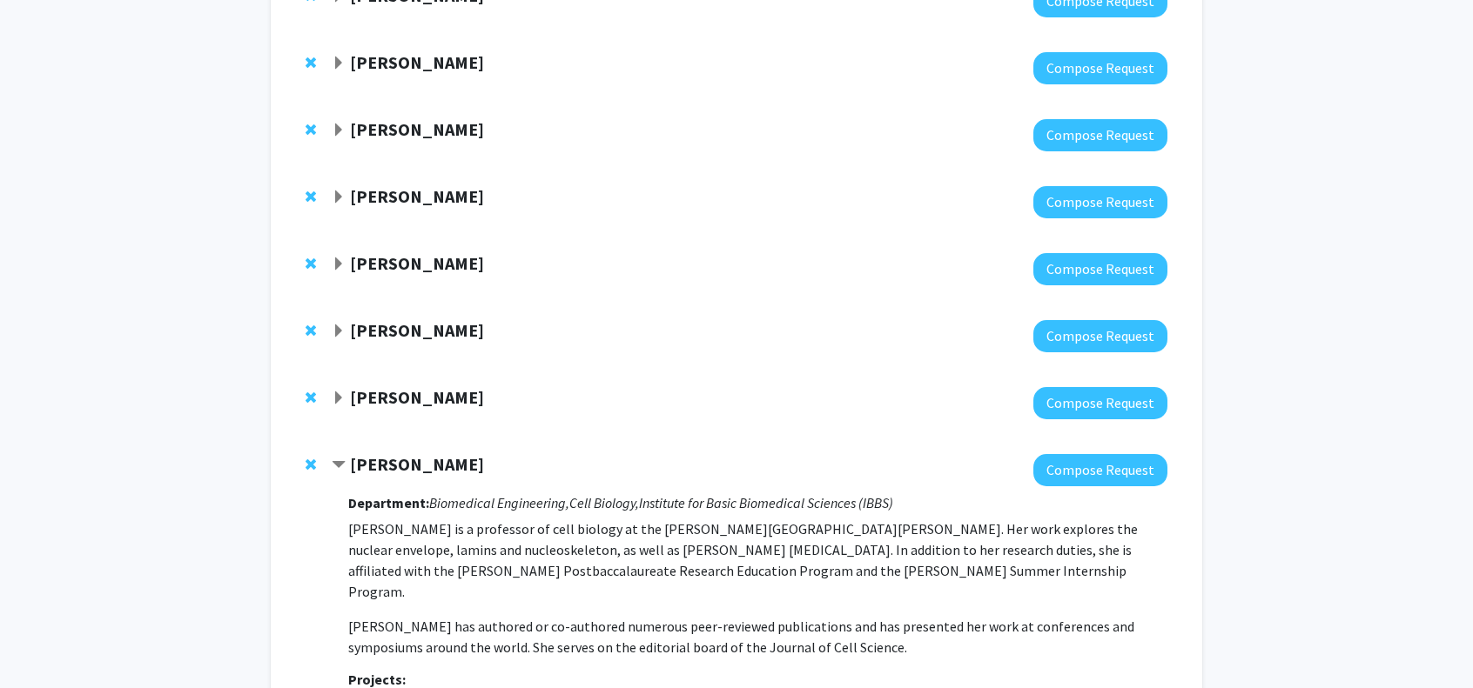
scroll to position [637, 0]
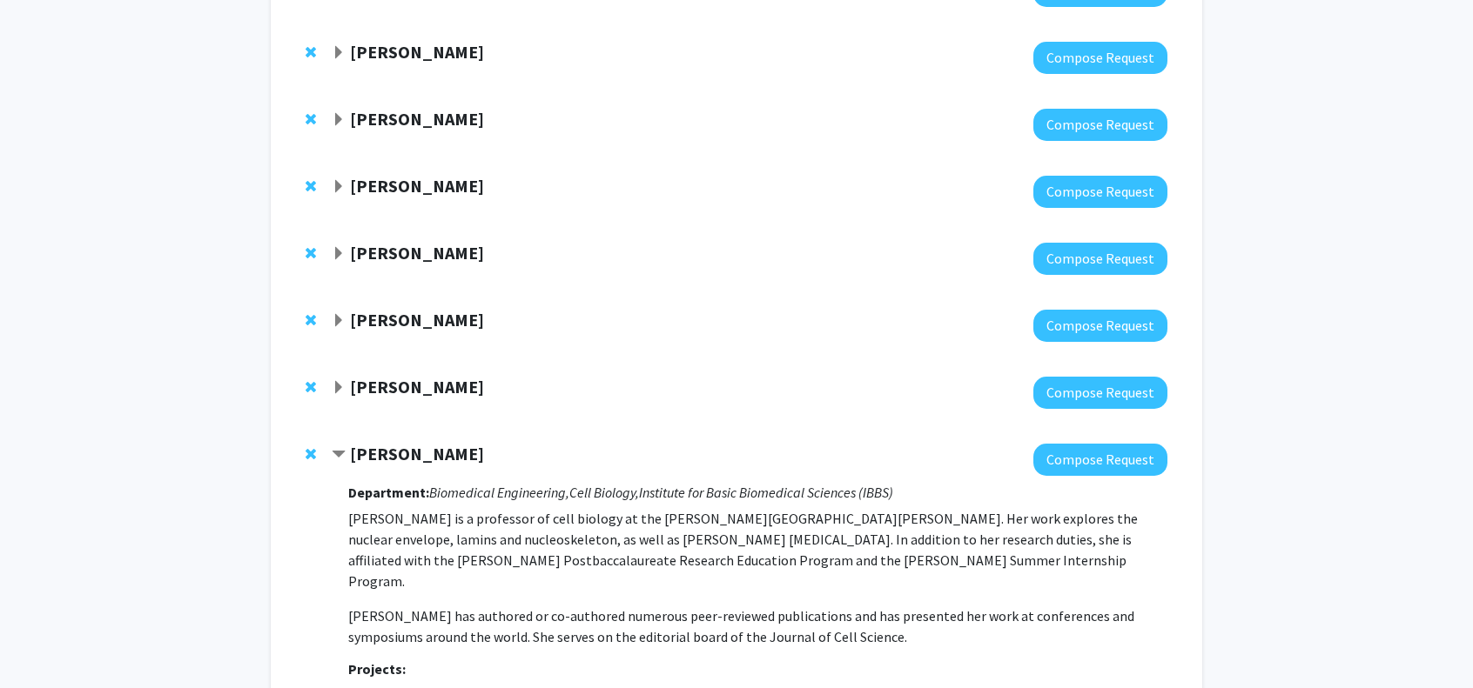
click at [425, 389] on strong "[PERSON_NAME]" at bounding box center [417, 387] width 134 height 22
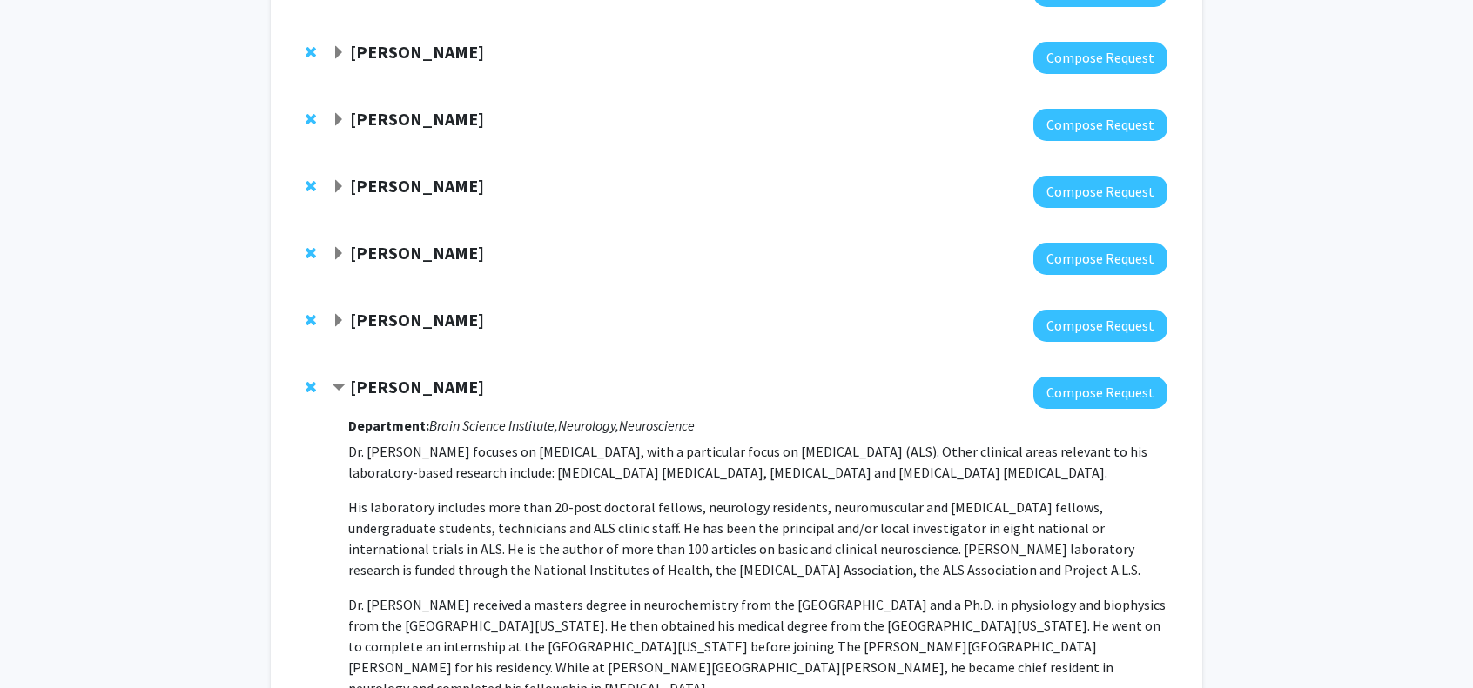
click at [425, 389] on strong "[PERSON_NAME]" at bounding box center [417, 387] width 134 height 22
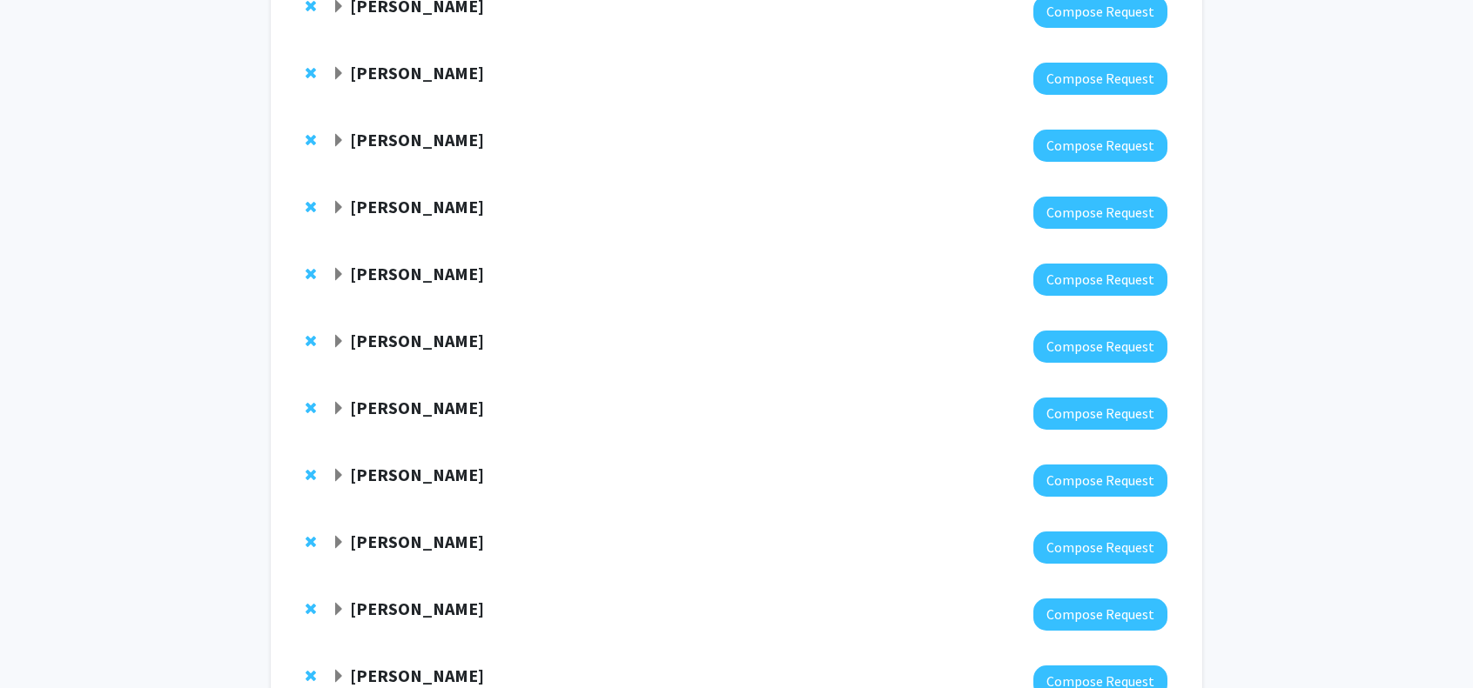
scroll to position [28, 0]
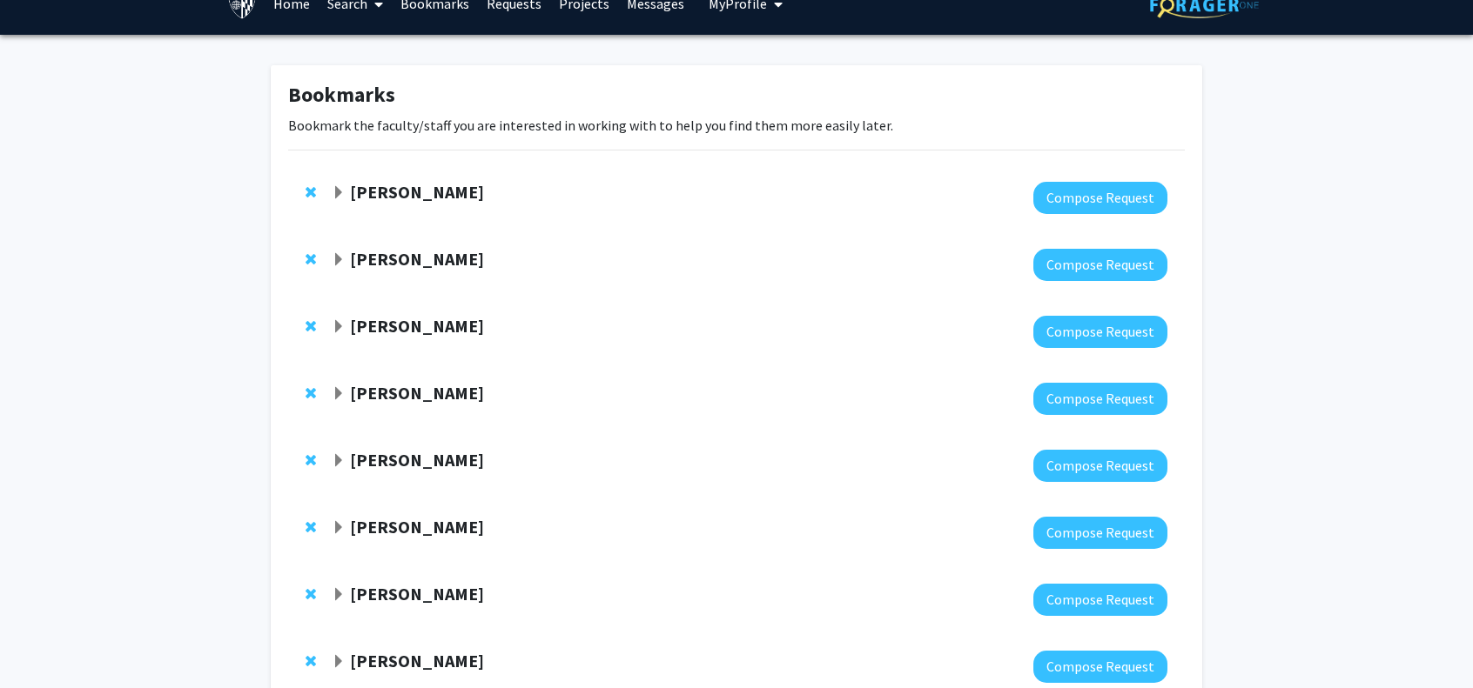
click at [422, 194] on strong "[PERSON_NAME]" at bounding box center [417, 192] width 134 height 22
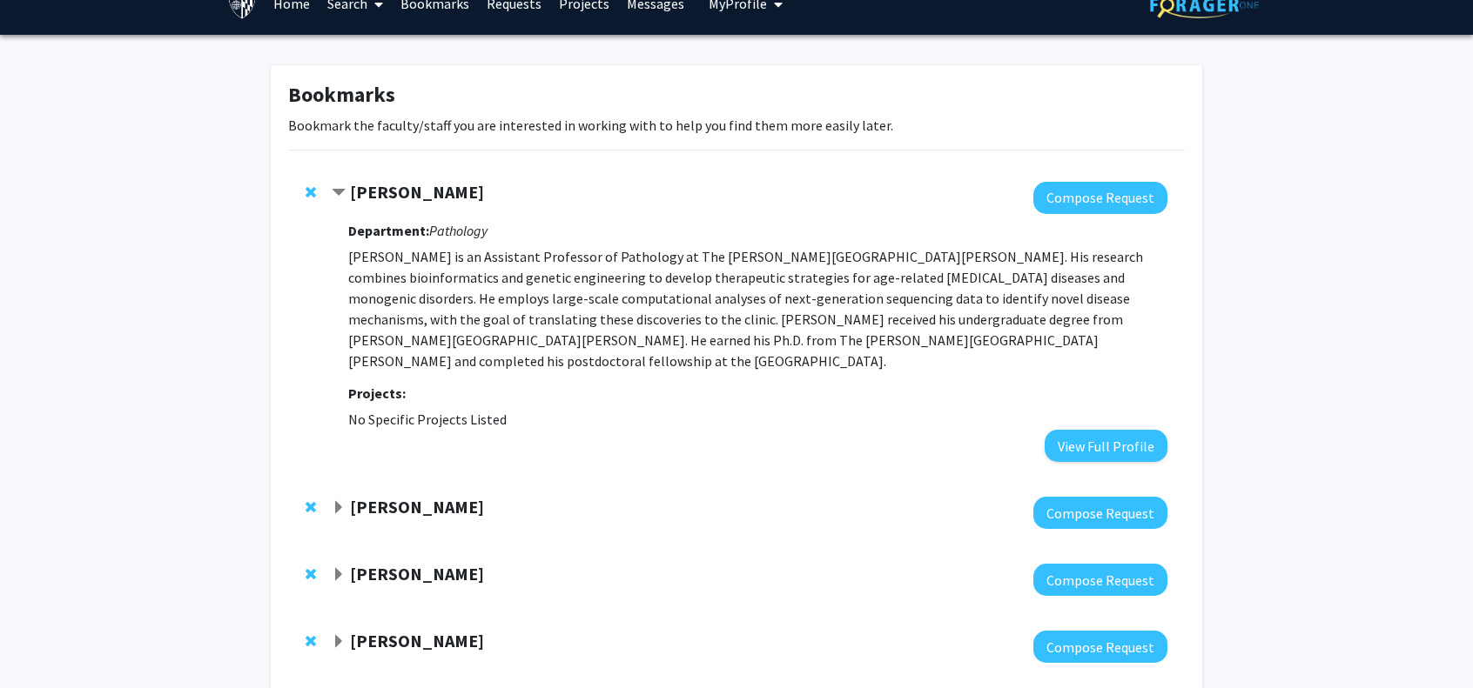
click at [420, 228] on strong "Department:" at bounding box center [388, 230] width 81 height 17
click at [1068, 195] on button "Compose Request" at bounding box center [1100, 198] width 134 height 32
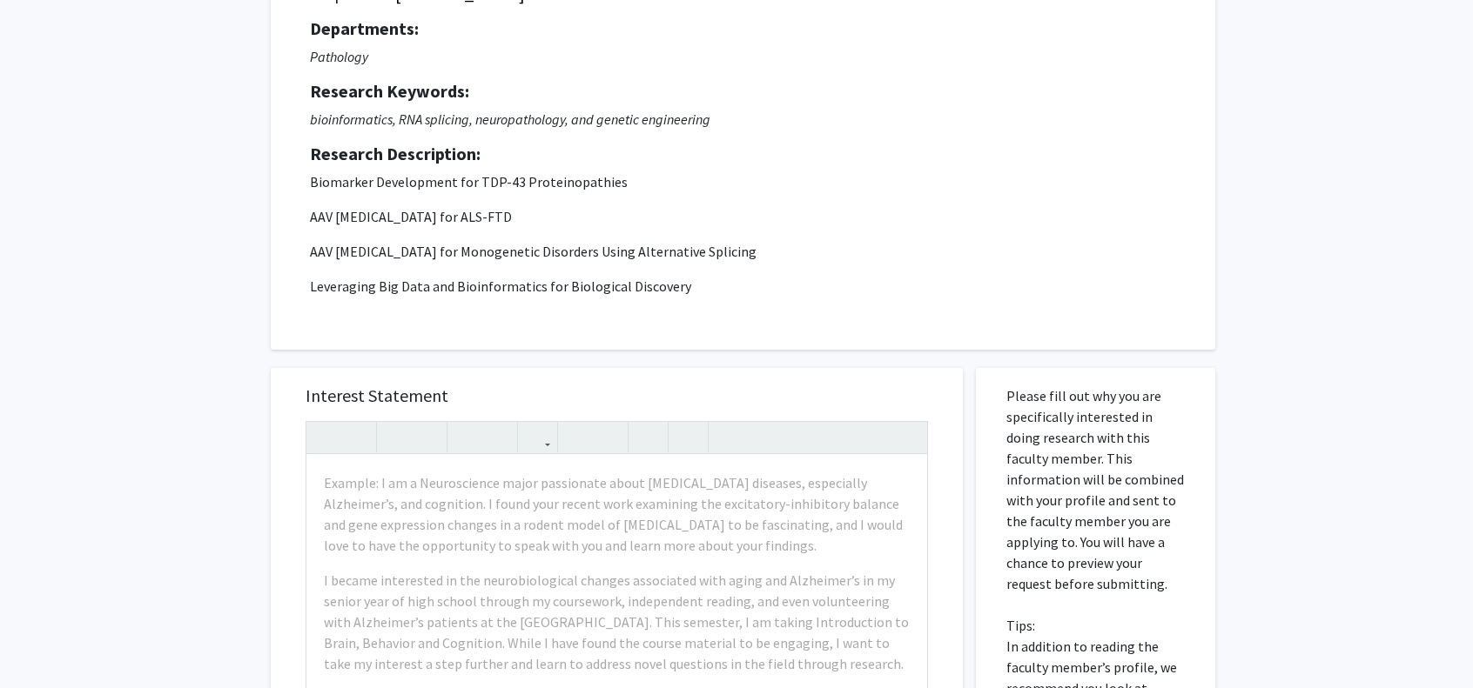
scroll to position [174, 0]
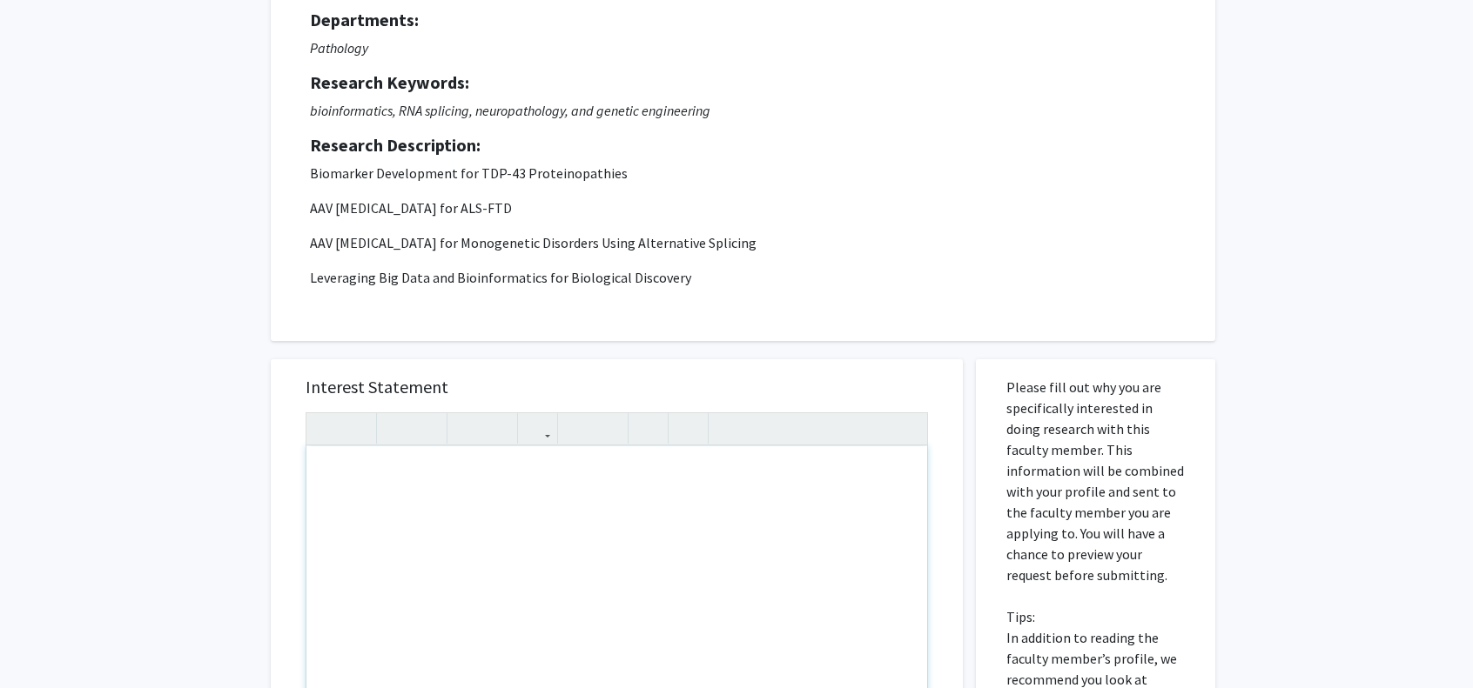
click at [627, 124] on div "Departments: Pathology Research Keywords: bioinformatics, RNA splicing, neuropa…" at bounding box center [743, 149] width 866 height 279
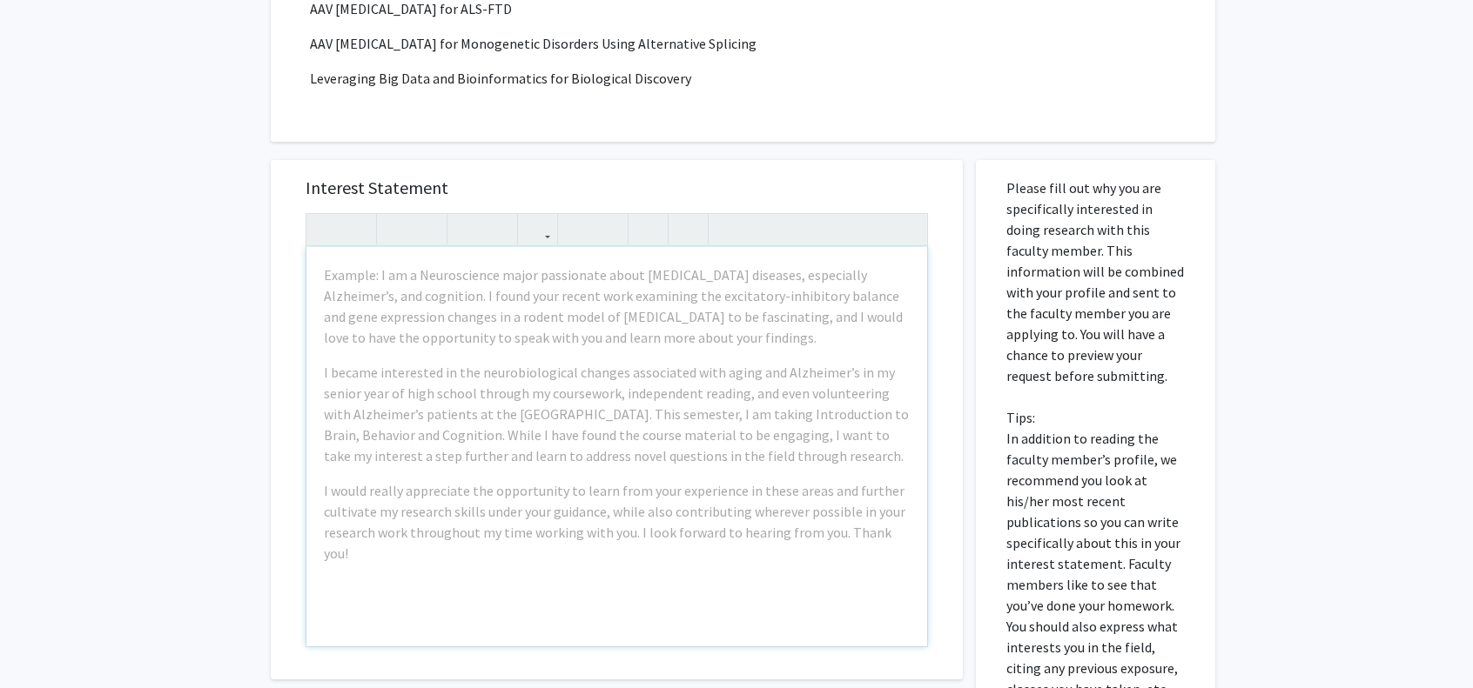
scroll to position [435, 0]
